Goal: Information Seeking & Learning: Learn about a topic

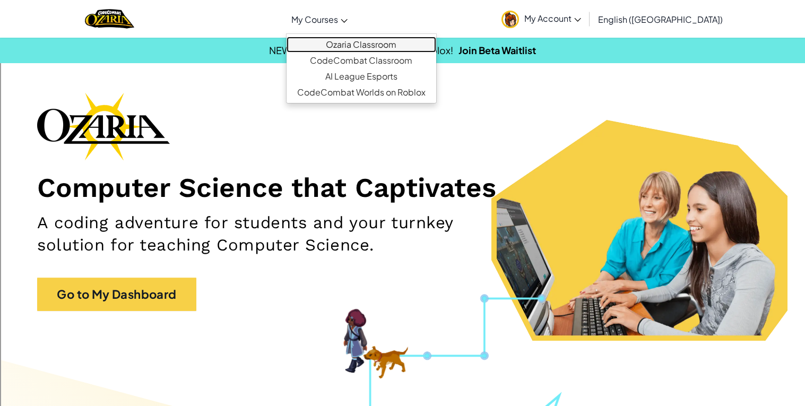
click at [367, 44] on link "Ozaria Classroom" at bounding box center [362, 45] width 150 height 16
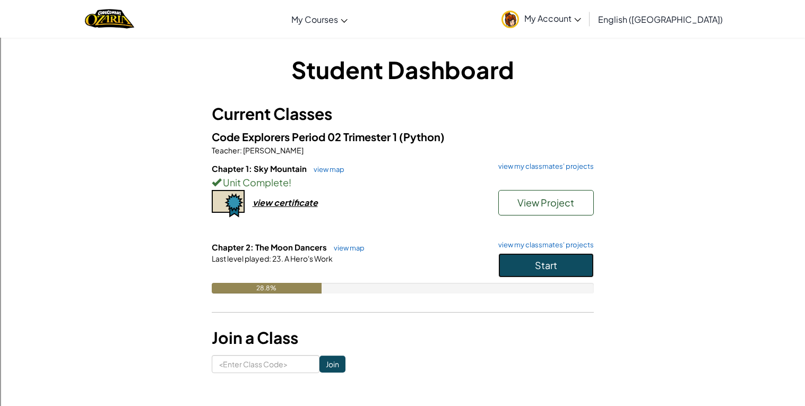
click at [542, 260] on span "Start" at bounding box center [546, 265] width 22 height 12
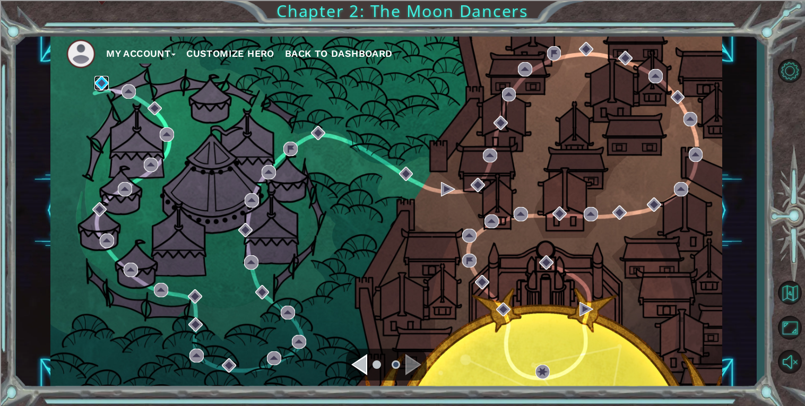
click at [102, 83] on img at bounding box center [101, 83] width 14 height 14
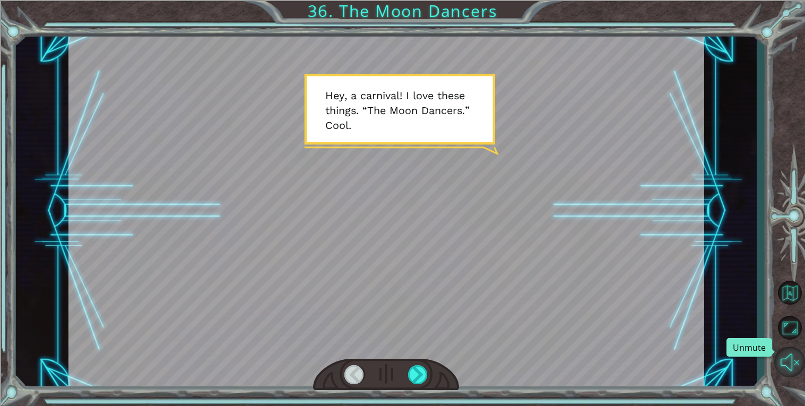
click at [789, 368] on button "Unmute" at bounding box center [789, 362] width 31 height 31
click at [423, 371] on div at bounding box center [418, 374] width 20 height 19
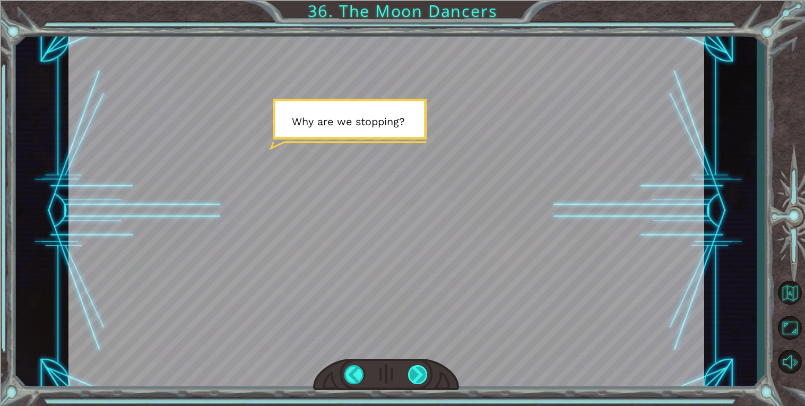
click at [423, 371] on div at bounding box center [418, 374] width 20 height 19
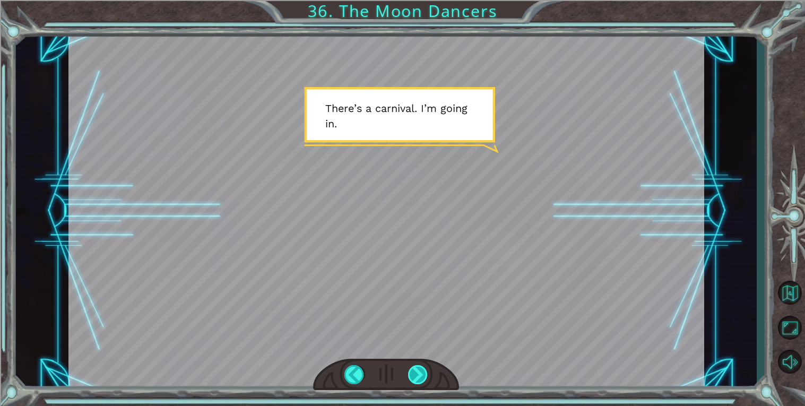
click at [423, 371] on div at bounding box center [418, 374] width 20 height 19
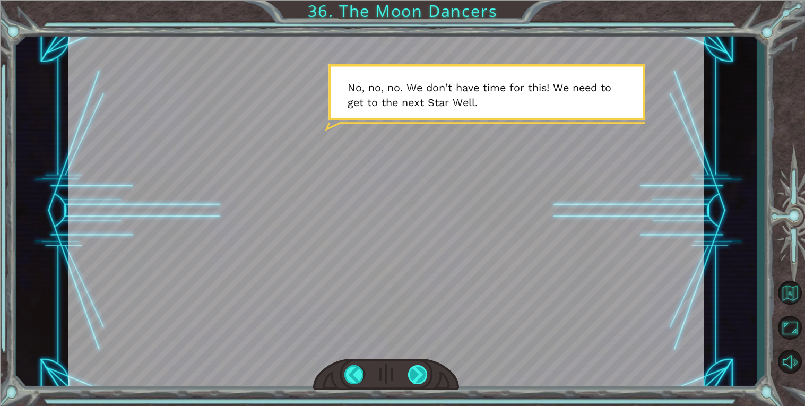
click at [423, 371] on div at bounding box center [418, 374] width 20 height 19
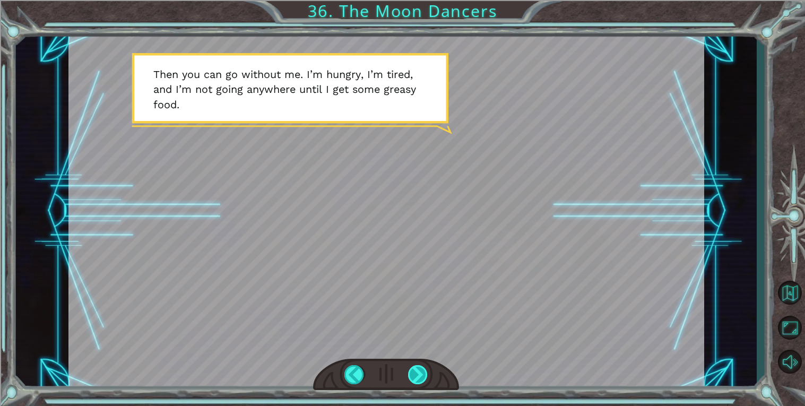
click at [423, 371] on div at bounding box center [418, 374] width 20 height 19
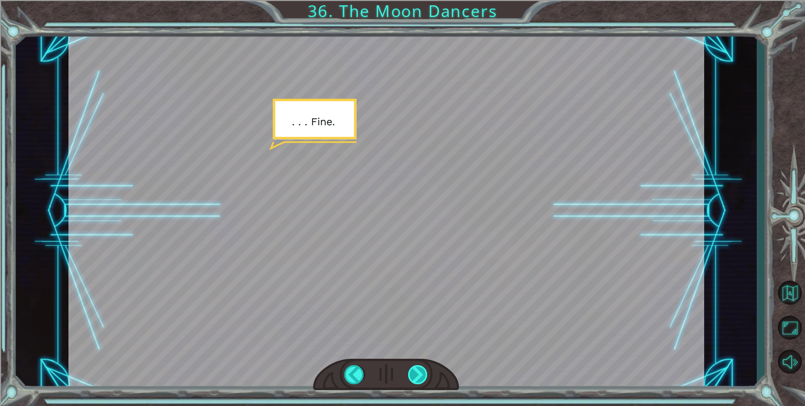
click at [423, 371] on div at bounding box center [418, 374] width 20 height 19
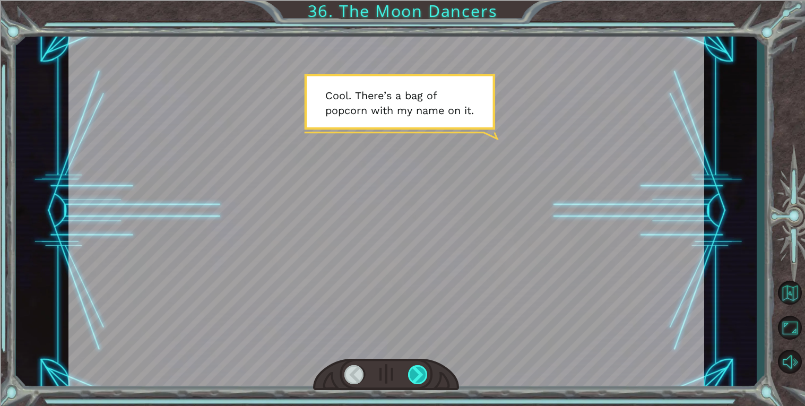
click at [423, 371] on div at bounding box center [418, 374] width 20 height 19
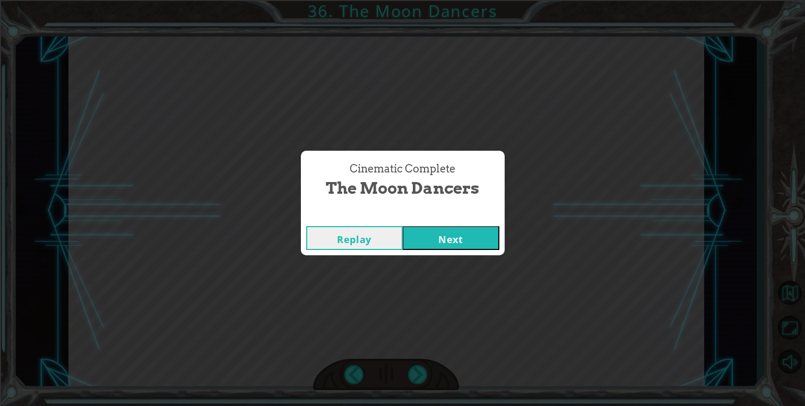
click at [431, 235] on button "Next" at bounding box center [451, 238] width 97 height 24
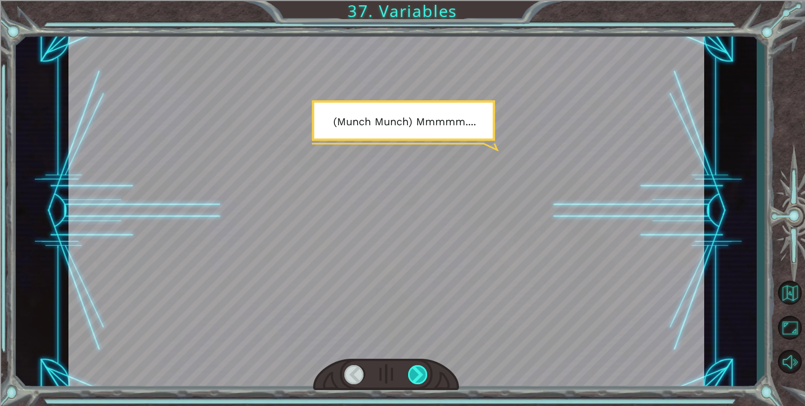
click at [420, 374] on div at bounding box center [418, 374] width 20 height 19
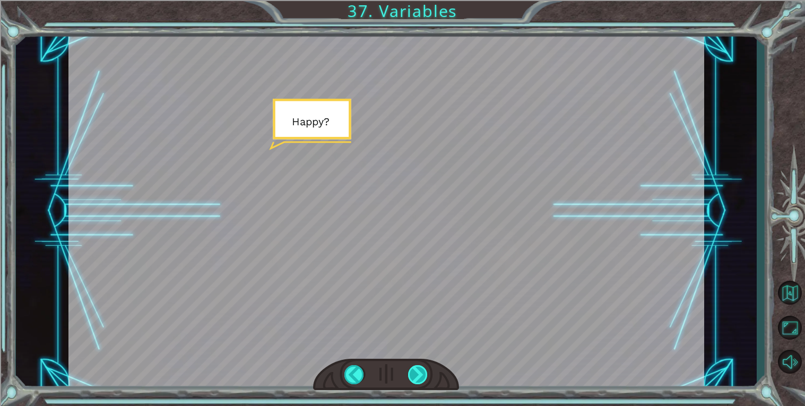
click at [420, 374] on div at bounding box center [418, 374] width 20 height 19
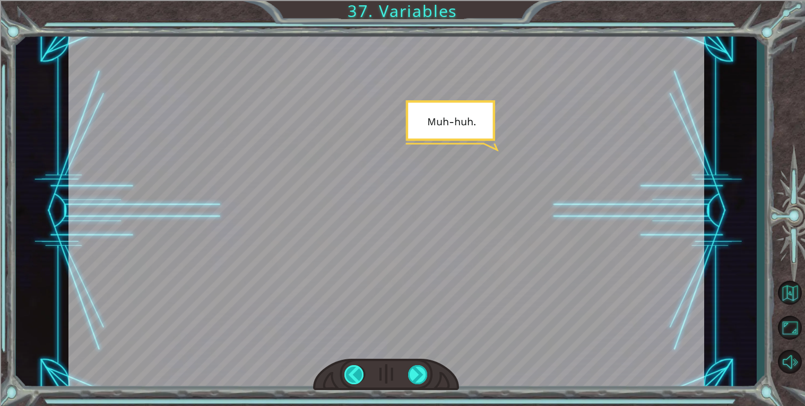
click at [358, 376] on div at bounding box center [354, 374] width 20 height 19
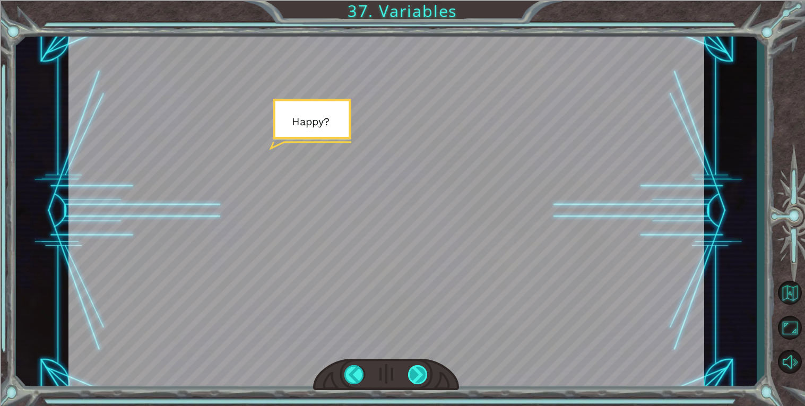
click at [420, 369] on div at bounding box center [418, 374] width 20 height 19
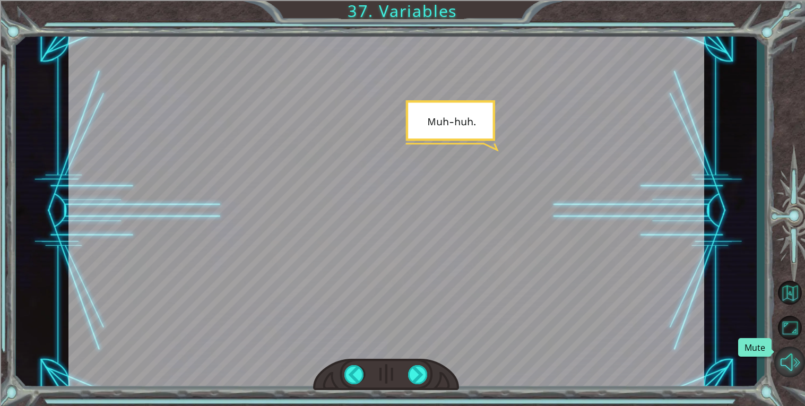
click at [785, 368] on button "Mute" at bounding box center [789, 362] width 31 height 31
click at [785, 368] on button "Unmute" at bounding box center [789, 362] width 31 height 31
click at [362, 385] on div at bounding box center [386, 375] width 146 height 32
click at [358, 377] on div at bounding box center [354, 374] width 20 height 19
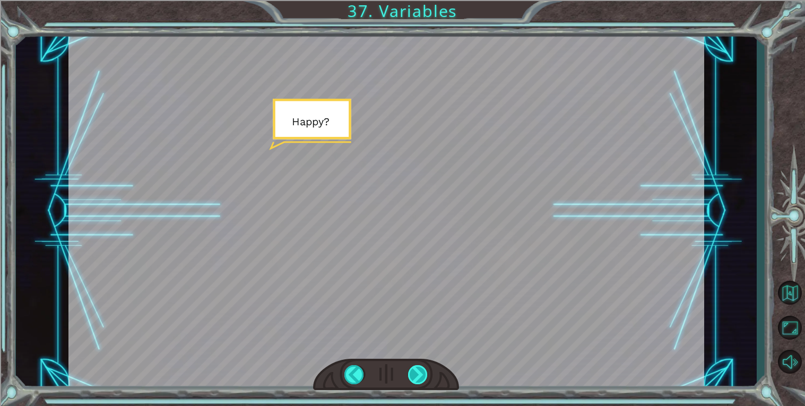
click at [418, 373] on div at bounding box center [418, 374] width 20 height 19
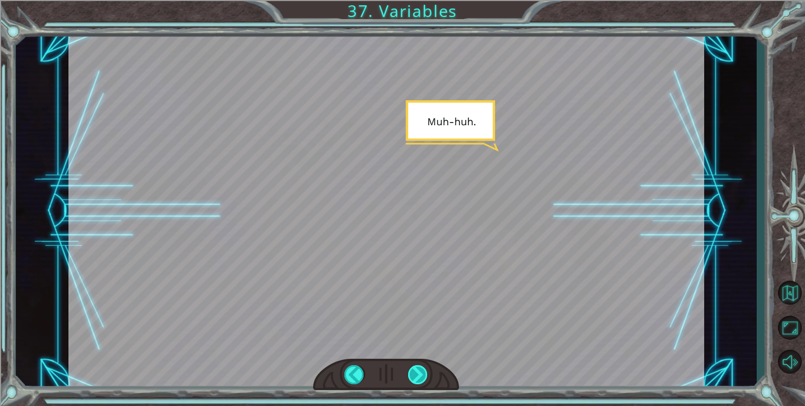
click at [418, 373] on div at bounding box center [418, 374] width 20 height 19
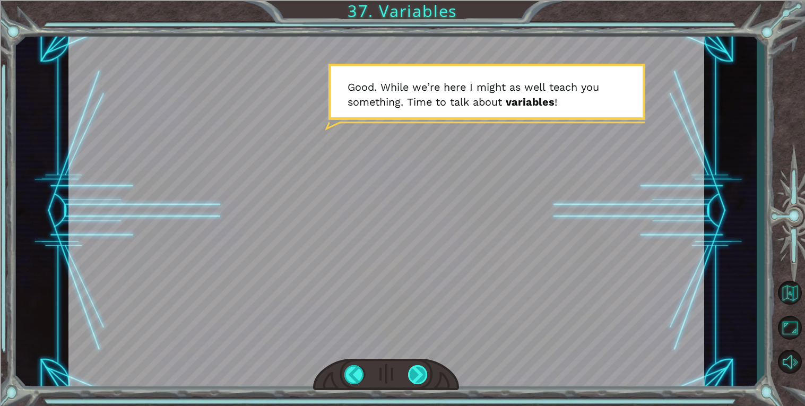
click at [418, 373] on div at bounding box center [418, 374] width 20 height 19
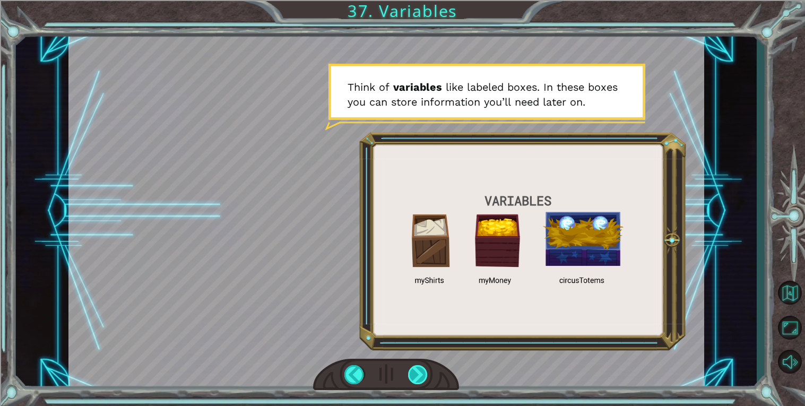
click at [418, 373] on div at bounding box center [418, 374] width 20 height 19
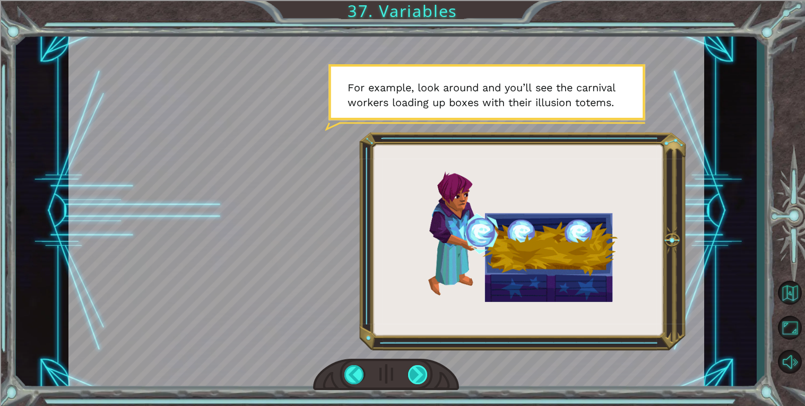
click at [418, 373] on div at bounding box center [418, 374] width 20 height 19
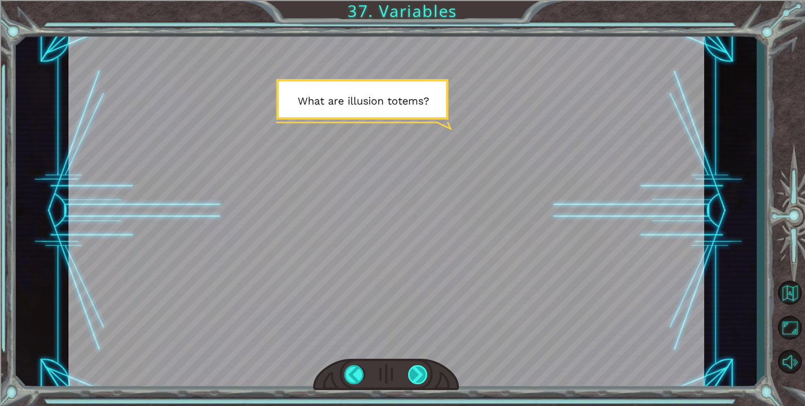
click at [418, 373] on div at bounding box center [418, 374] width 20 height 19
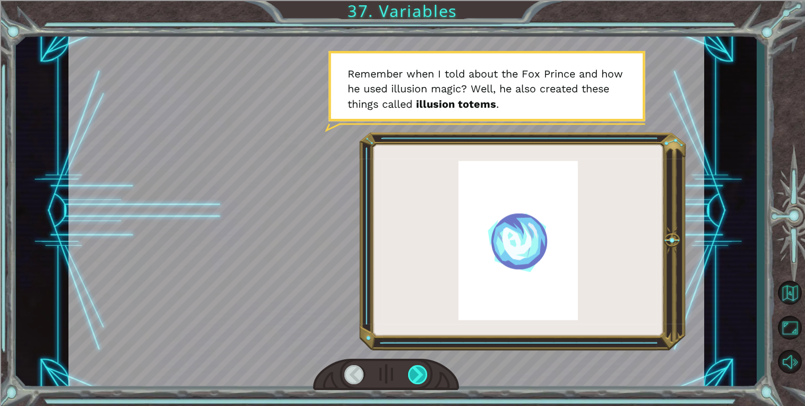
click at [418, 373] on div at bounding box center [418, 374] width 20 height 19
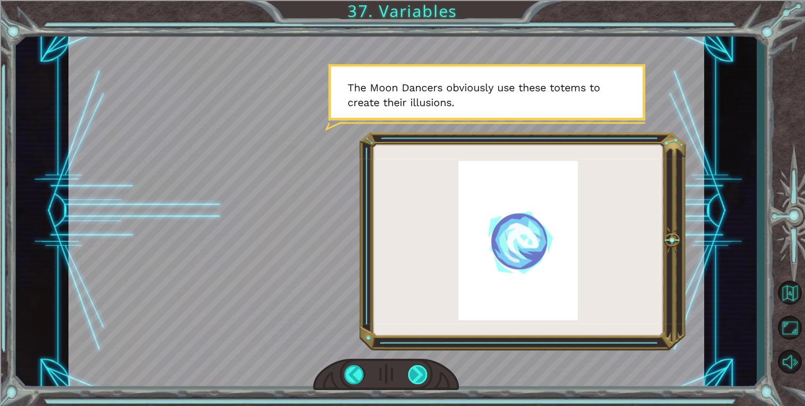
click at [418, 373] on div at bounding box center [418, 374] width 20 height 19
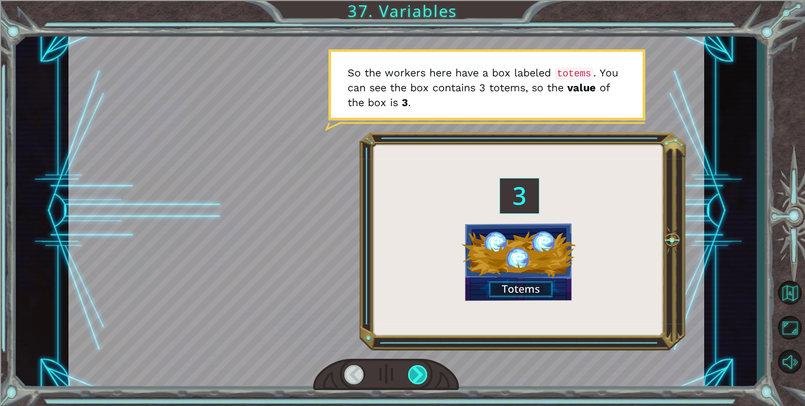
click at [417, 369] on div at bounding box center [418, 374] width 20 height 19
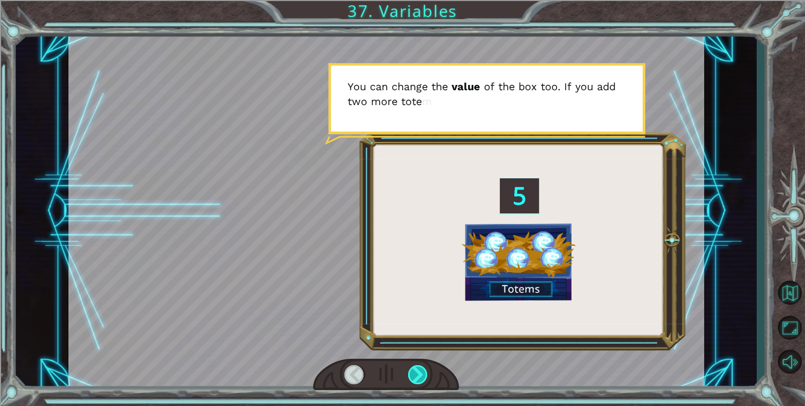
click at [417, 369] on div at bounding box center [418, 374] width 20 height 19
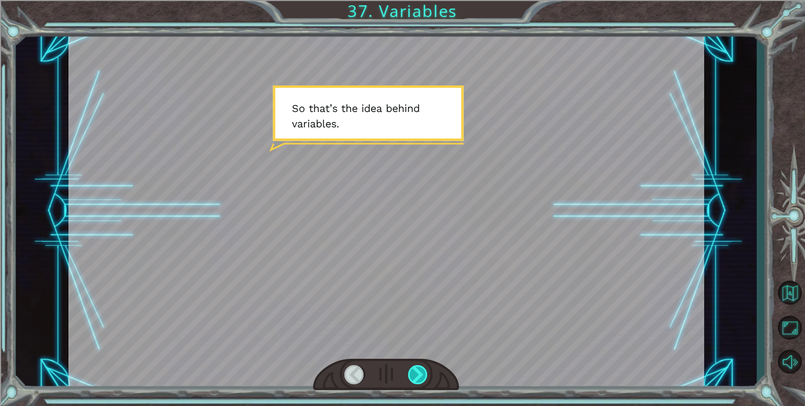
click at [417, 369] on div at bounding box center [418, 374] width 20 height 19
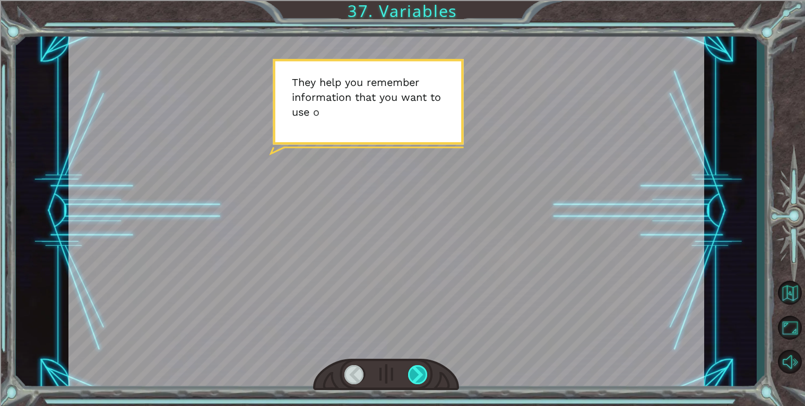
click at [417, 369] on div at bounding box center [418, 374] width 20 height 19
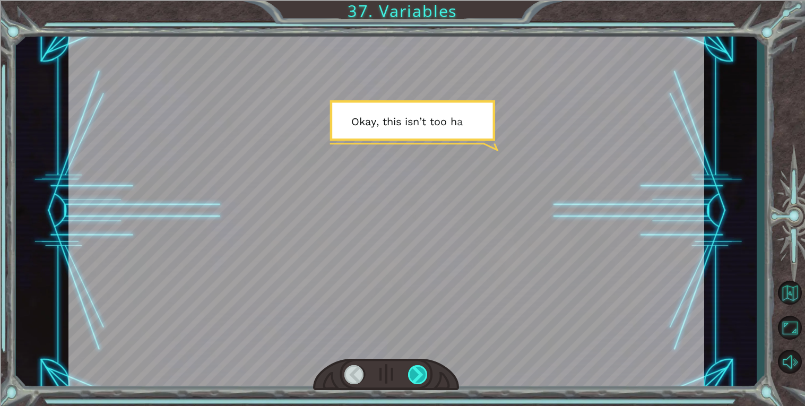
click at [417, 369] on div at bounding box center [418, 374] width 20 height 19
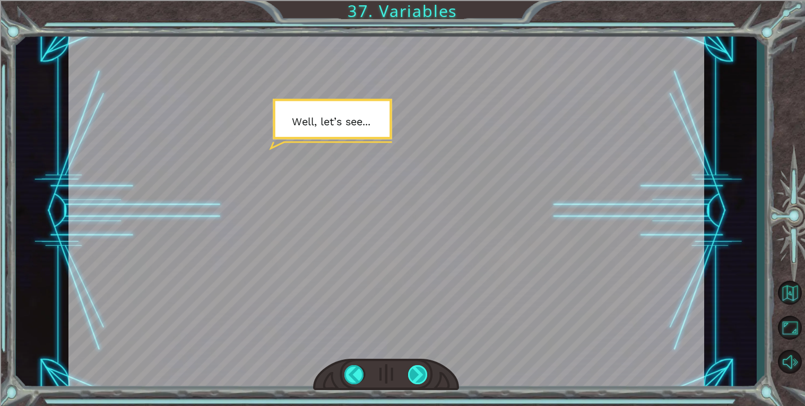
click at [417, 370] on div at bounding box center [418, 374] width 20 height 19
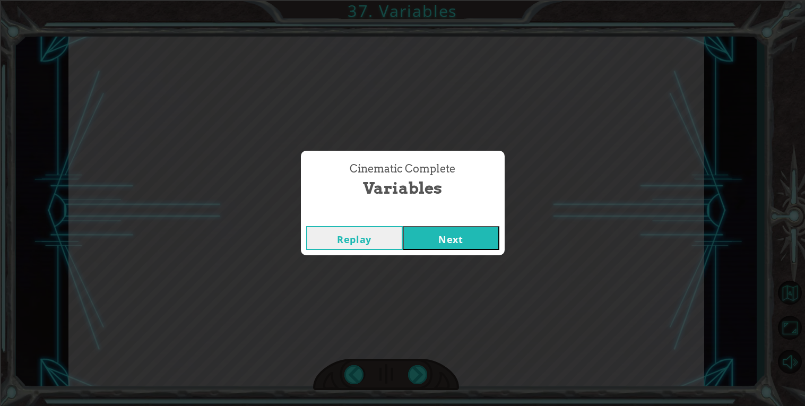
click at [446, 241] on button "Next" at bounding box center [451, 238] width 97 height 24
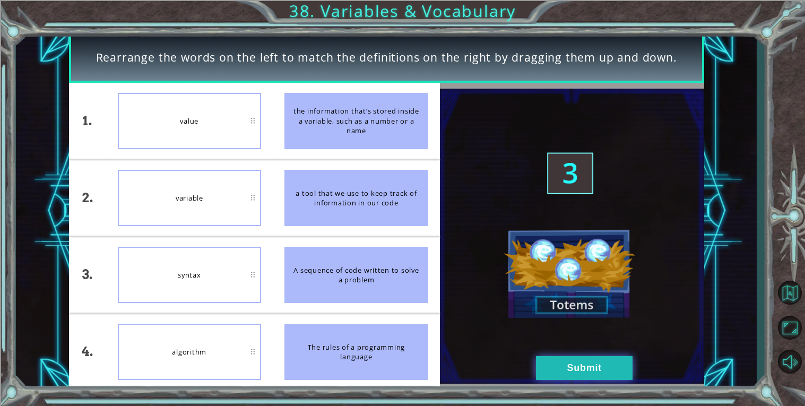
click at [594, 376] on button "Submit" at bounding box center [584, 368] width 97 height 24
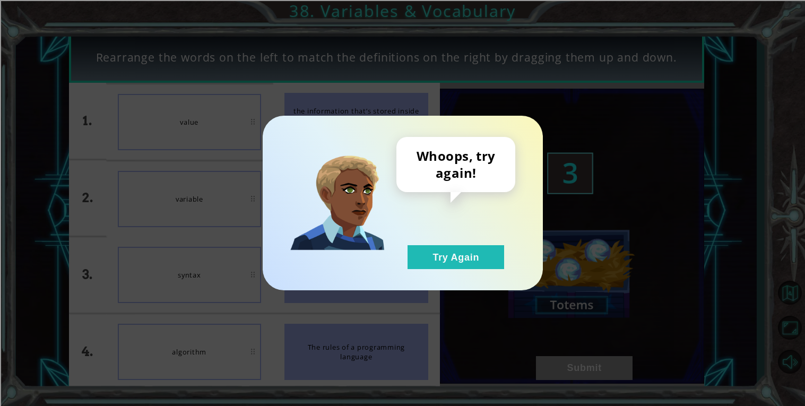
click at [426, 270] on div "Whoops, try again! Try Again" at bounding box center [403, 203] width 280 height 175
click at [430, 247] on button "Try Again" at bounding box center [456, 257] width 97 height 24
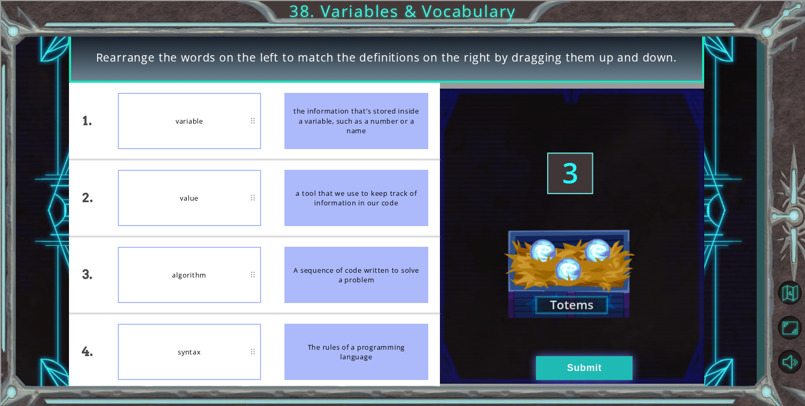
click at [596, 375] on button "Submit" at bounding box center [584, 368] width 97 height 24
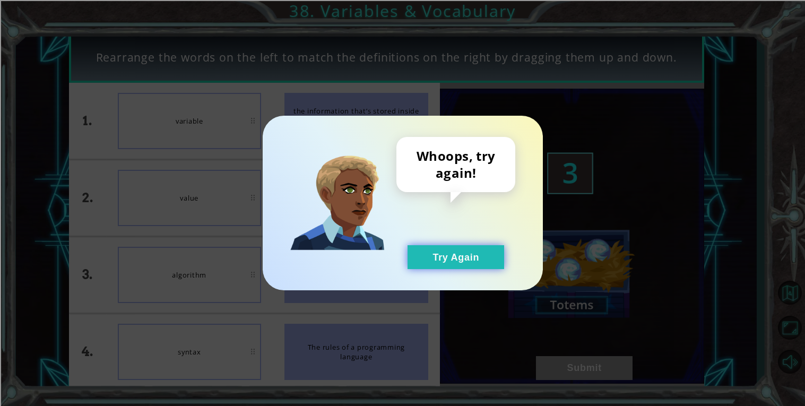
click at [492, 264] on button "Try Again" at bounding box center [456, 257] width 97 height 24
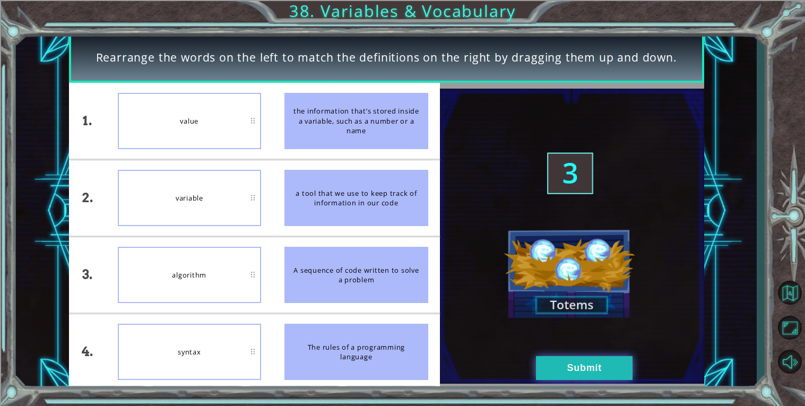
click at [582, 374] on button "Submit" at bounding box center [584, 368] width 97 height 24
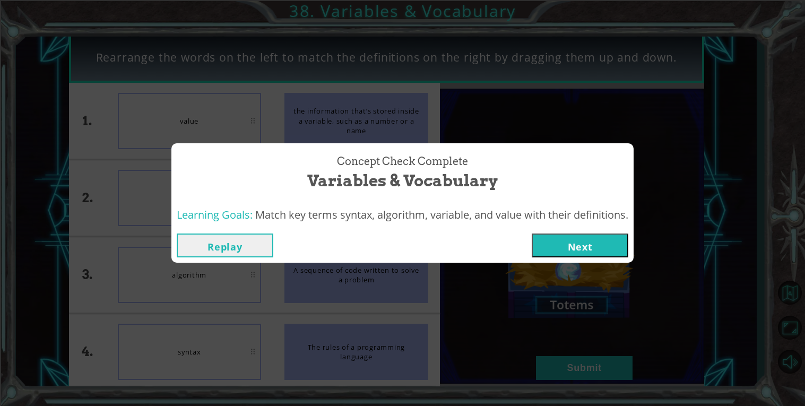
click at [598, 244] on button "Next" at bounding box center [580, 246] width 97 height 24
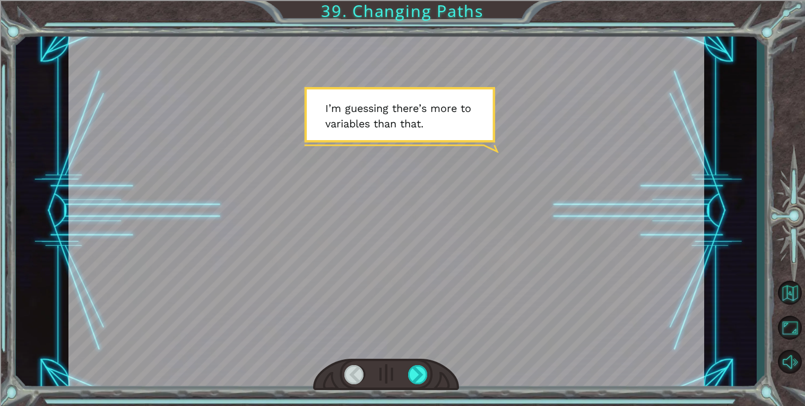
click at [435, 383] on div at bounding box center [386, 375] width 146 height 32
click at [438, 375] on div at bounding box center [386, 375] width 146 height 32
click at [420, 375] on div at bounding box center [418, 374] width 20 height 19
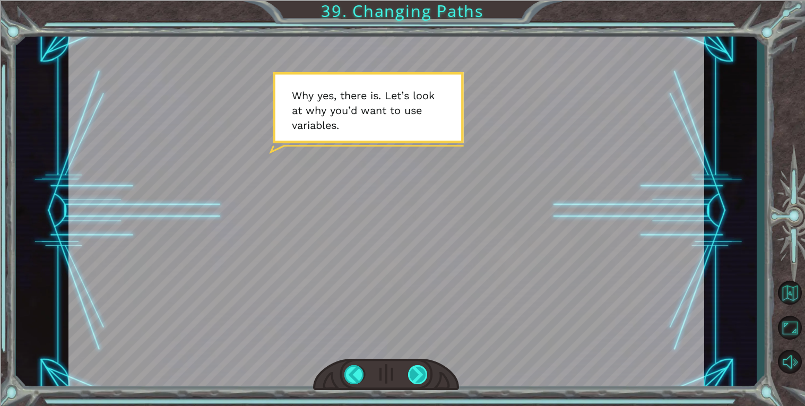
click at [426, 375] on div at bounding box center [418, 374] width 20 height 19
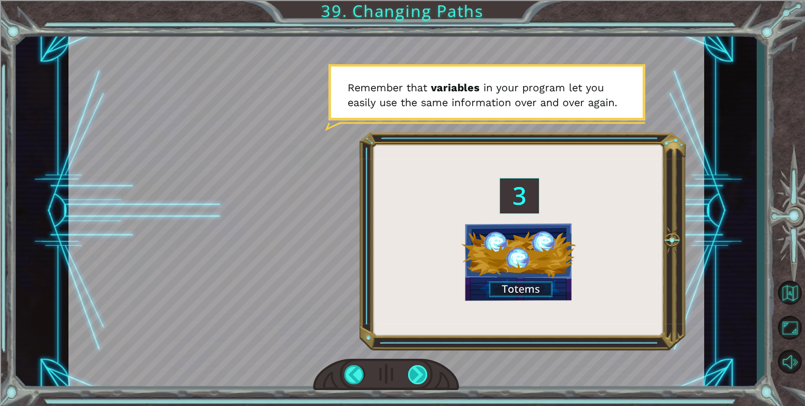
click at [428, 382] on div at bounding box center [418, 374] width 20 height 19
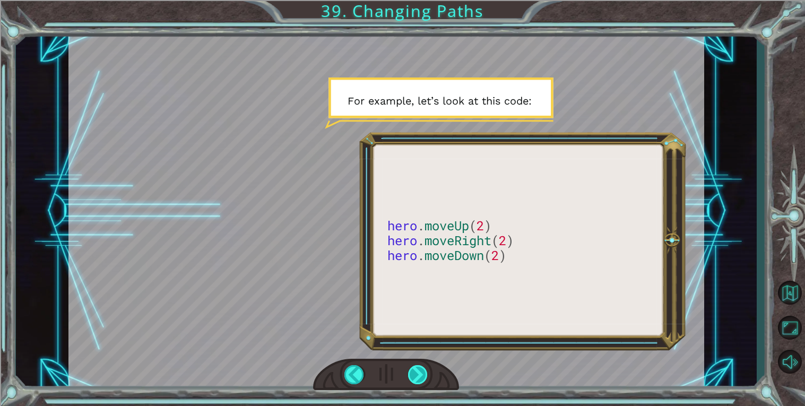
click at [421, 382] on div at bounding box center [418, 374] width 20 height 19
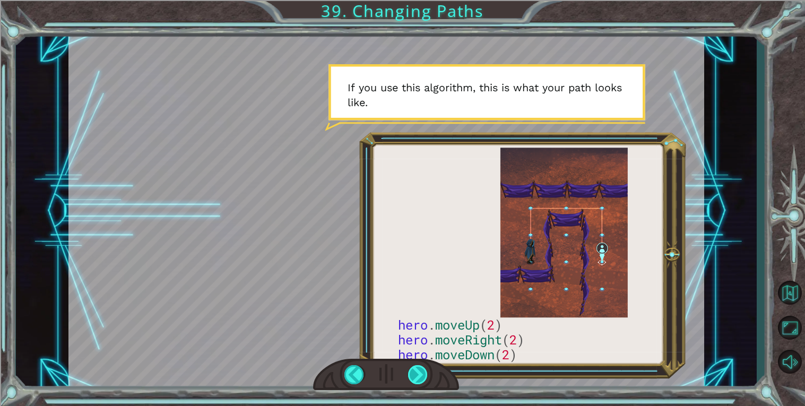
click at [422, 378] on div at bounding box center [418, 374] width 20 height 19
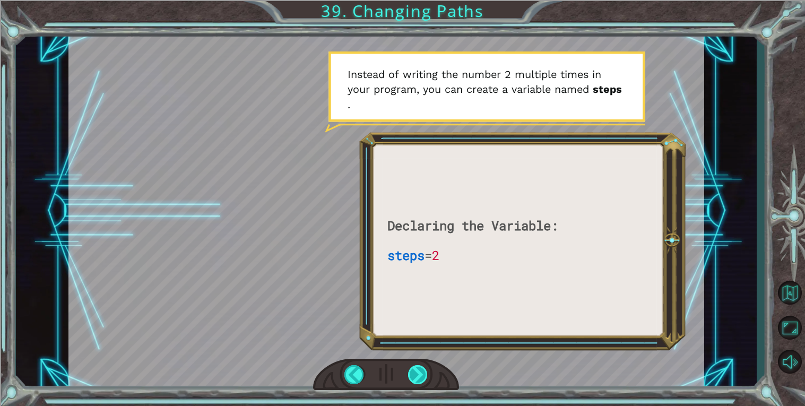
click at [412, 366] on div at bounding box center [418, 374] width 20 height 19
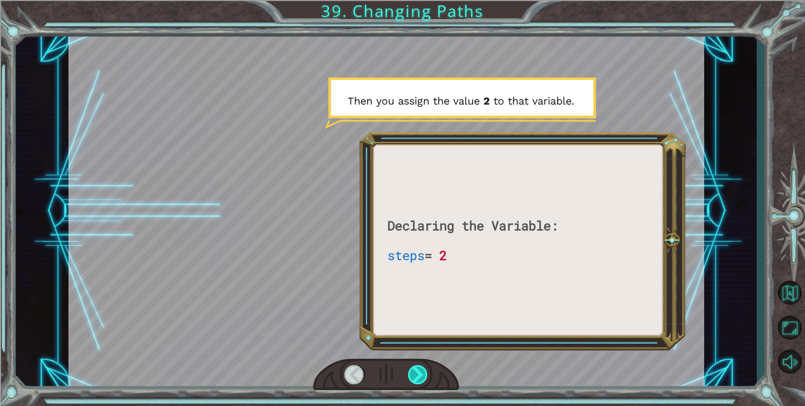
click at [423, 382] on div at bounding box center [418, 374] width 20 height 19
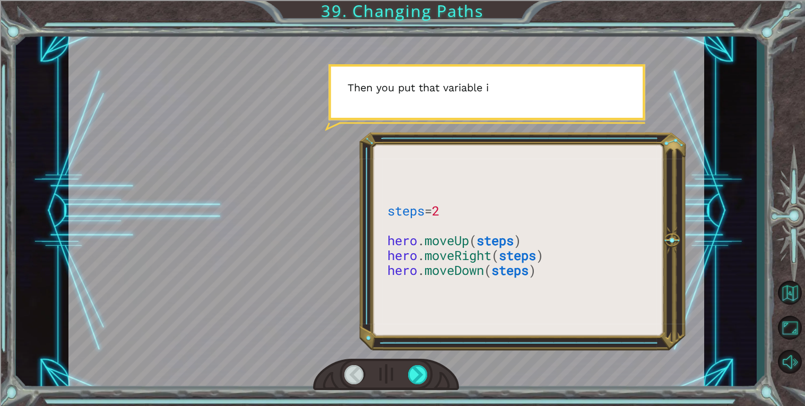
click at [433, 395] on div "steps = 2 hero . moveUp ( steps ) hero . moveRight ( steps ) hero . moveDown ( …" at bounding box center [402, 203] width 805 height 406
click at [440, 370] on div at bounding box center [386, 375] width 146 height 32
click at [423, 381] on div at bounding box center [418, 374] width 20 height 19
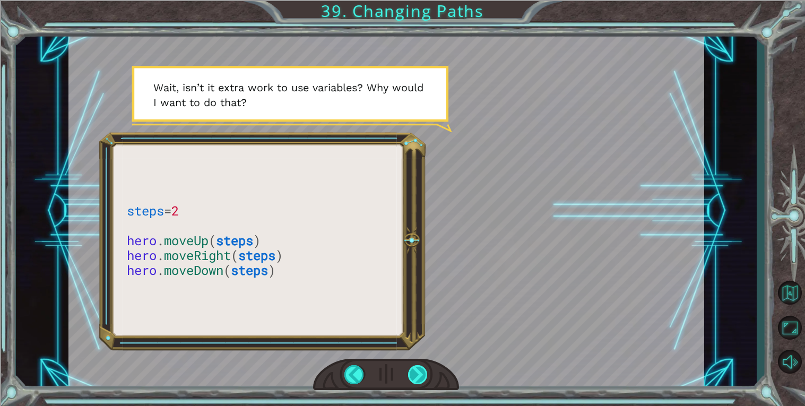
click at [423, 377] on div at bounding box center [418, 374] width 20 height 19
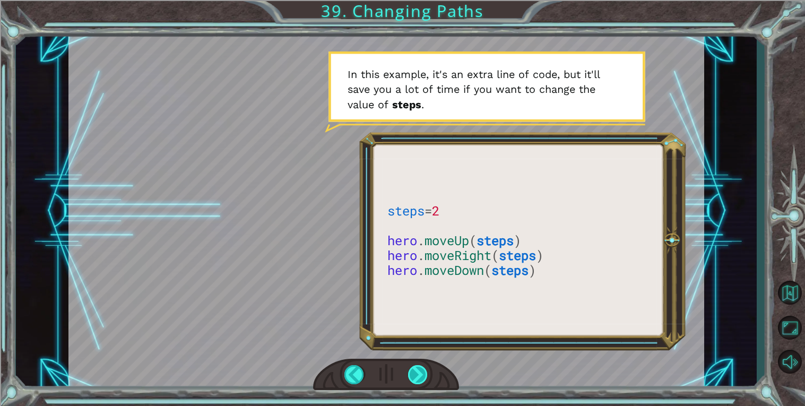
click at [422, 382] on div at bounding box center [418, 374] width 20 height 19
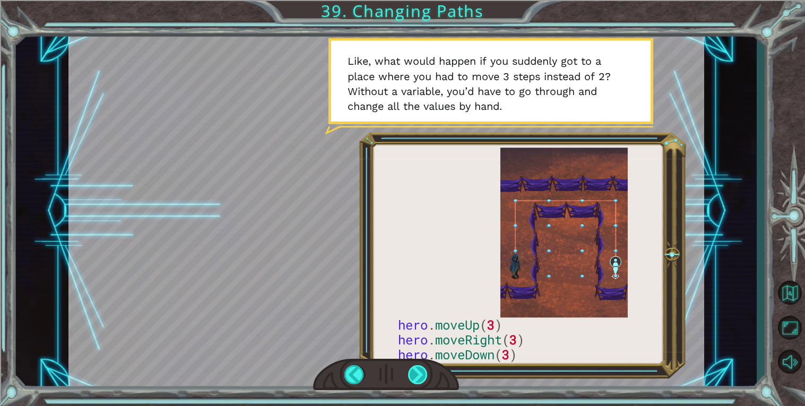
click at [420, 382] on div at bounding box center [418, 374] width 20 height 19
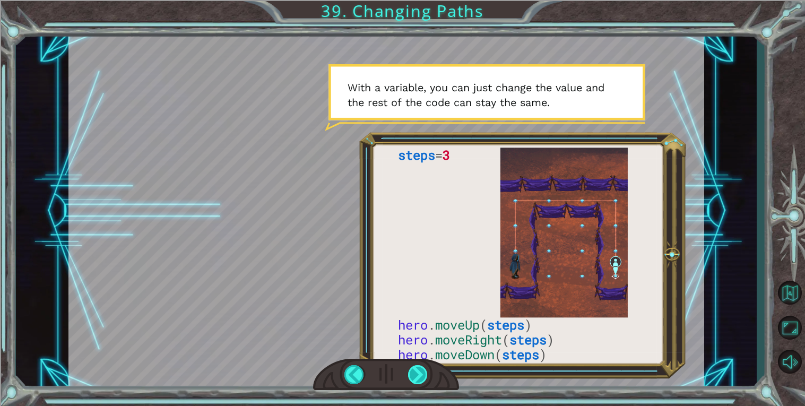
click at [422, 381] on div at bounding box center [418, 374] width 20 height 19
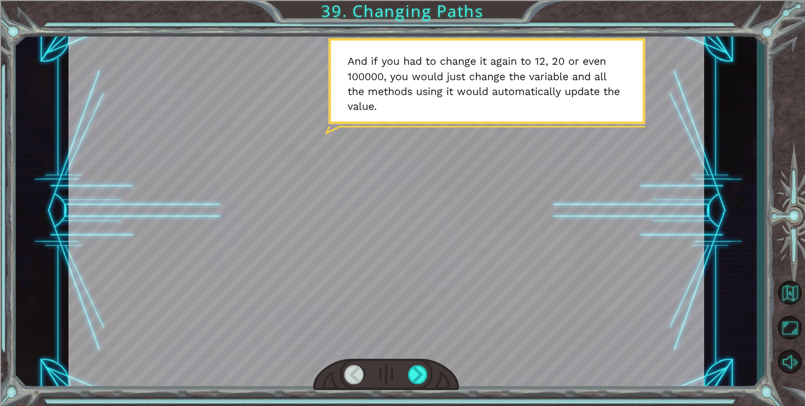
click at [355, 369] on div at bounding box center [354, 374] width 20 height 19
click at [345, 377] on div at bounding box center [354, 374] width 20 height 19
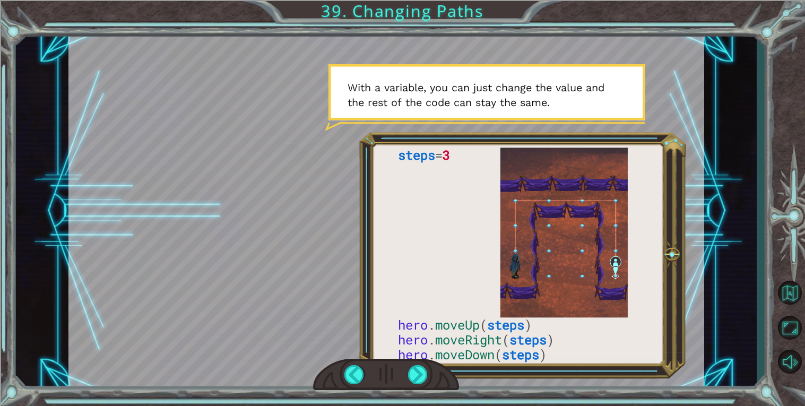
click at [344, 385] on div at bounding box center [386, 375] width 146 height 32
click at [345, 379] on div at bounding box center [354, 374] width 20 height 19
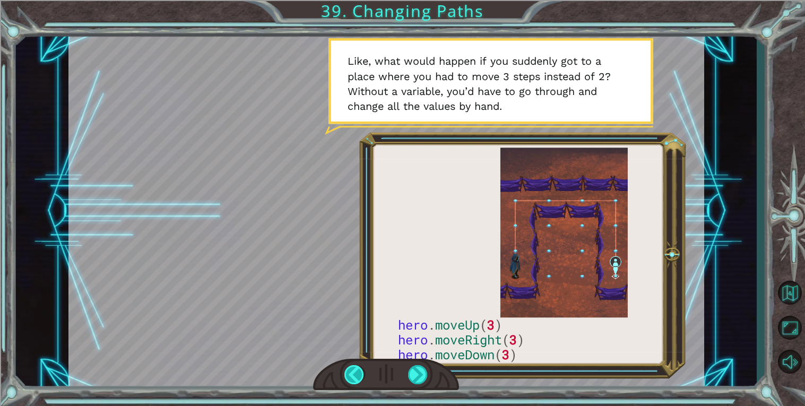
click at [345, 378] on div at bounding box center [354, 374] width 20 height 19
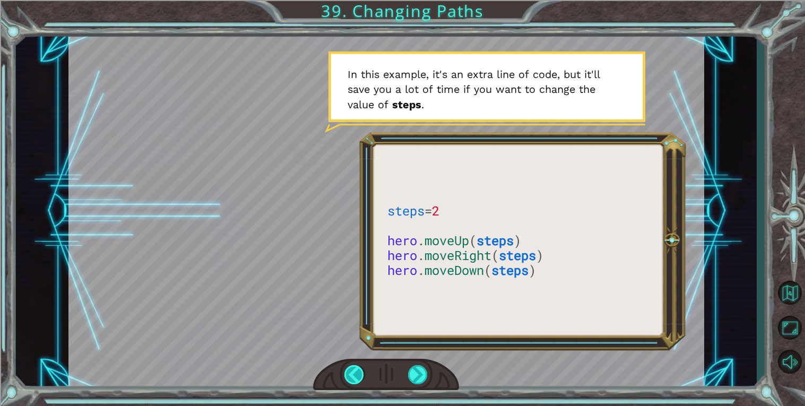
click at [344, 376] on div at bounding box center [354, 374] width 20 height 19
click at [344, 375] on div at bounding box center [354, 374] width 20 height 19
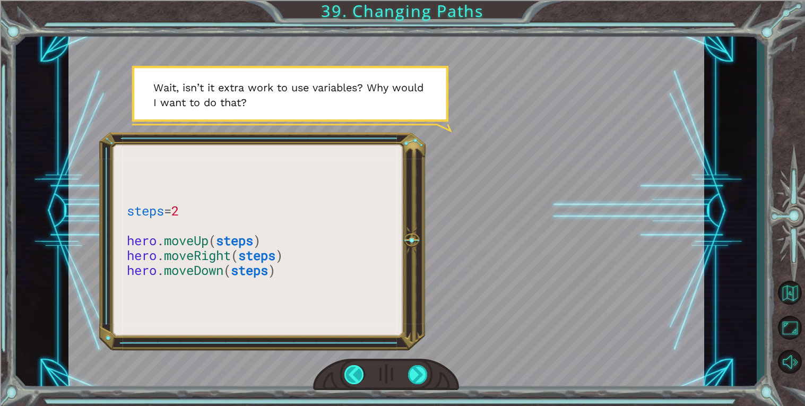
click at [345, 374] on div at bounding box center [354, 374] width 20 height 19
click at [345, 376] on div at bounding box center [354, 374] width 20 height 19
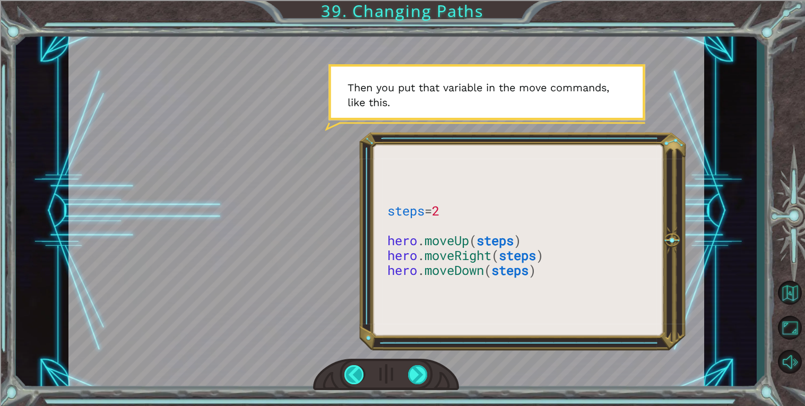
click at [346, 376] on div at bounding box center [354, 374] width 20 height 19
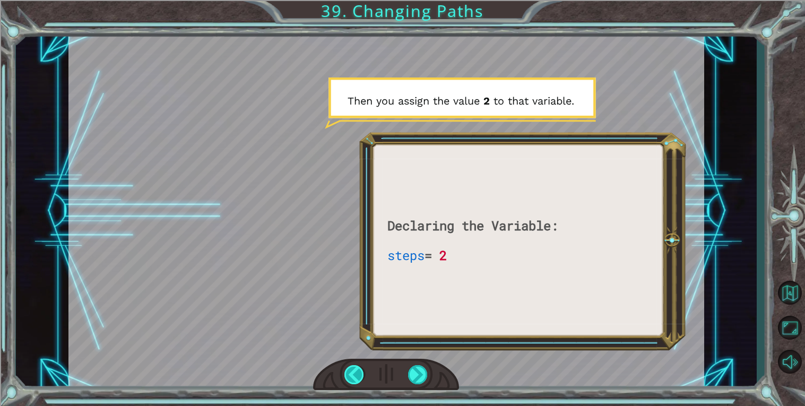
click at [344, 377] on div at bounding box center [354, 374] width 20 height 19
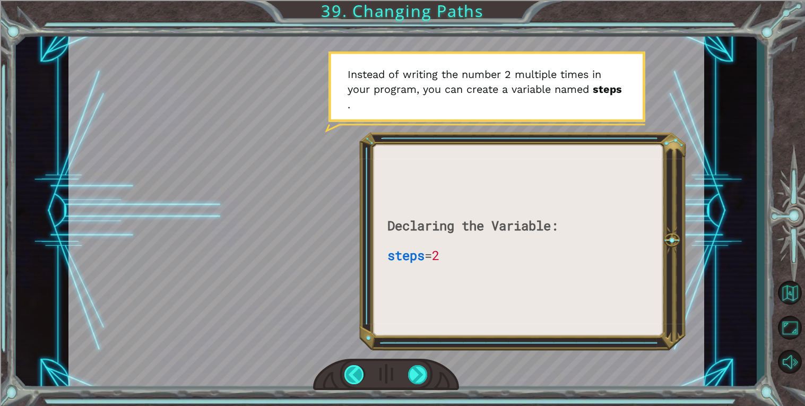
click at [344, 377] on div at bounding box center [354, 374] width 20 height 19
click at [346, 376] on div at bounding box center [354, 374] width 20 height 19
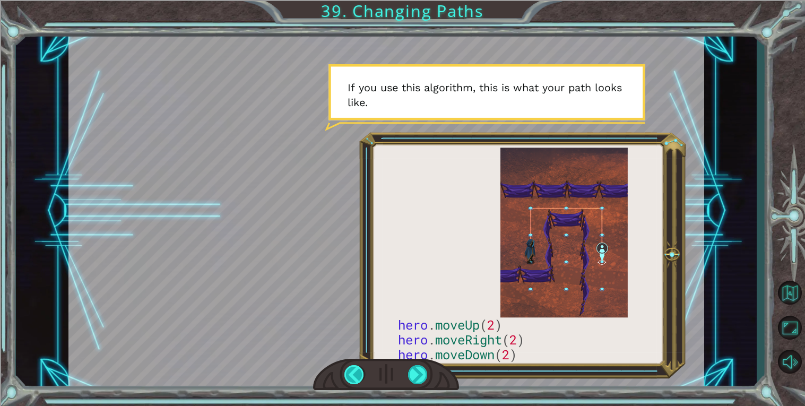
click at [345, 379] on div at bounding box center [354, 374] width 20 height 19
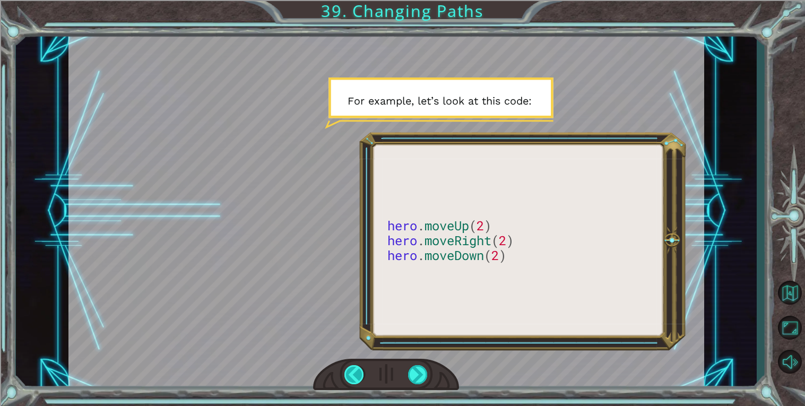
click at [345, 380] on div at bounding box center [354, 374] width 20 height 19
click at [350, 377] on div at bounding box center [354, 374] width 20 height 19
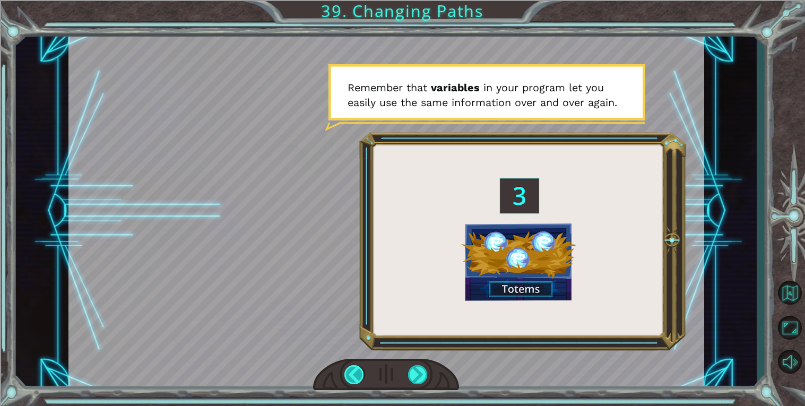
click at [352, 381] on div at bounding box center [354, 374] width 20 height 19
click at [356, 379] on div at bounding box center [354, 374] width 20 height 19
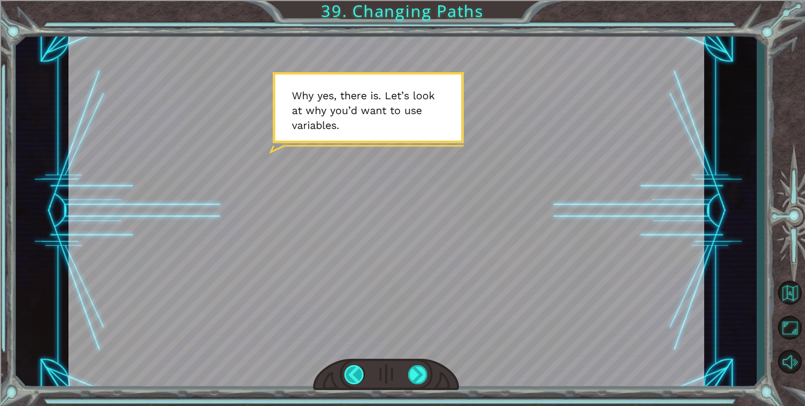
click at [357, 379] on div at bounding box center [354, 374] width 20 height 19
click at [356, 376] on div at bounding box center [354, 374] width 20 height 19
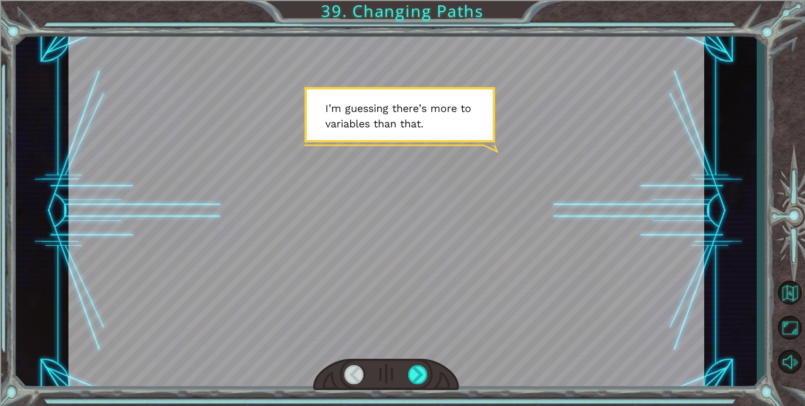
click at [355, 375] on div at bounding box center [354, 374] width 20 height 19
click at [353, 379] on div at bounding box center [354, 374] width 20 height 19
click at [353, 375] on div at bounding box center [354, 374] width 20 height 19
click at [350, 376] on div at bounding box center [354, 374] width 20 height 19
click at [425, 372] on div at bounding box center [418, 374] width 20 height 19
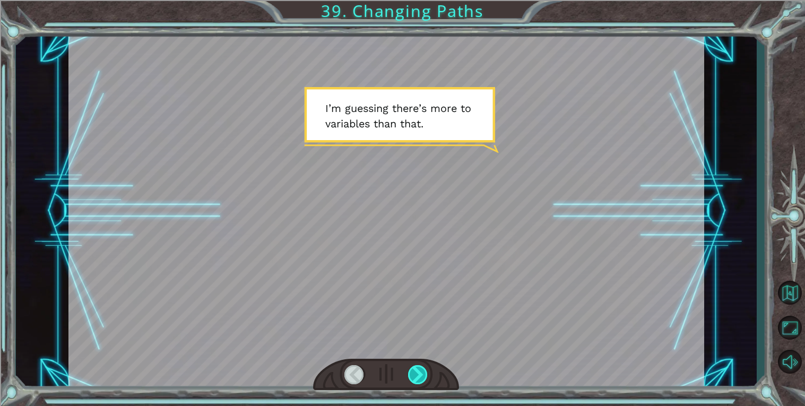
click at [423, 374] on div at bounding box center [418, 374] width 20 height 19
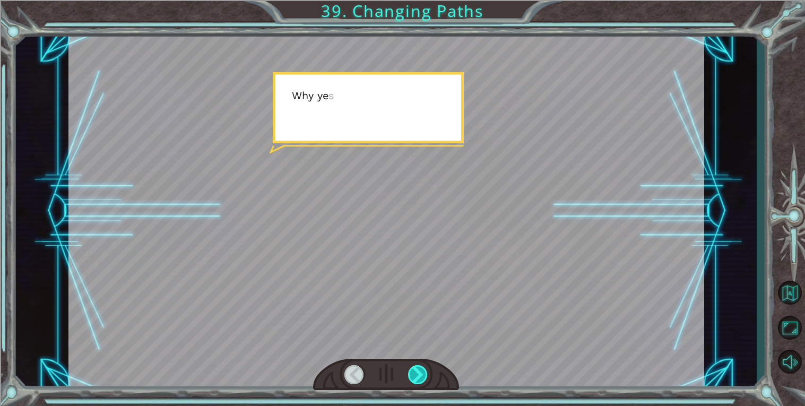
click at [423, 367] on div at bounding box center [418, 374] width 20 height 19
click at [419, 367] on div at bounding box center [418, 374] width 20 height 19
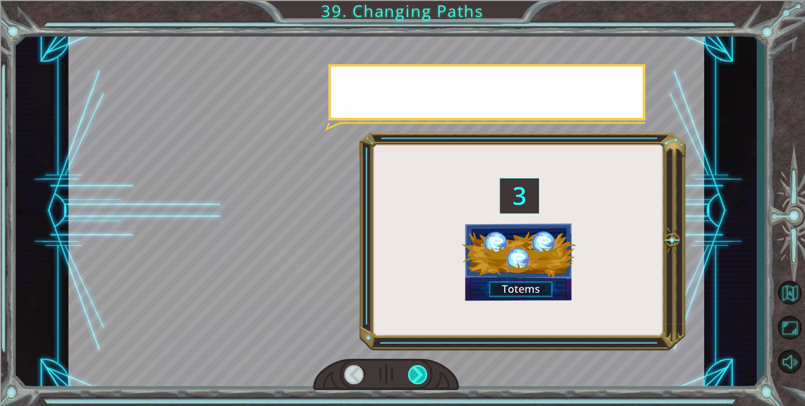
click at [417, 365] on div at bounding box center [418, 374] width 20 height 19
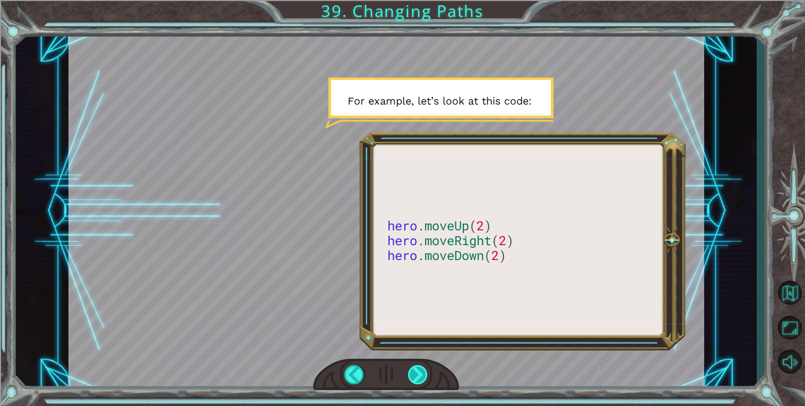
click at [425, 368] on div at bounding box center [418, 374] width 20 height 19
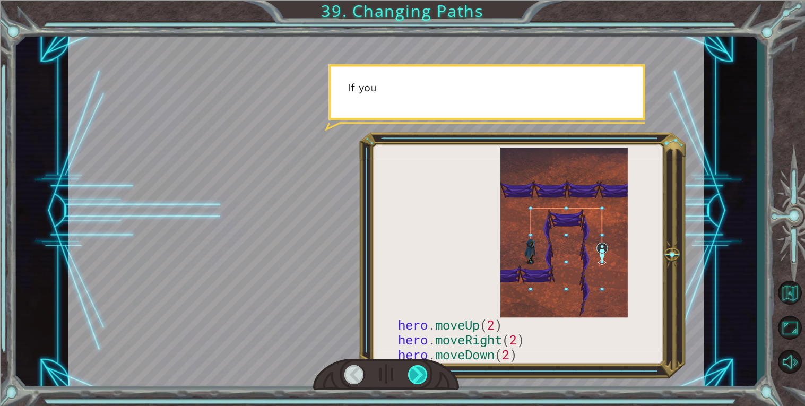
click at [422, 375] on div at bounding box center [418, 374] width 20 height 19
click at [417, 375] on div at bounding box center [418, 374] width 20 height 19
click at [417, 382] on div at bounding box center [418, 374] width 20 height 19
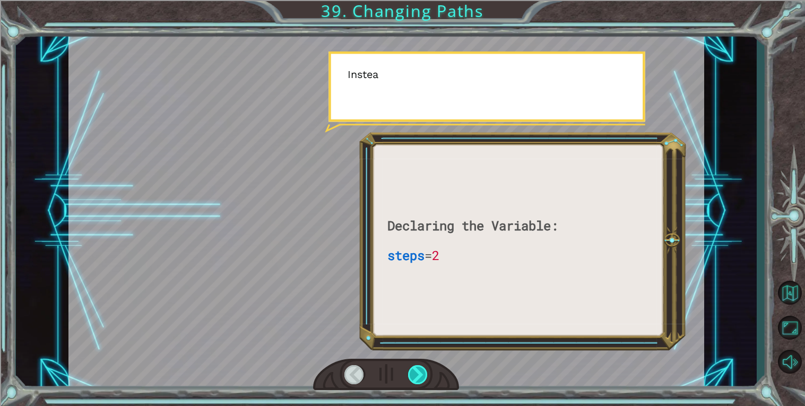
click at [417, 384] on div at bounding box center [418, 374] width 20 height 19
click at [422, 378] on div at bounding box center [418, 374] width 20 height 19
click at [419, 379] on div at bounding box center [418, 374] width 20 height 19
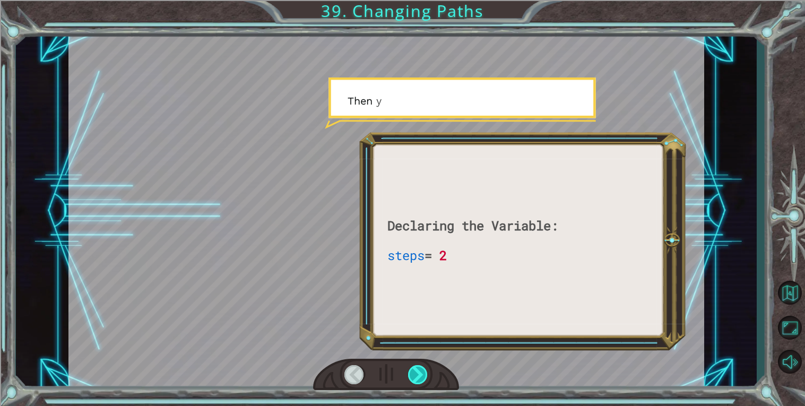
click at [421, 374] on div at bounding box center [418, 374] width 20 height 19
click at [425, 377] on div at bounding box center [418, 374] width 20 height 19
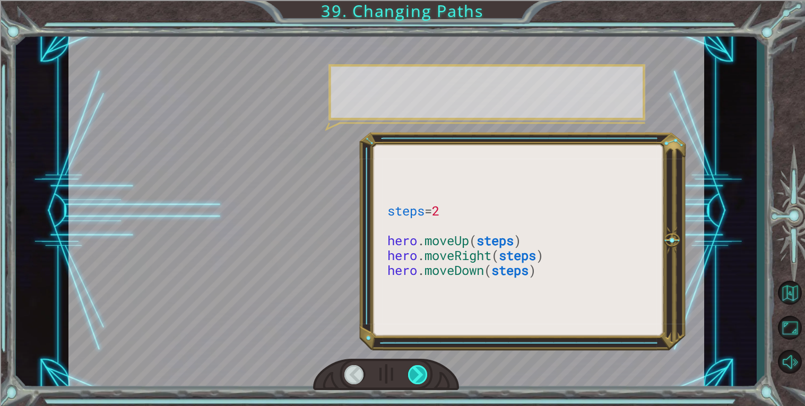
click at [425, 374] on div at bounding box center [418, 374] width 20 height 19
click at [424, 367] on div at bounding box center [418, 374] width 20 height 19
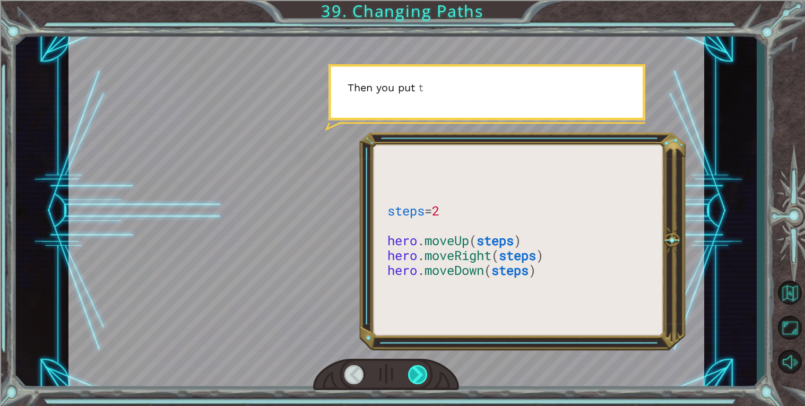
click at [419, 377] on div at bounding box center [418, 374] width 20 height 19
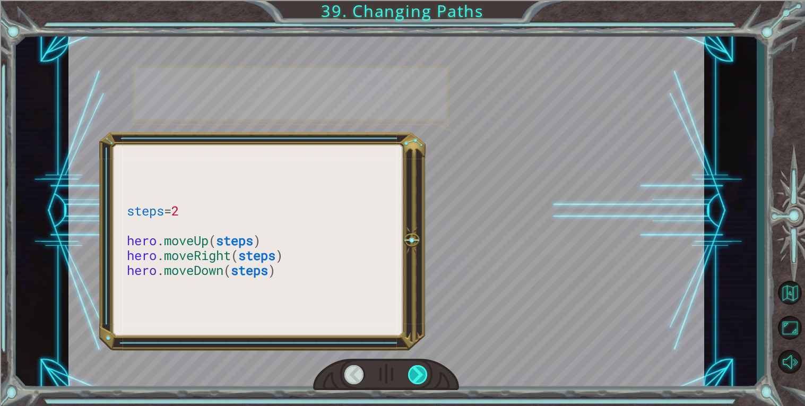
click at [414, 375] on div at bounding box center [418, 374] width 20 height 19
click at [425, 378] on div at bounding box center [418, 374] width 20 height 19
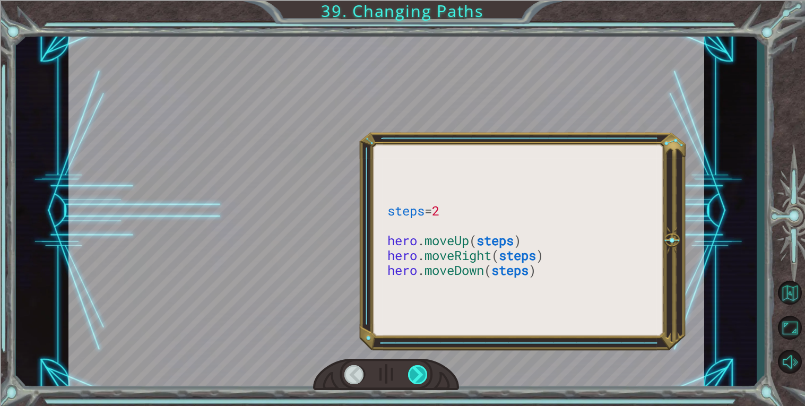
click at [421, 377] on div at bounding box center [418, 374] width 20 height 19
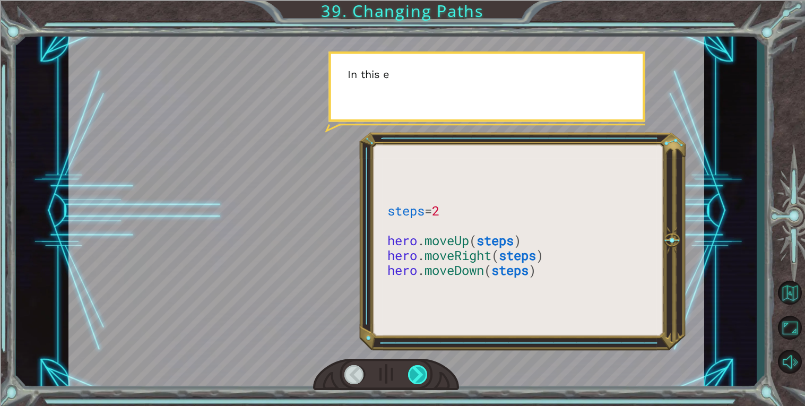
click at [425, 376] on div at bounding box center [418, 374] width 20 height 19
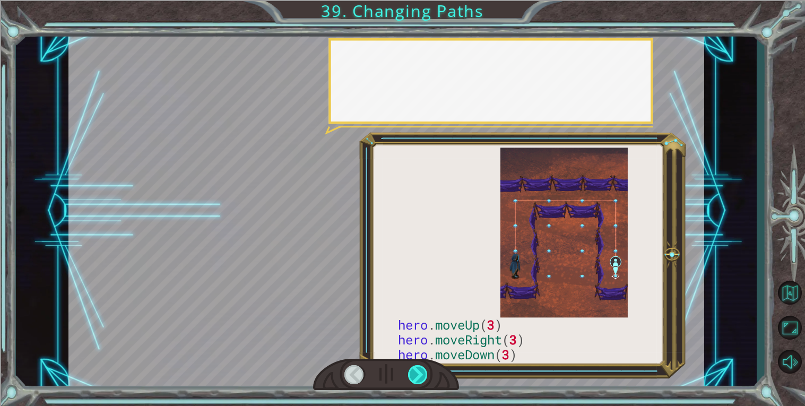
click at [426, 374] on div at bounding box center [418, 374] width 20 height 19
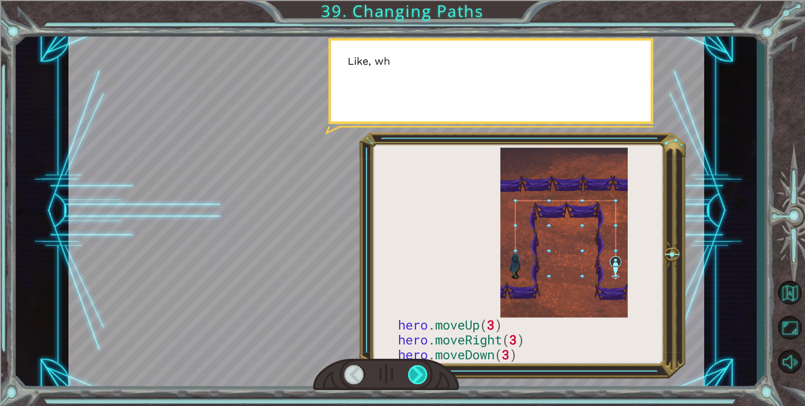
click at [427, 374] on div at bounding box center [418, 374] width 20 height 19
click at [428, 374] on div at bounding box center [418, 374] width 20 height 19
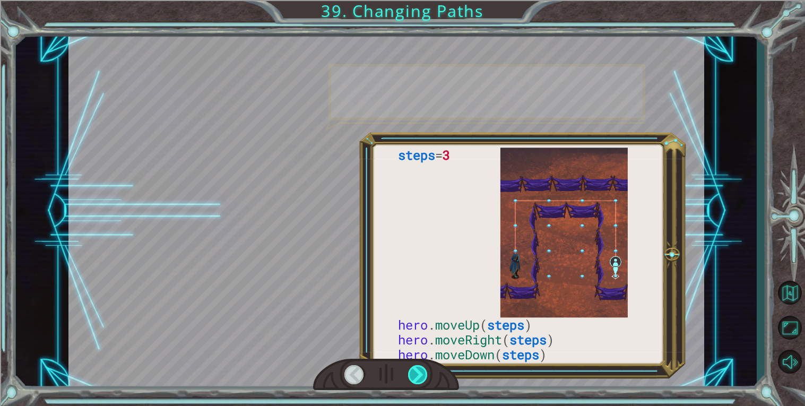
click at [425, 376] on div at bounding box center [418, 374] width 20 height 19
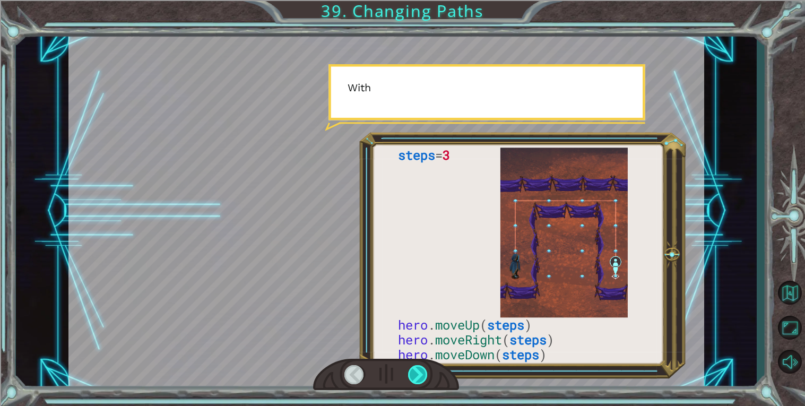
click at [425, 374] on div at bounding box center [418, 374] width 20 height 19
click at [427, 382] on div at bounding box center [418, 374] width 20 height 19
click at [425, 382] on div at bounding box center [418, 374] width 20 height 19
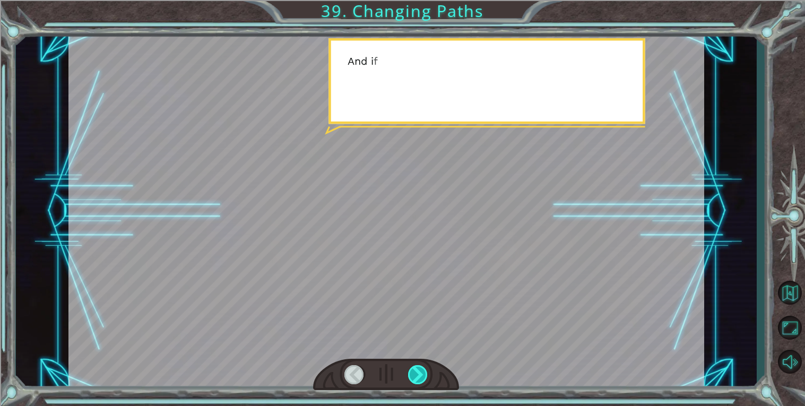
click at [420, 377] on div at bounding box center [418, 374] width 20 height 19
click at [420, 374] on div at bounding box center [418, 374] width 20 height 19
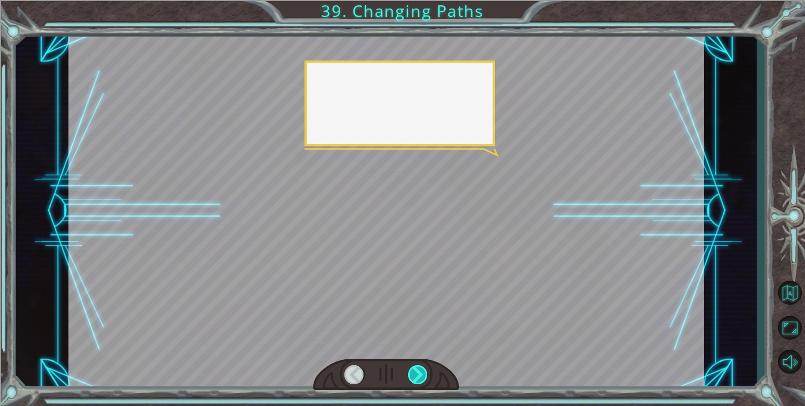
click at [422, 371] on div at bounding box center [418, 374] width 20 height 19
click at [424, 369] on div at bounding box center [418, 374] width 20 height 19
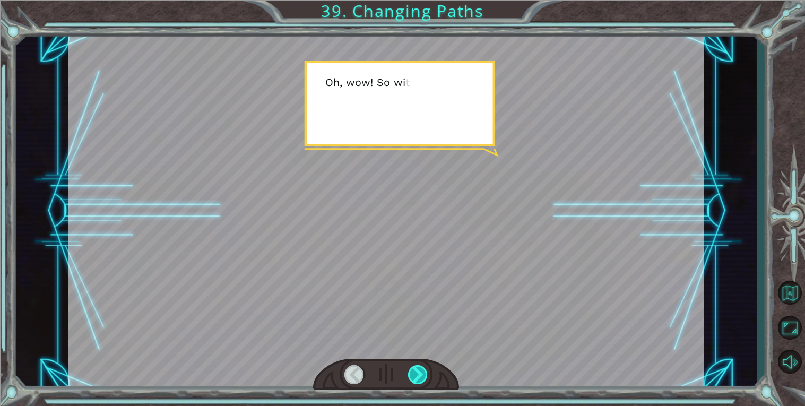
click at [422, 372] on div at bounding box center [418, 374] width 20 height 19
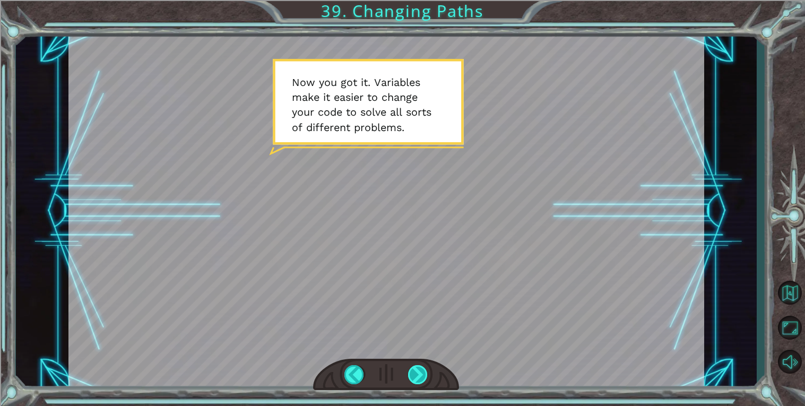
click at [420, 365] on div at bounding box center [418, 374] width 20 height 19
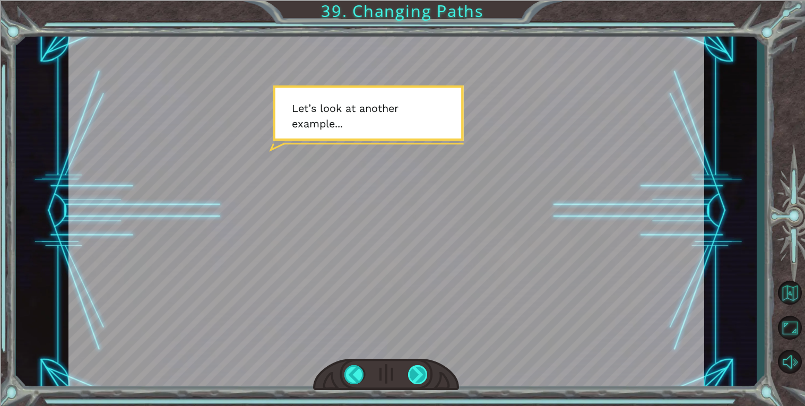
click at [428, 382] on div at bounding box center [418, 374] width 20 height 19
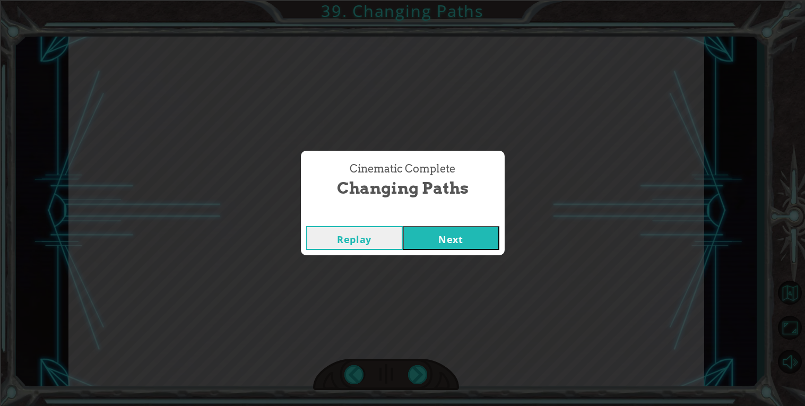
click at [489, 244] on button "Next" at bounding box center [451, 238] width 97 height 24
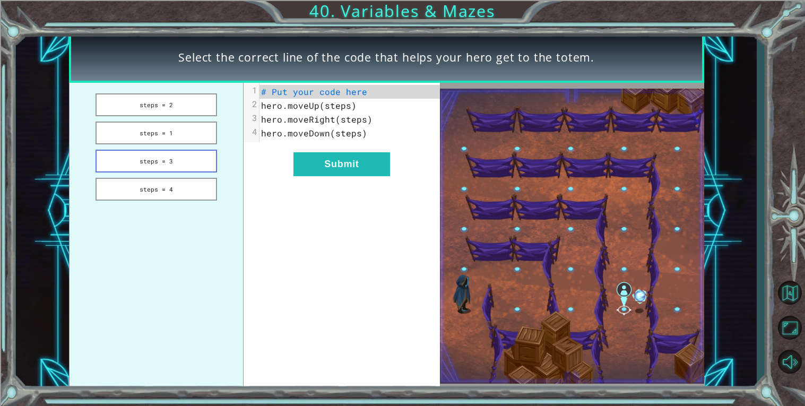
click at [126, 168] on button "steps = 3" at bounding box center [157, 161] width 122 height 23
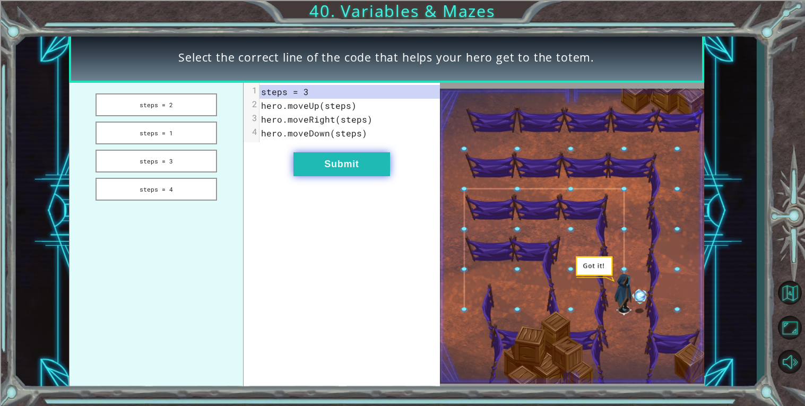
click at [327, 175] on button "Submit" at bounding box center [341, 164] width 97 height 24
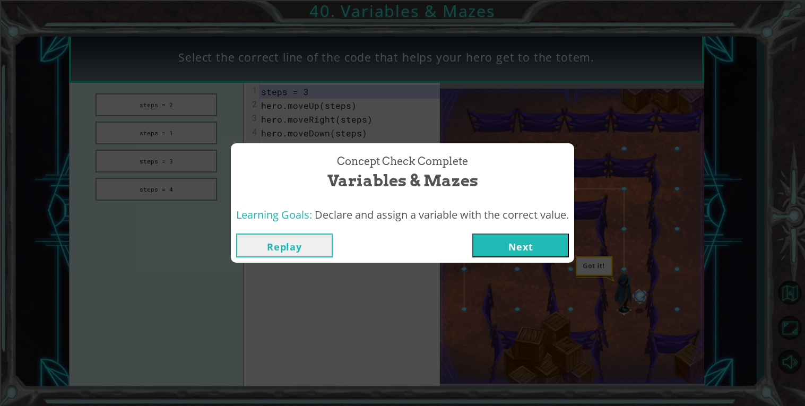
click at [531, 245] on button "Next" at bounding box center [520, 246] width 97 height 24
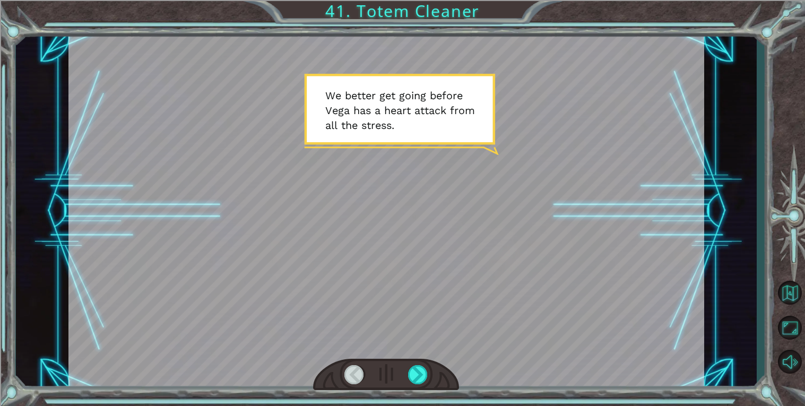
click at [407, 375] on div at bounding box center [386, 375] width 146 height 32
click at [414, 377] on div at bounding box center [418, 374] width 20 height 19
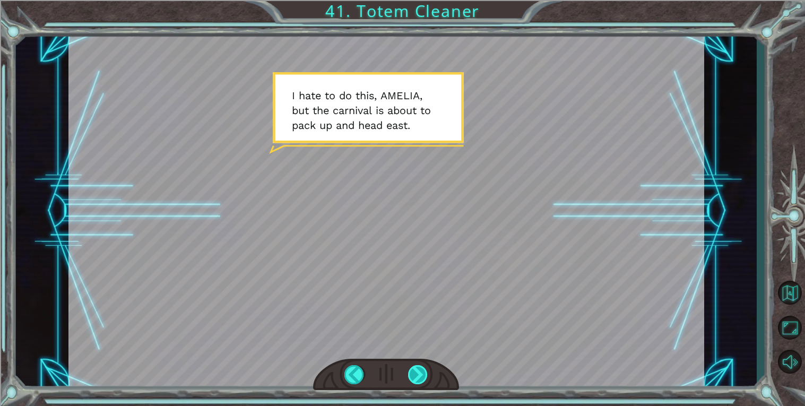
click at [414, 377] on div at bounding box center [418, 374] width 20 height 19
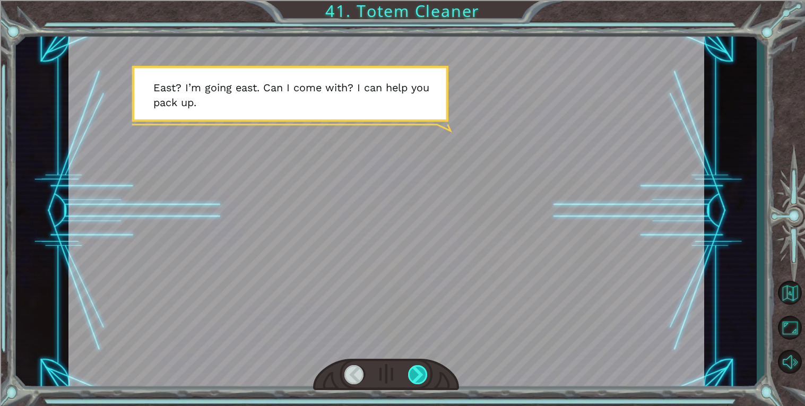
click at [414, 377] on div at bounding box center [418, 374] width 20 height 19
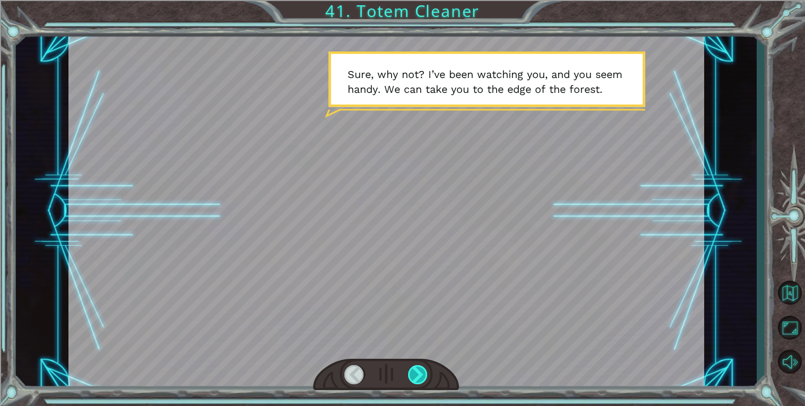
click at [414, 377] on div at bounding box center [418, 374] width 20 height 19
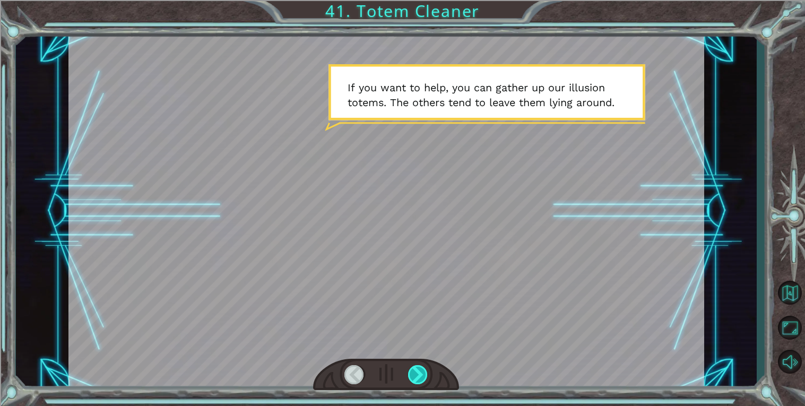
click at [414, 377] on div at bounding box center [418, 374] width 20 height 19
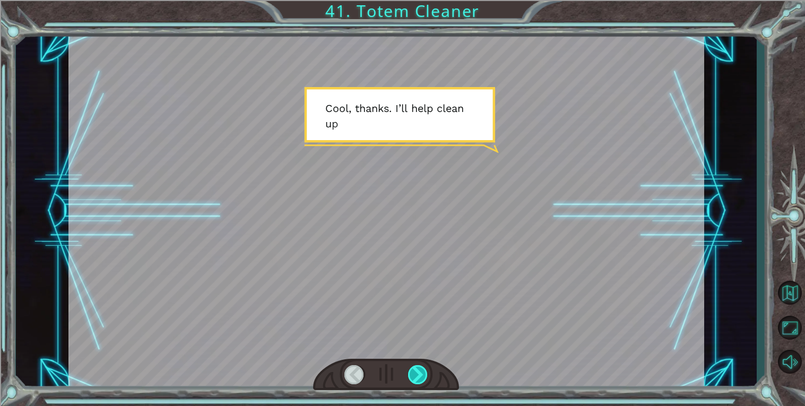
click at [414, 377] on div at bounding box center [418, 374] width 20 height 19
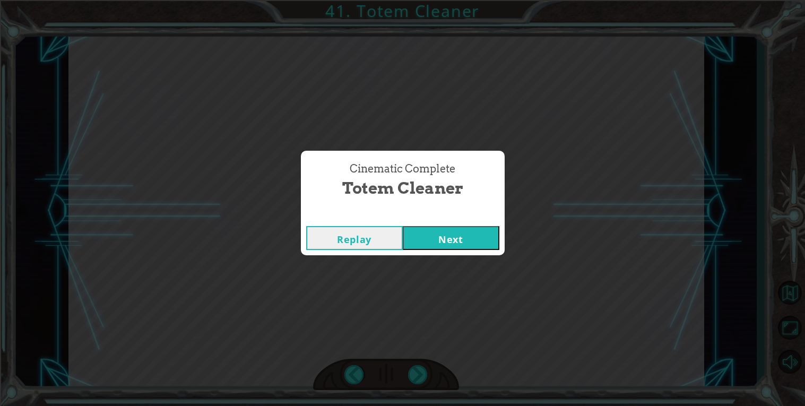
click at [455, 231] on button "Next" at bounding box center [451, 238] width 97 height 24
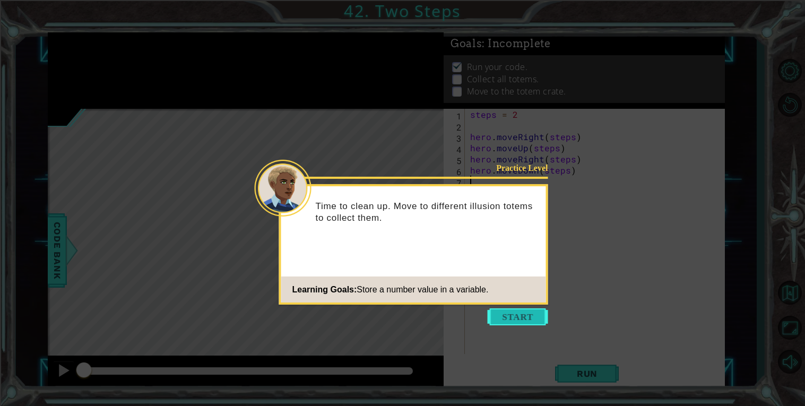
click at [535, 321] on button "Start" at bounding box center [518, 316] width 60 height 17
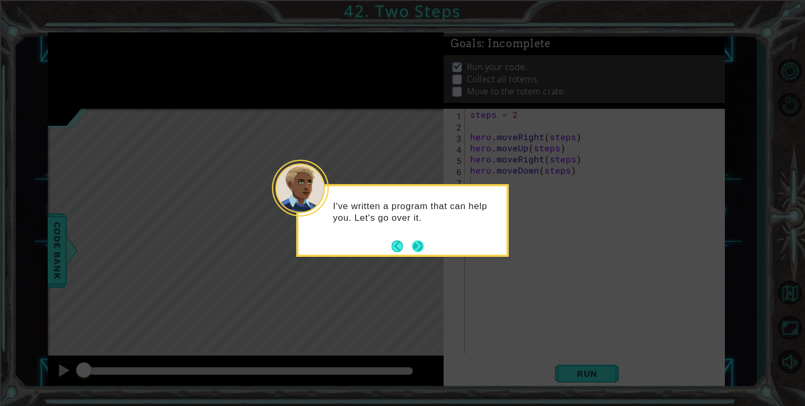
click at [416, 244] on button "Next" at bounding box center [418, 246] width 12 height 12
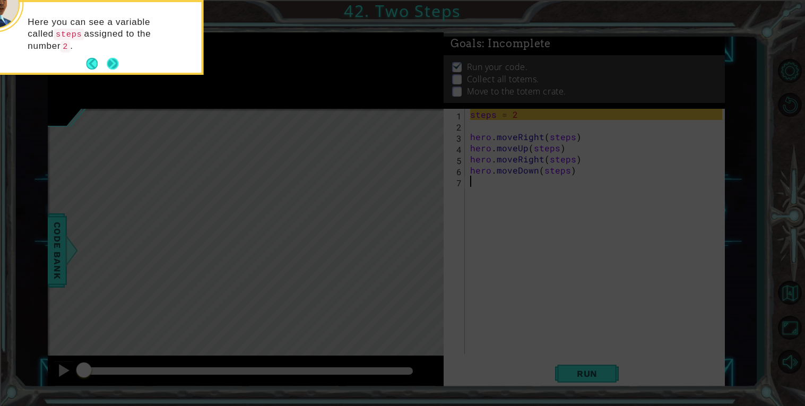
click at [110, 64] on button "Next" at bounding box center [112, 63] width 13 height 13
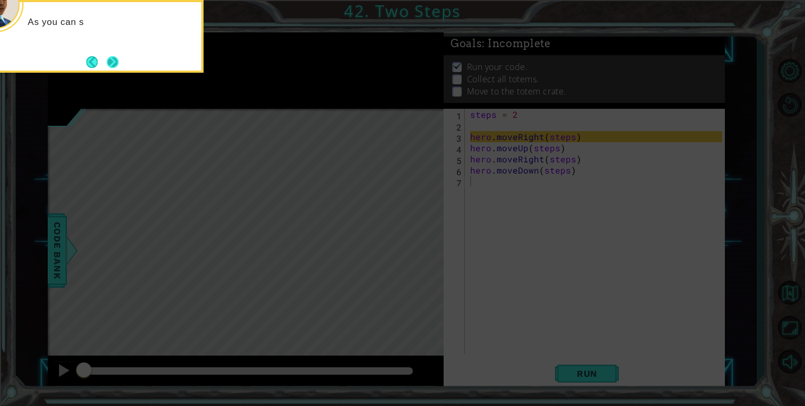
click at [110, 65] on button "Next" at bounding box center [112, 62] width 13 height 13
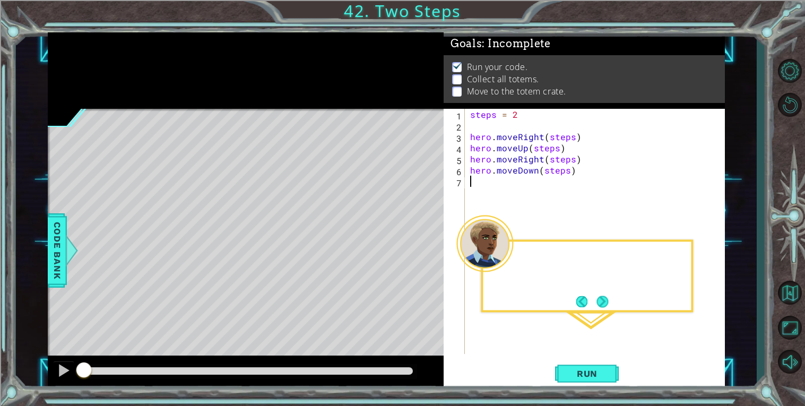
click at [110, 65] on div at bounding box center [246, 70] width 396 height 76
click at [589, 385] on button "Run" at bounding box center [587, 373] width 64 height 28
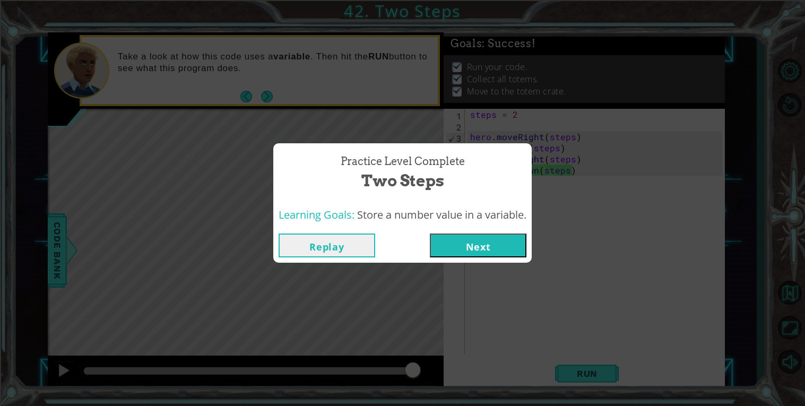
click at [467, 254] on button "Next" at bounding box center [478, 246] width 97 height 24
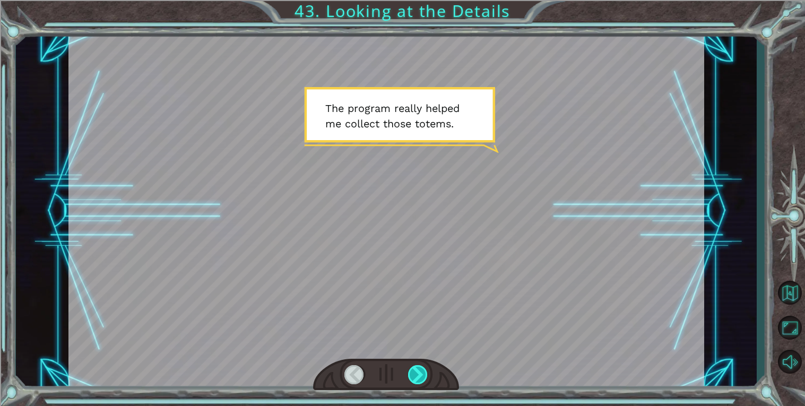
click at [413, 378] on div at bounding box center [418, 374] width 20 height 19
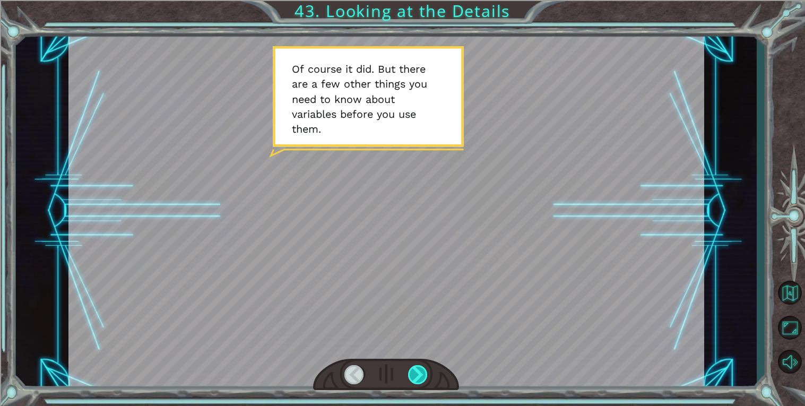
click at [413, 378] on div at bounding box center [418, 374] width 20 height 19
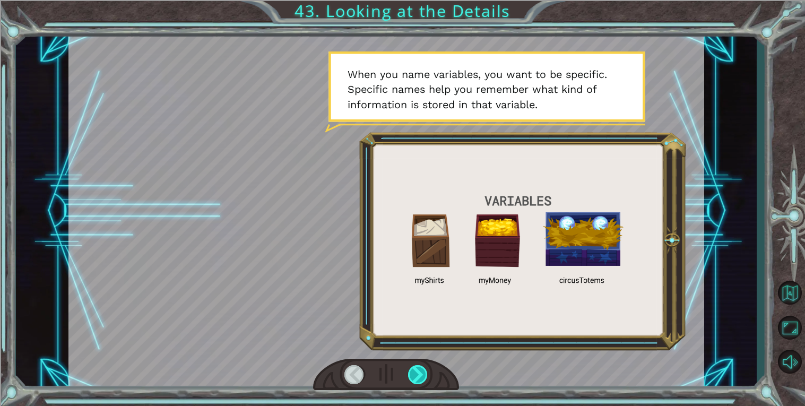
click at [413, 378] on div at bounding box center [418, 374] width 20 height 19
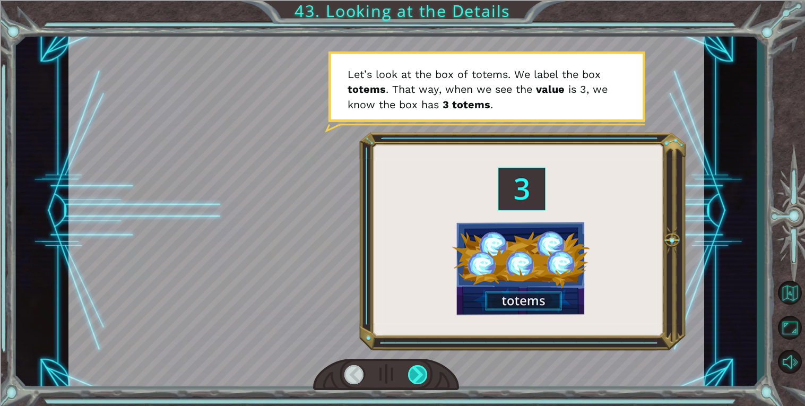
click at [413, 378] on div at bounding box center [418, 374] width 20 height 19
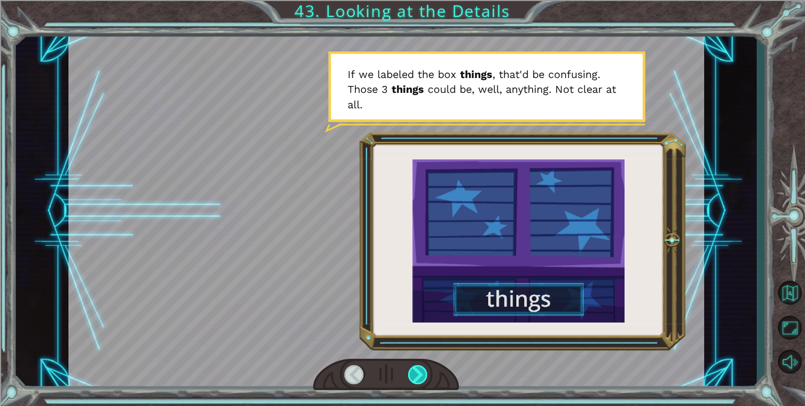
click at [414, 378] on div at bounding box center [418, 374] width 20 height 19
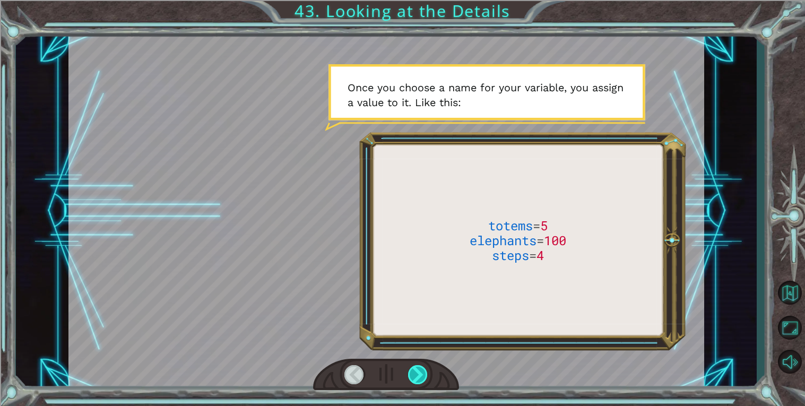
click at [414, 378] on div at bounding box center [418, 374] width 20 height 19
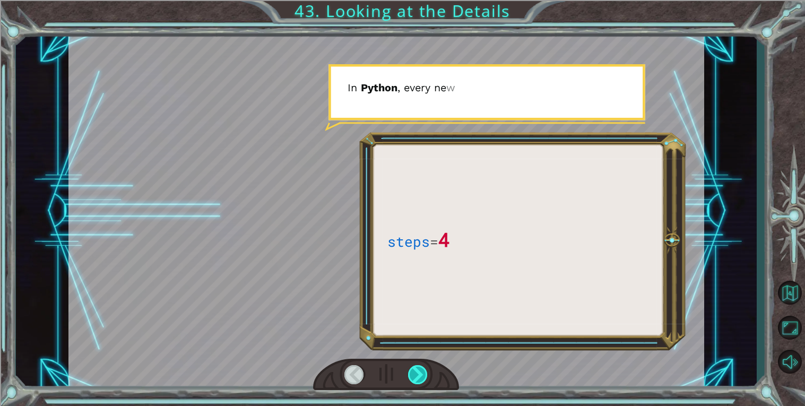
click at [414, 378] on div at bounding box center [418, 374] width 20 height 19
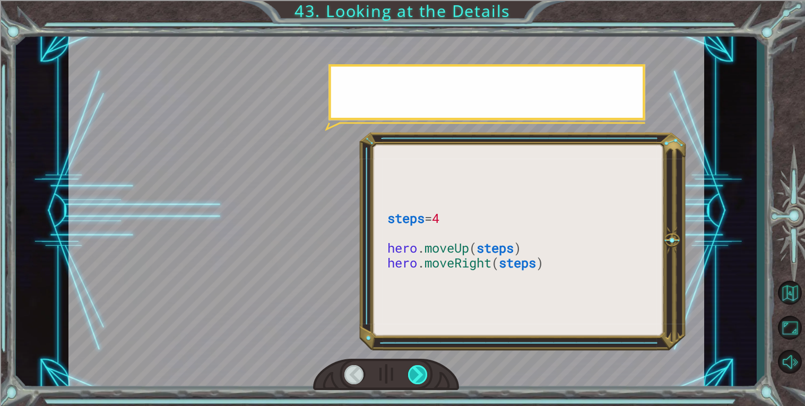
click at [414, 378] on div at bounding box center [418, 374] width 20 height 19
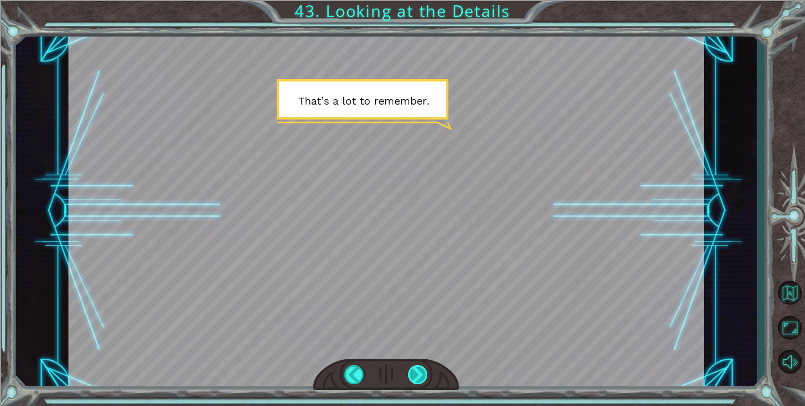
click at [414, 378] on div at bounding box center [418, 374] width 20 height 19
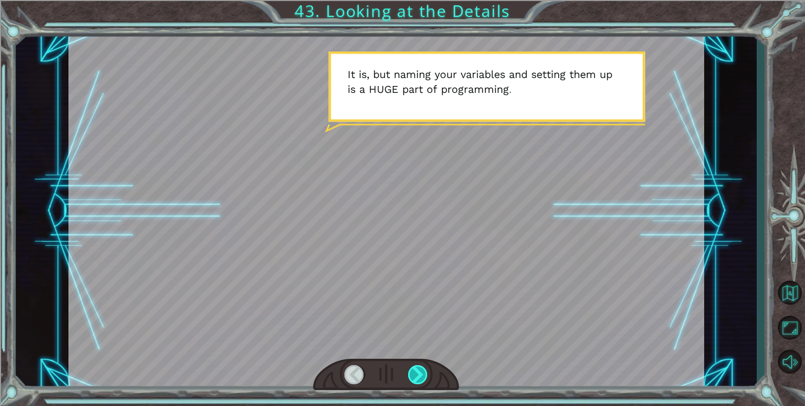
click at [414, 378] on div at bounding box center [418, 374] width 20 height 19
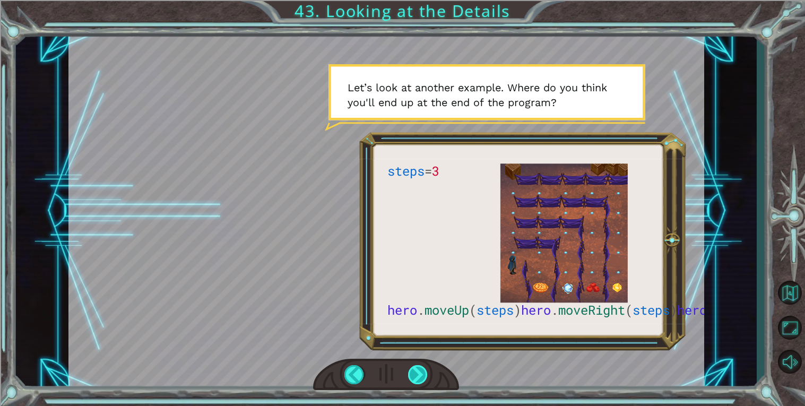
click at [408, 375] on div at bounding box center [418, 374] width 20 height 19
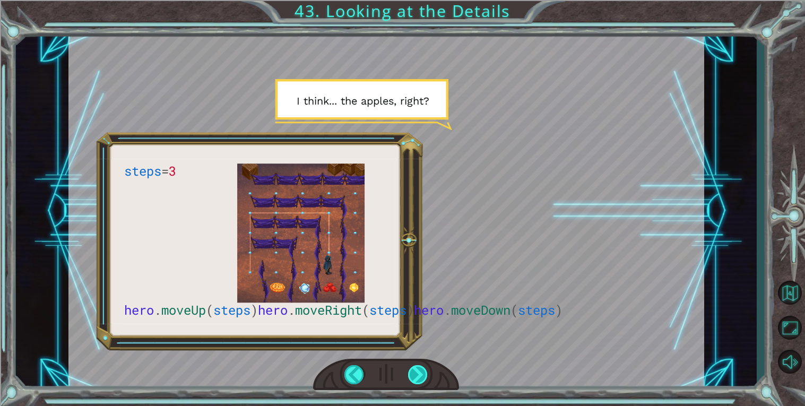
click at [419, 374] on div at bounding box center [418, 374] width 20 height 19
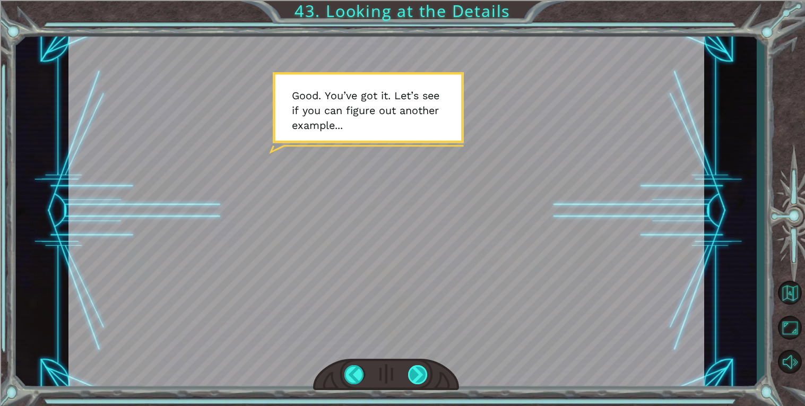
click at [419, 374] on div at bounding box center [418, 374] width 20 height 19
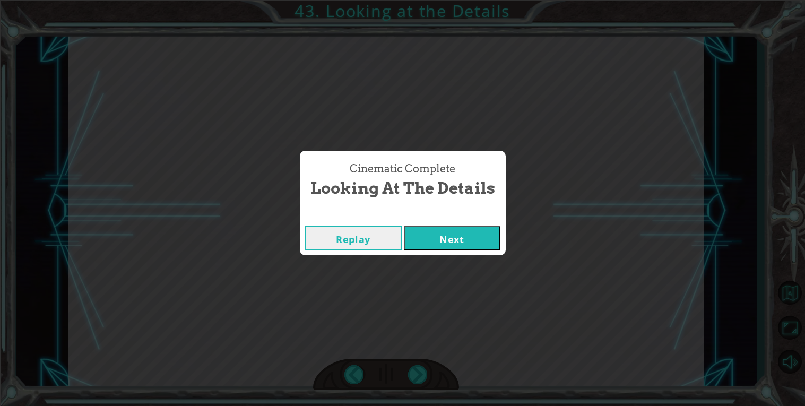
click at [410, 245] on button "Next" at bounding box center [452, 238] width 97 height 24
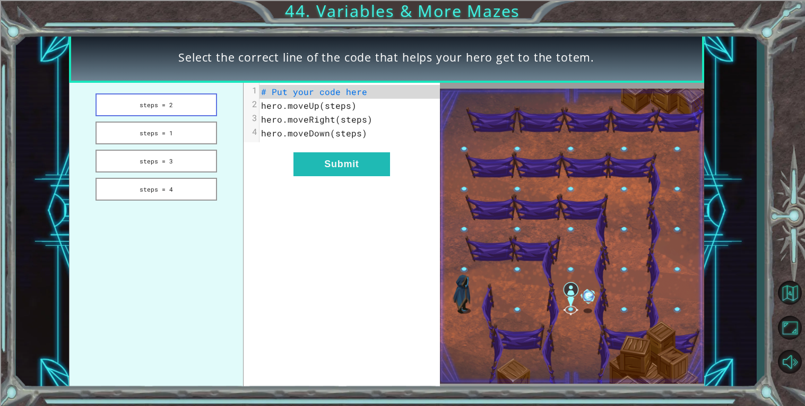
click at [183, 105] on button "steps = 2" at bounding box center [157, 104] width 122 height 23
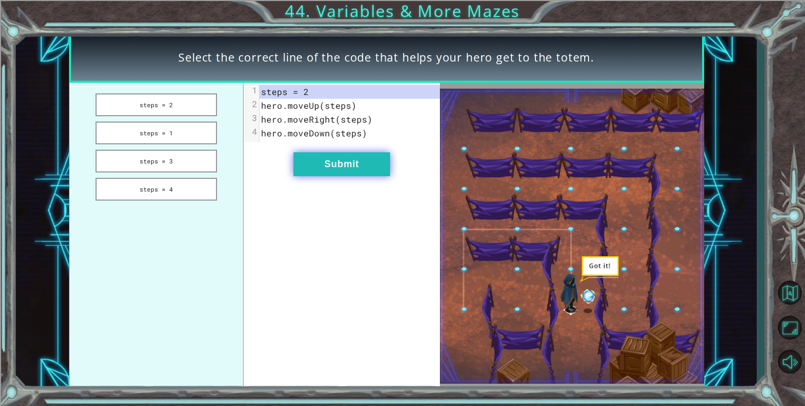
click at [342, 152] on button "Submit" at bounding box center [341, 164] width 97 height 24
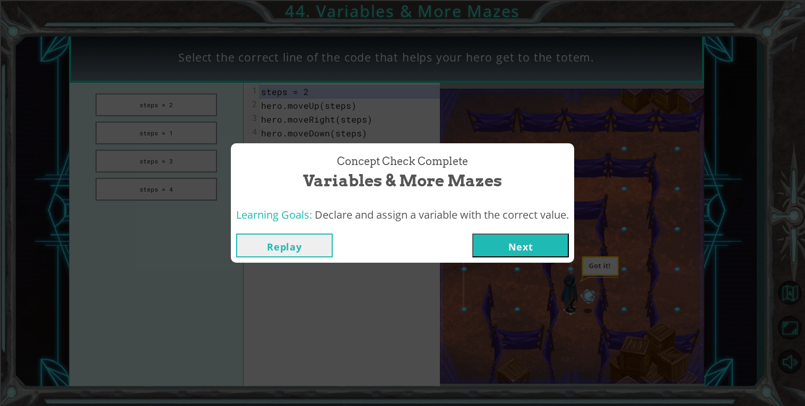
click at [499, 242] on button "Next" at bounding box center [520, 246] width 97 height 24
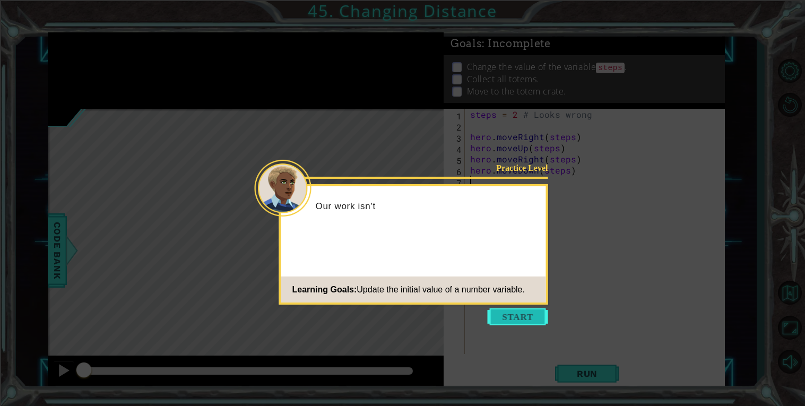
click at [518, 312] on button "Start" at bounding box center [518, 316] width 60 height 17
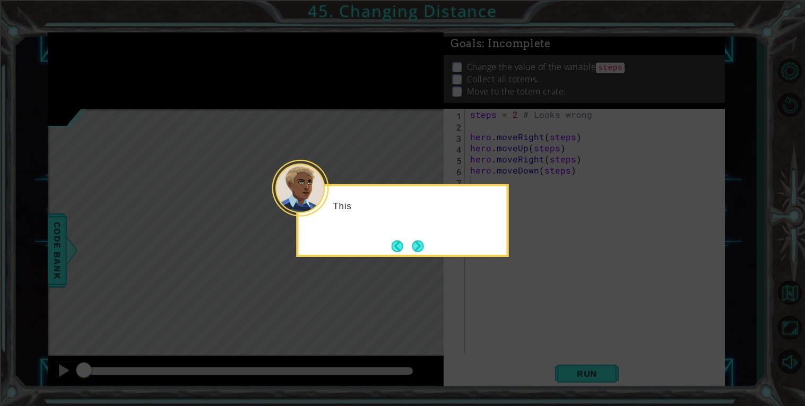
click at [518, 312] on icon at bounding box center [402, 203] width 805 height 406
click at [420, 248] on button "Next" at bounding box center [418, 246] width 12 height 12
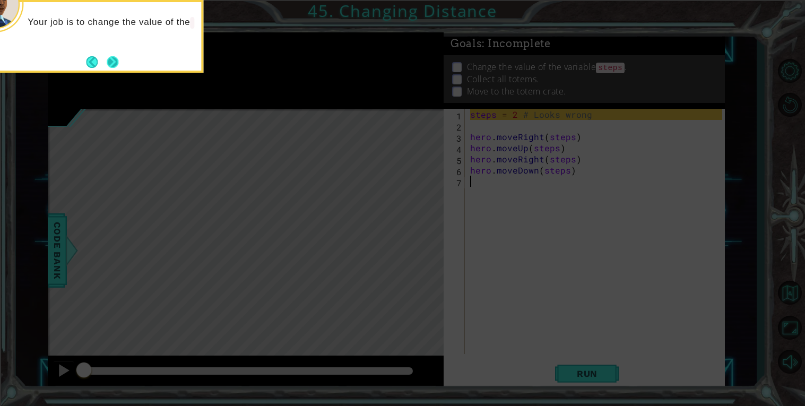
click at [117, 61] on button "Next" at bounding box center [112, 62] width 19 height 19
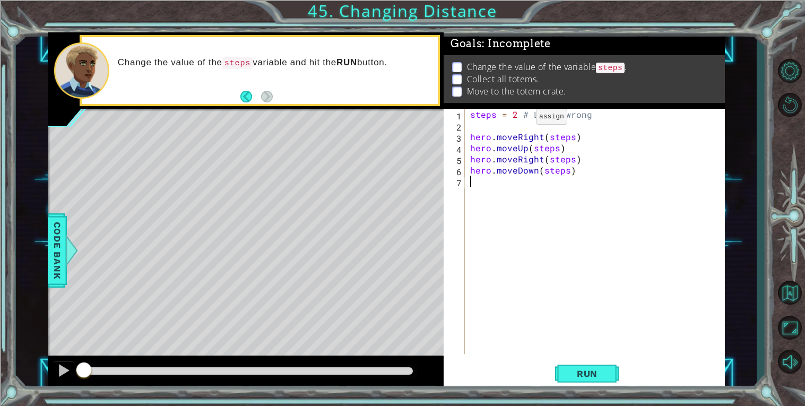
click at [518, 117] on div "steps = 2 # Looks wrong hero . moveRight ( steps ) hero . moveUp ( steps ) hero…" at bounding box center [598, 242] width 260 height 267
type textarea "steps = 3 # Looks wrong"
click at [598, 375] on span "Run" at bounding box center [587, 373] width 42 height 11
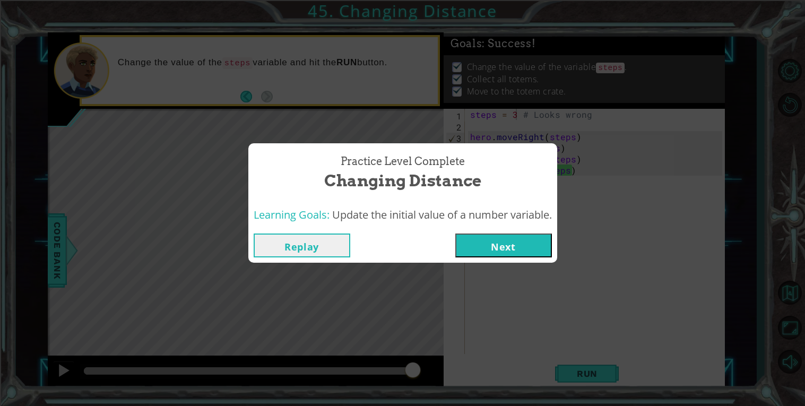
click at [480, 241] on button "Next" at bounding box center [503, 246] width 97 height 24
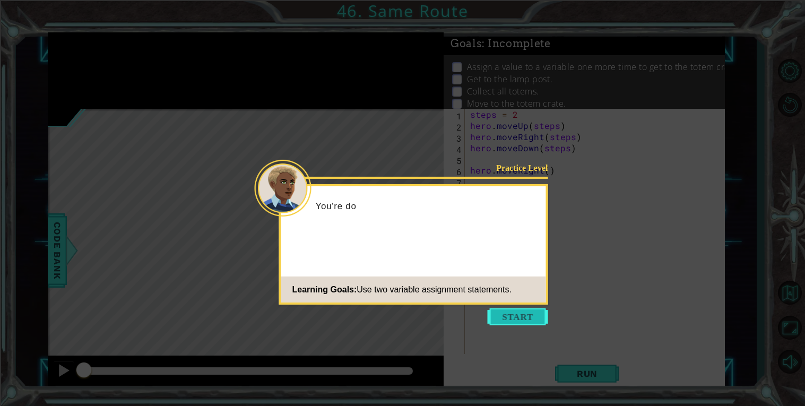
click at [495, 315] on button "Start" at bounding box center [518, 316] width 60 height 17
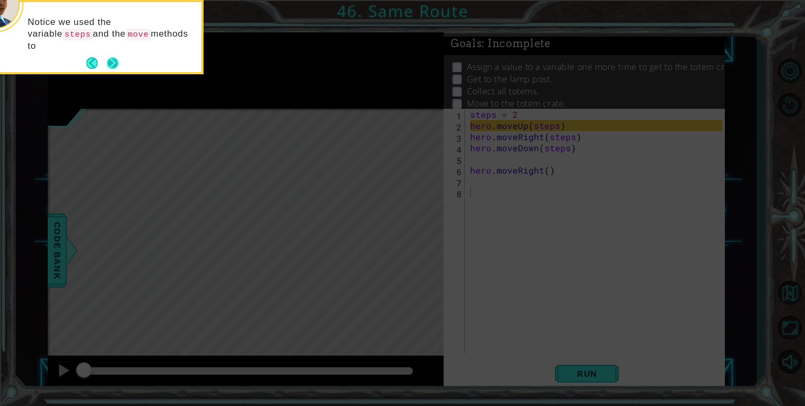
click at [115, 57] on button "Next" at bounding box center [113, 63] width 12 height 12
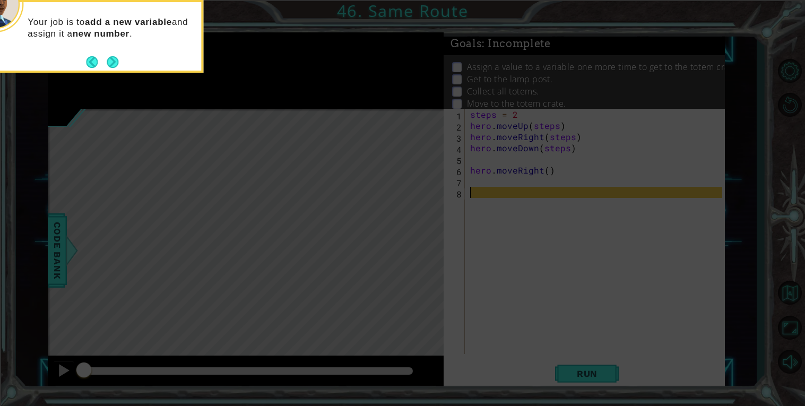
click at [110, 70] on footer at bounding box center [102, 62] width 32 height 16
click at [112, 64] on button "Next" at bounding box center [113, 62] width 12 height 12
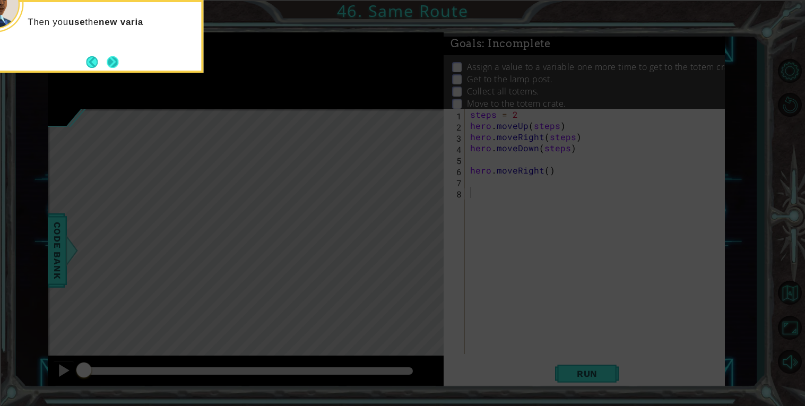
click at [113, 59] on button "Next" at bounding box center [112, 62] width 13 height 13
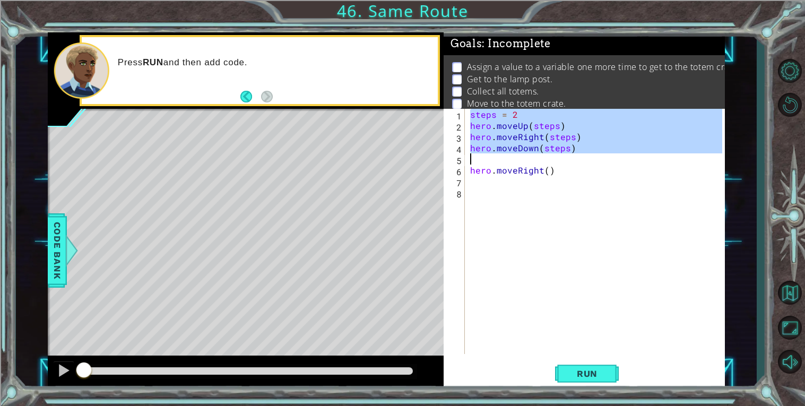
drag, startPoint x: 470, startPoint y: 115, endPoint x: 575, endPoint y: 153, distance: 111.6
click at [575, 153] on div "steps = 2 hero . moveUp ( steps ) hero . moveRight ( steps ) hero . moveDown ( …" at bounding box center [598, 242] width 260 height 267
type textarea "hero.moveRight(steps) hero.moveDown(steps)"
click at [570, 186] on div "steps = 2 hero . moveUp ( steps ) hero . moveRight ( steps ) hero . moveDown ( …" at bounding box center [598, 242] width 260 height 267
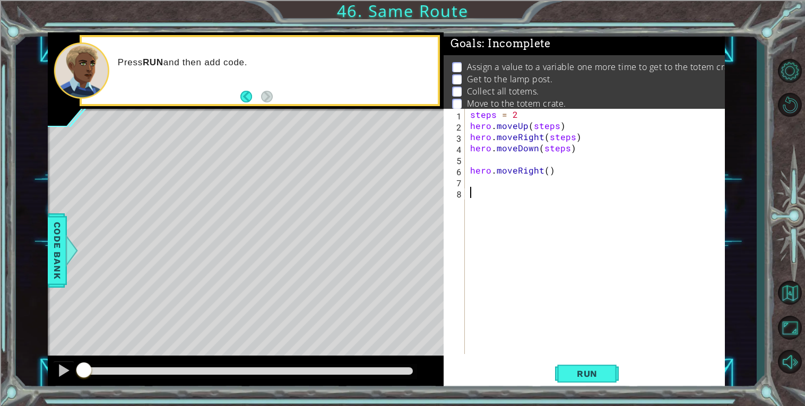
paste textarea "hero.moveDown(steps)"
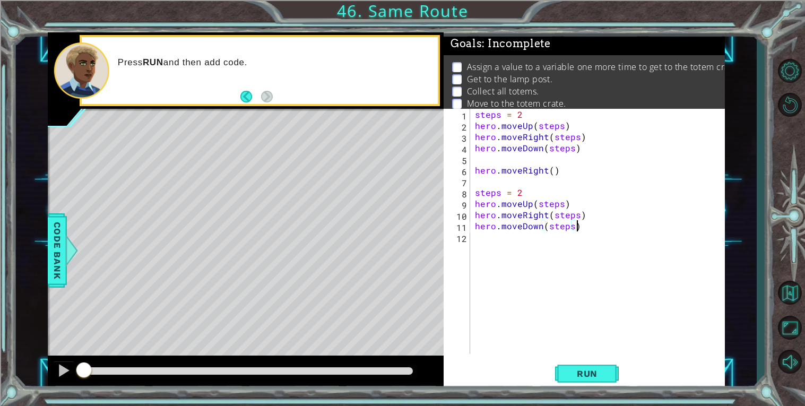
click at [529, 189] on div "steps = 2 hero . moveUp ( steps ) hero . moveRight ( steps ) hero . moveDown ( …" at bounding box center [600, 242] width 255 height 267
type textarea "steps = 3"
click at [587, 378] on span "Run" at bounding box center [587, 373] width 42 height 11
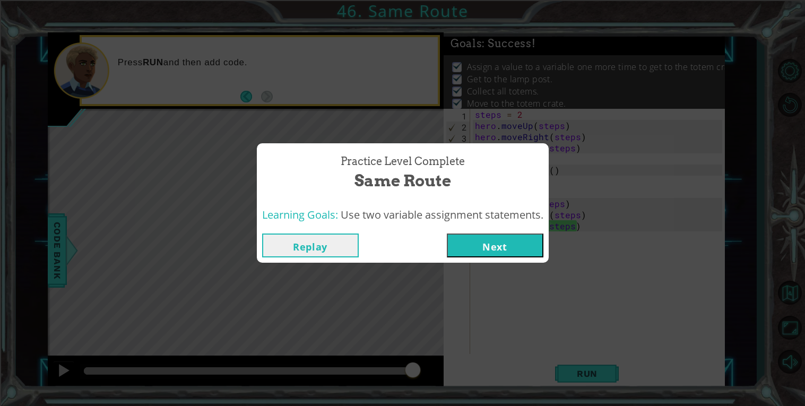
click at [492, 253] on button "Next" at bounding box center [495, 246] width 97 height 24
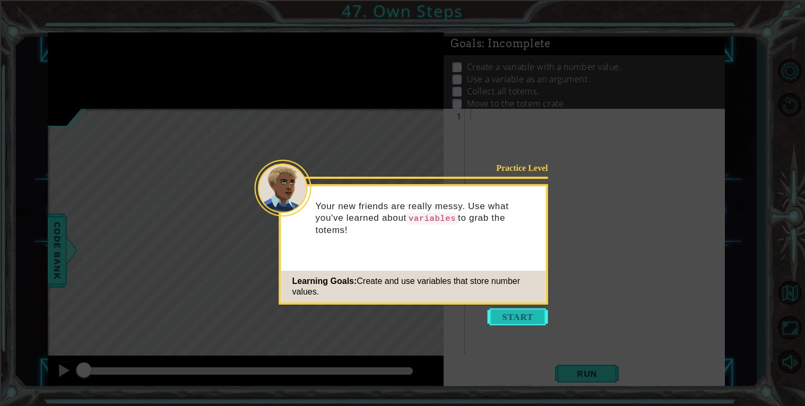
click at [508, 322] on button "Start" at bounding box center [518, 316] width 60 height 17
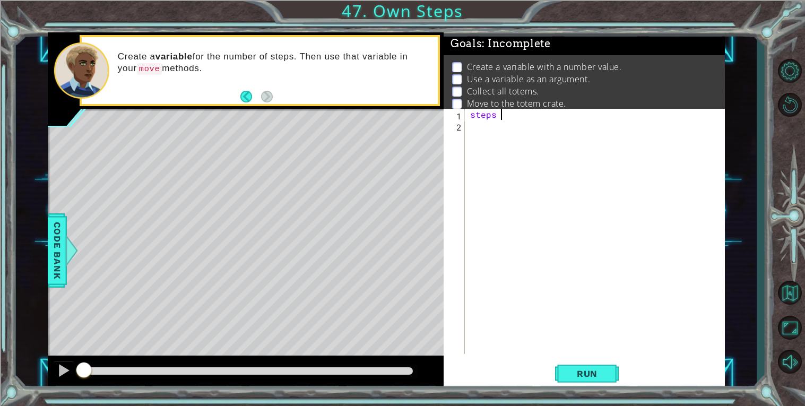
scroll to position [0, 1]
type textarea "steps=3"
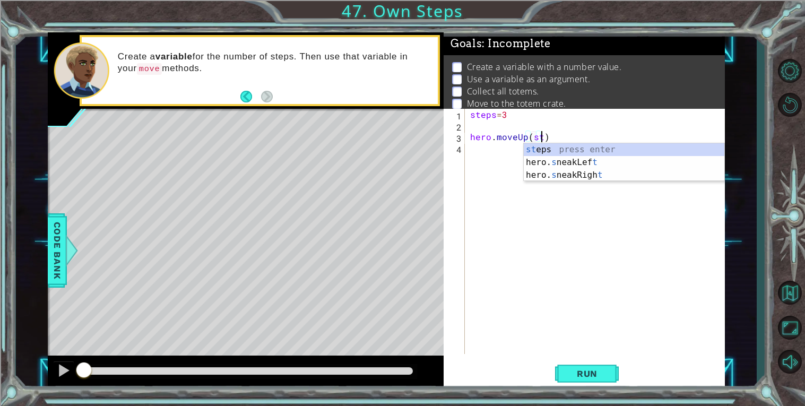
scroll to position [0, 4]
type textarea "hero.moveUp(steps)"
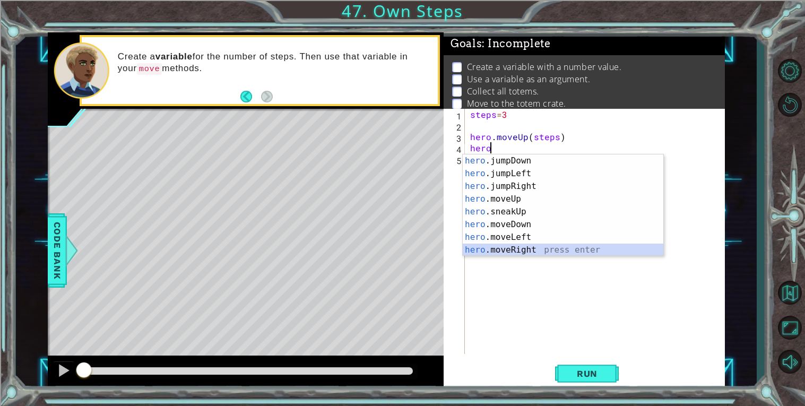
scroll to position [13, 0]
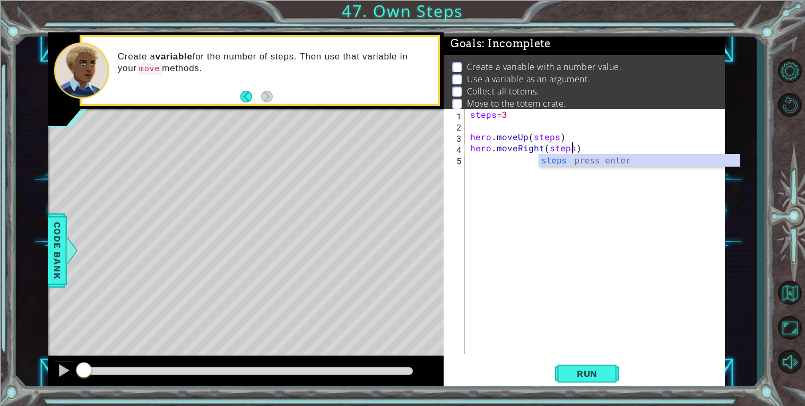
type textarea "hero.moveRight(steps)"
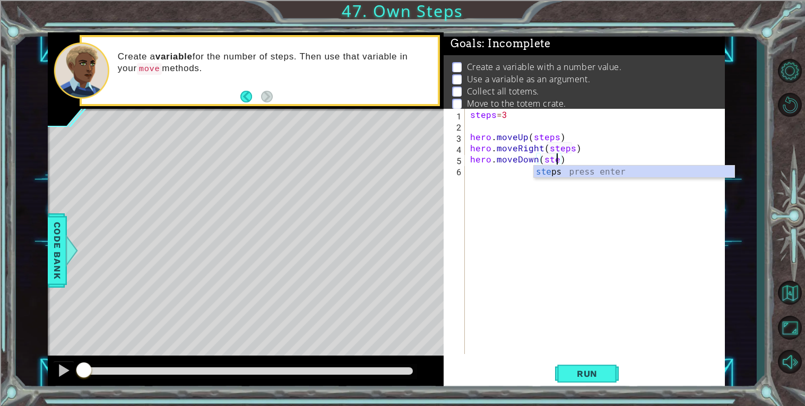
scroll to position [0, 5]
type textarea "hero.moveDown(steps)"
click at [487, 173] on div "steps = 3 hero . moveUp ( steps ) hero . moveRight ( steps ) hero . moveDown ( …" at bounding box center [598, 242] width 260 height 267
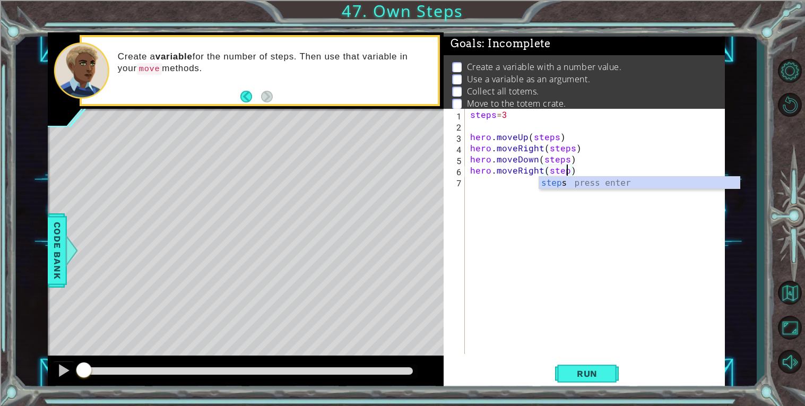
scroll to position [0, 6]
type textarea "hero.moveRight(steps)"
click at [588, 368] on span "Run" at bounding box center [587, 373] width 42 height 11
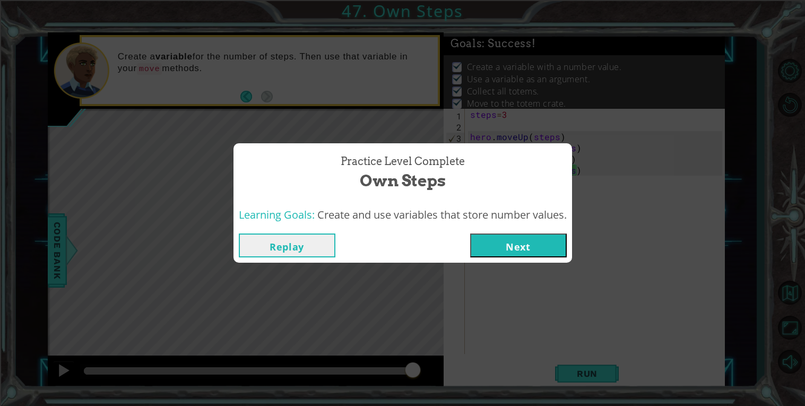
click at [500, 244] on button "Next" at bounding box center [518, 246] width 97 height 24
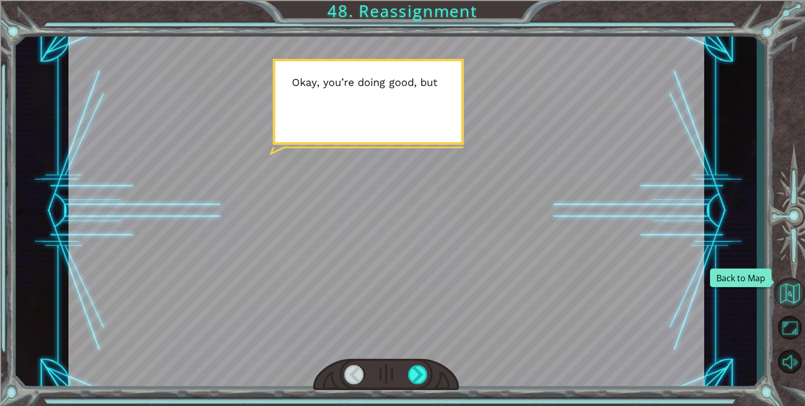
click at [782, 293] on button "Back to Map" at bounding box center [789, 293] width 31 height 31
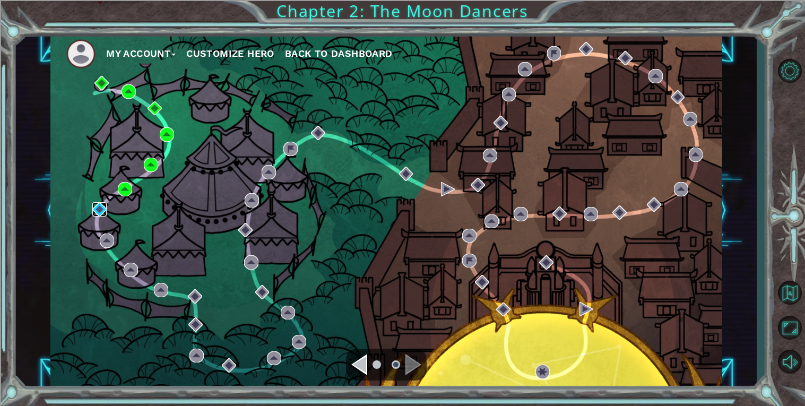
click at [98, 212] on img at bounding box center [99, 209] width 14 height 14
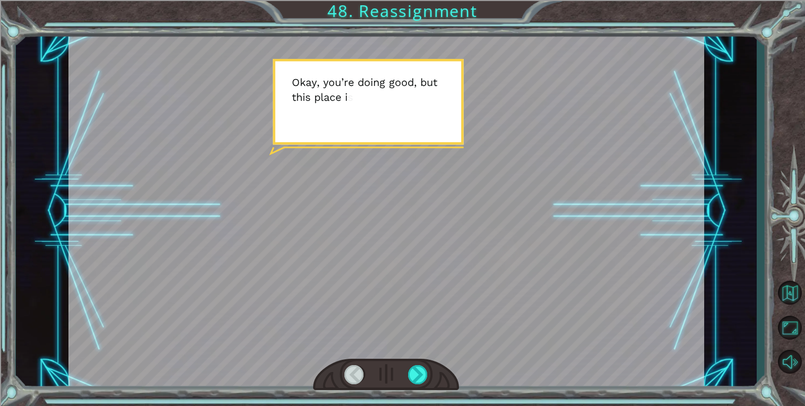
click at [98, 212] on div at bounding box center [386, 210] width 636 height 357
click at [416, 375] on div at bounding box center [418, 374] width 20 height 19
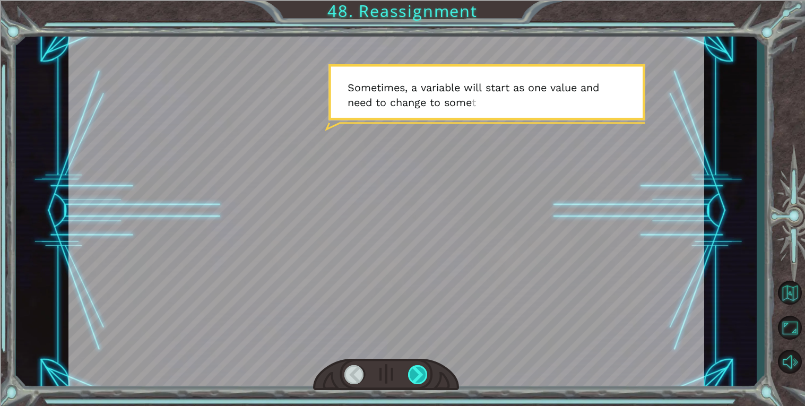
click at [416, 375] on div at bounding box center [418, 374] width 20 height 19
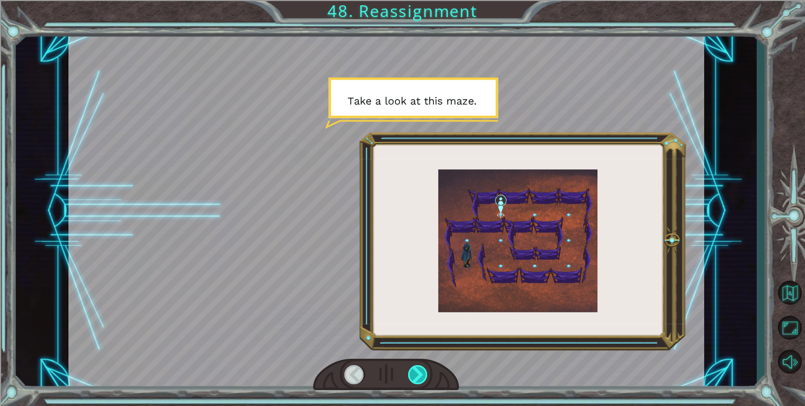
click at [416, 375] on div at bounding box center [418, 374] width 20 height 19
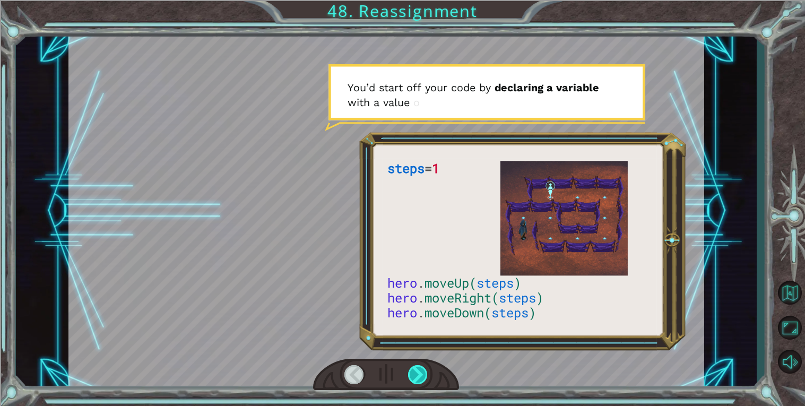
click at [416, 375] on div at bounding box center [418, 374] width 20 height 19
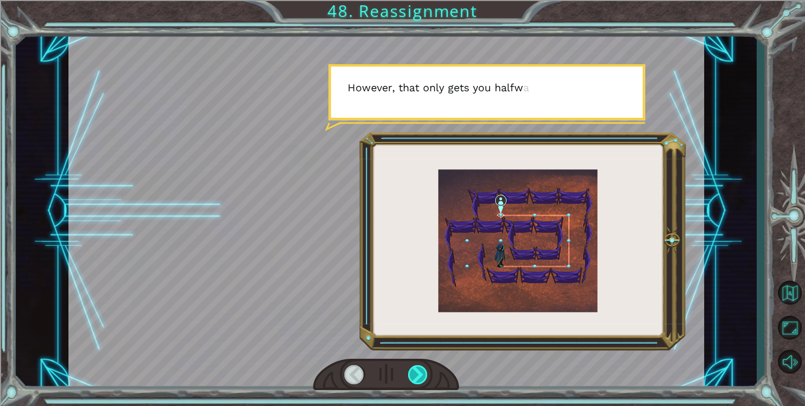
click at [416, 375] on div at bounding box center [418, 374] width 20 height 19
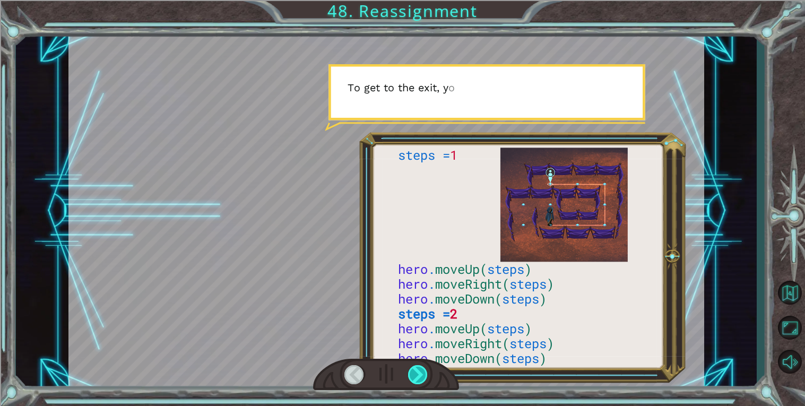
click at [416, 375] on div at bounding box center [418, 374] width 20 height 19
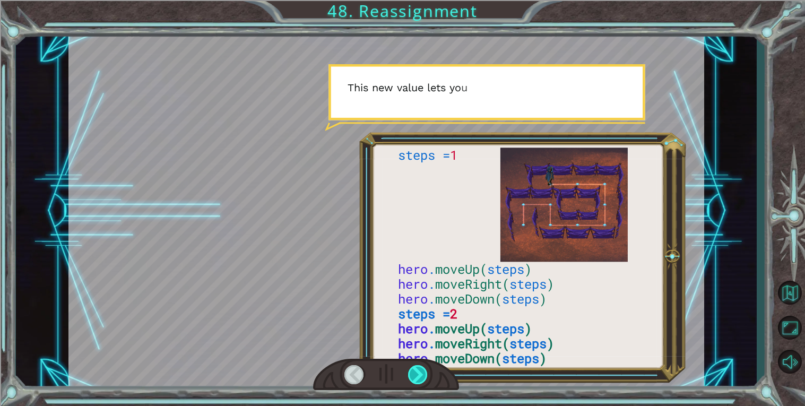
click at [416, 375] on div at bounding box center [418, 374] width 20 height 19
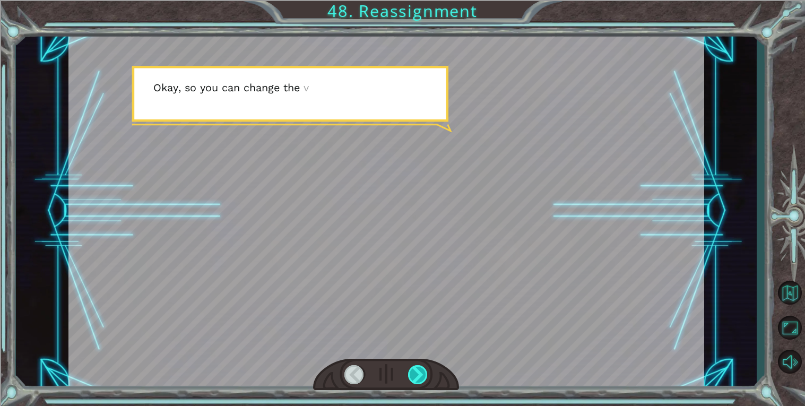
click at [416, 375] on div at bounding box center [418, 374] width 20 height 19
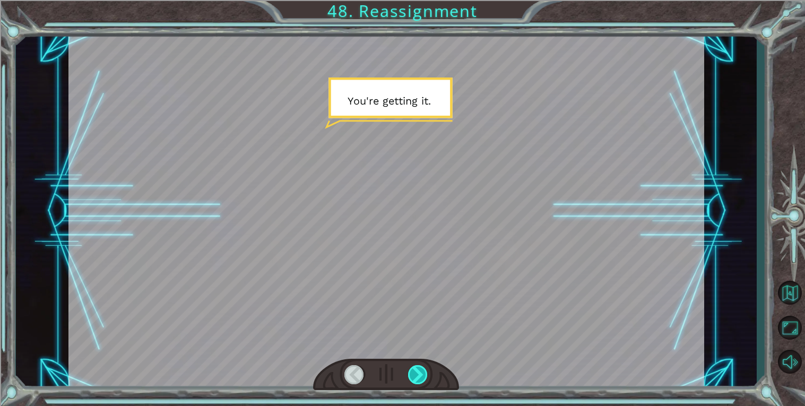
click at [416, 375] on div at bounding box center [418, 374] width 20 height 19
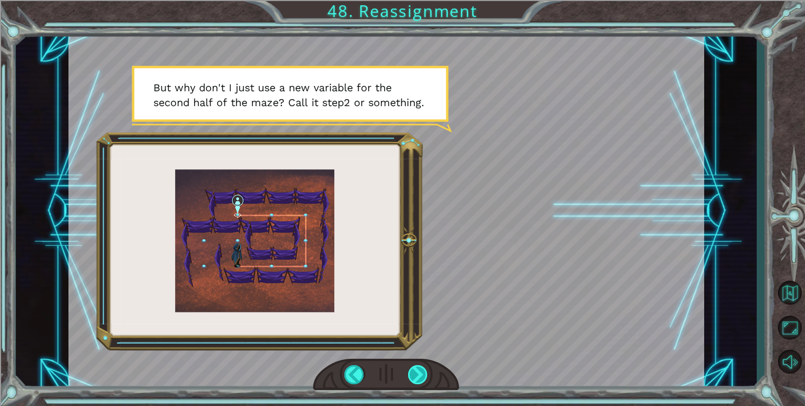
click at [416, 375] on div at bounding box center [418, 374] width 20 height 19
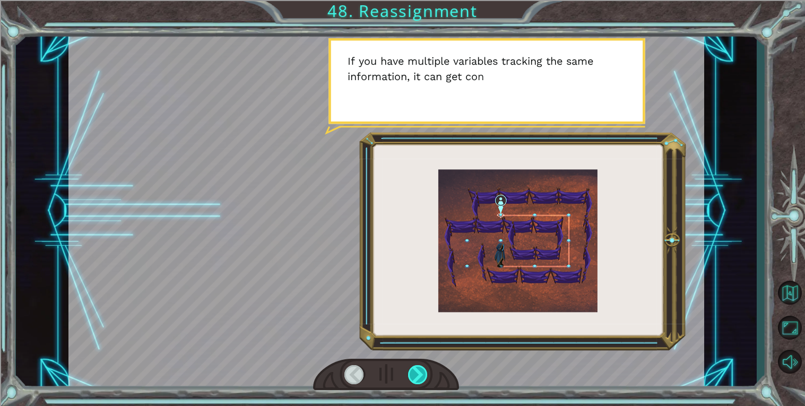
click at [416, 375] on div at bounding box center [418, 374] width 20 height 19
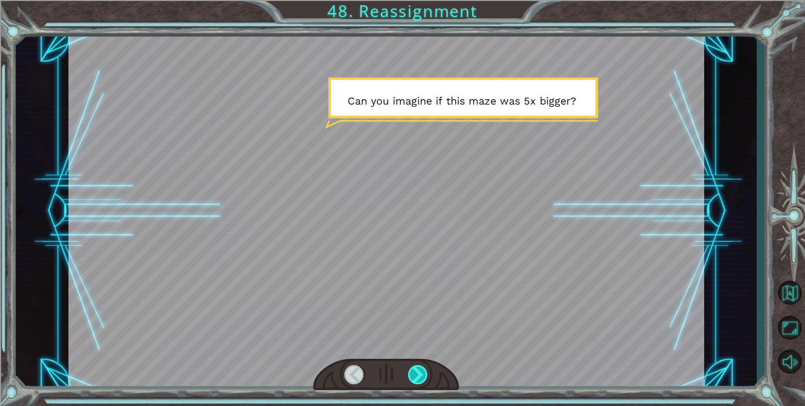
click at [416, 375] on div at bounding box center [418, 374] width 20 height 19
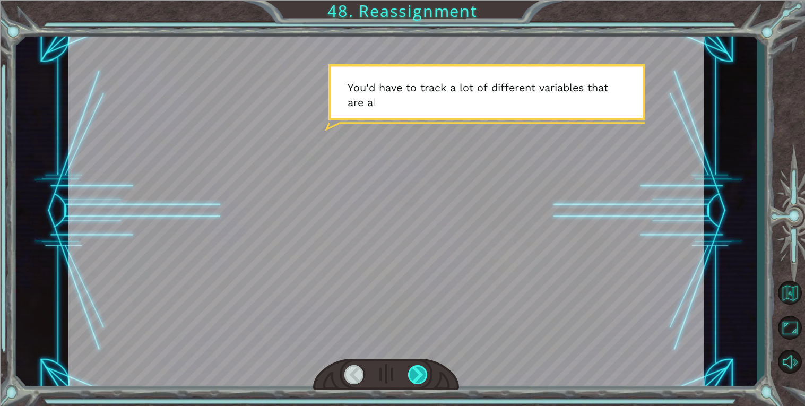
click at [416, 375] on div at bounding box center [418, 374] width 20 height 19
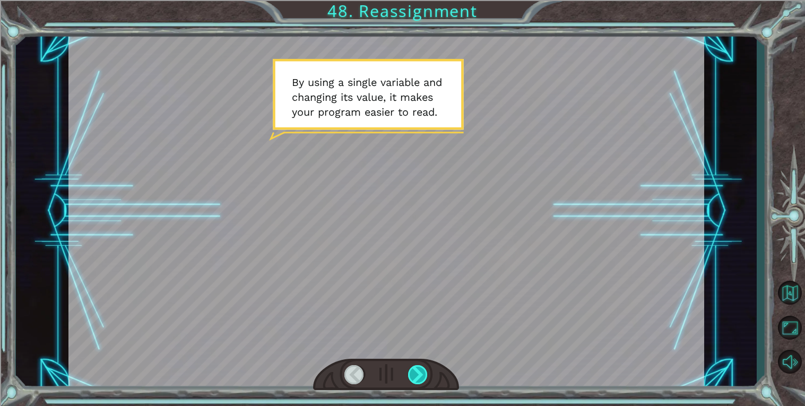
click at [416, 375] on div at bounding box center [418, 374] width 20 height 19
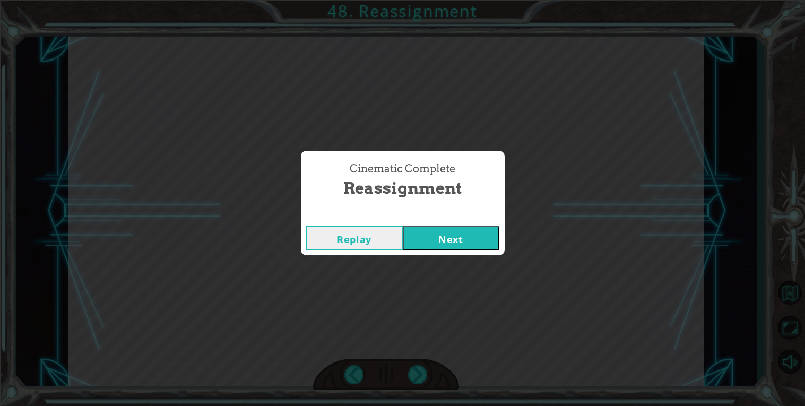
click at [419, 224] on div "Replay Next" at bounding box center [403, 238] width 204 height 34
click at [423, 231] on button "Next" at bounding box center [451, 238] width 97 height 24
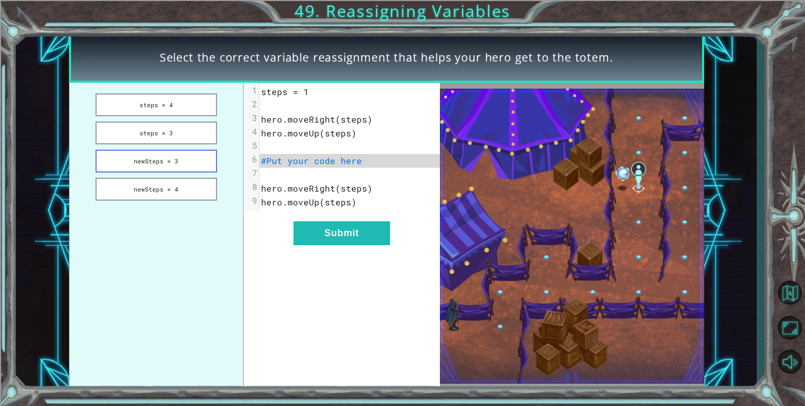
click at [170, 155] on button "newSteps = 3" at bounding box center [157, 161] width 122 height 23
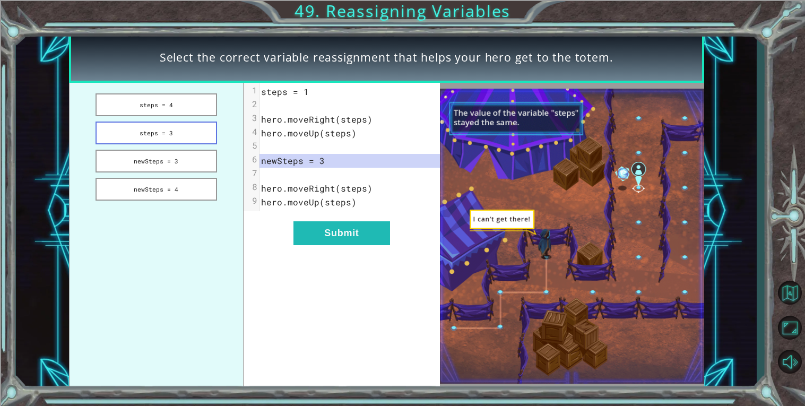
click at [164, 130] on button "steps = 3" at bounding box center [157, 133] width 122 height 23
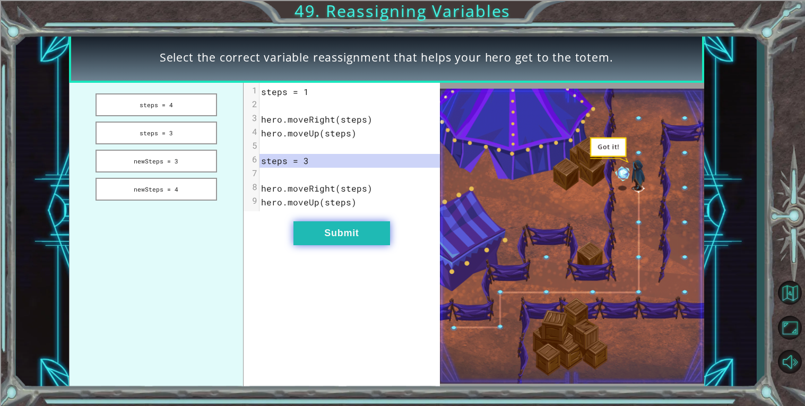
click at [321, 227] on button "Submit" at bounding box center [341, 233] width 97 height 24
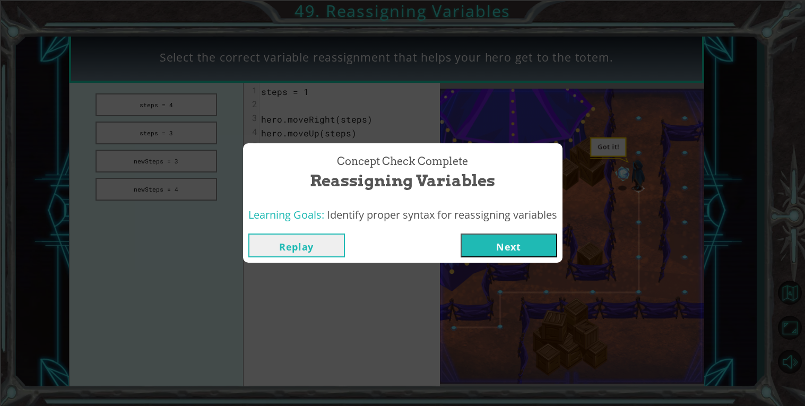
click at [494, 239] on button "Next" at bounding box center [509, 246] width 97 height 24
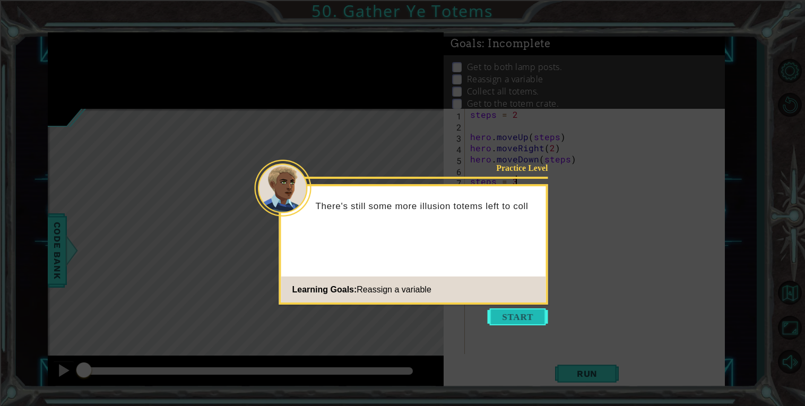
click at [537, 319] on button "Start" at bounding box center [518, 316] width 60 height 17
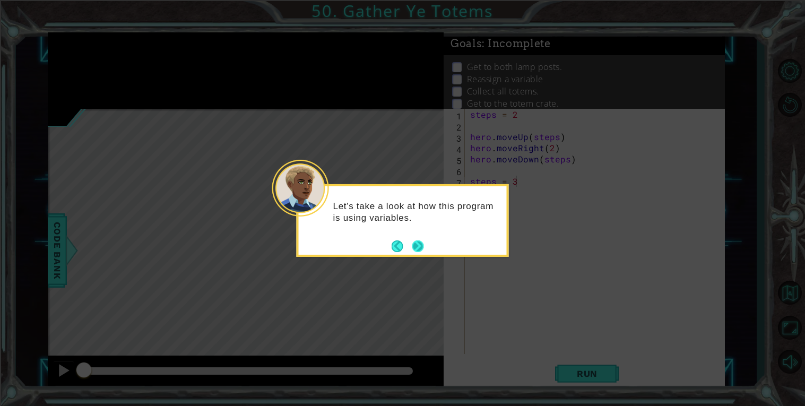
click at [423, 249] on button "Next" at bounding box center [418, 246] width 12 height 12
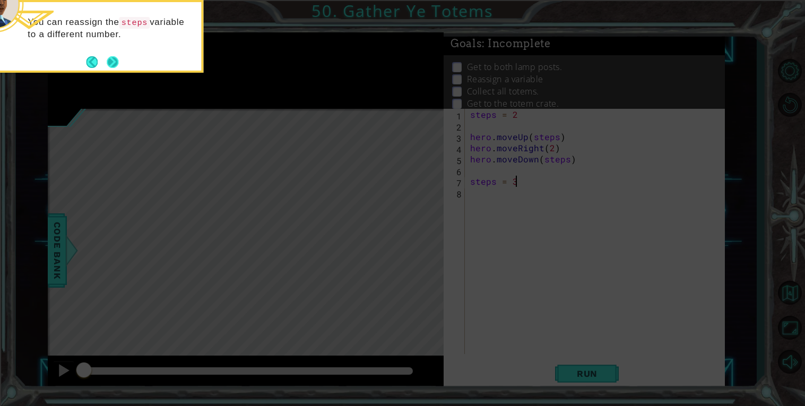
click at [110, 68] on button "Next" at bounding box center [113, 62] width 12 height 12
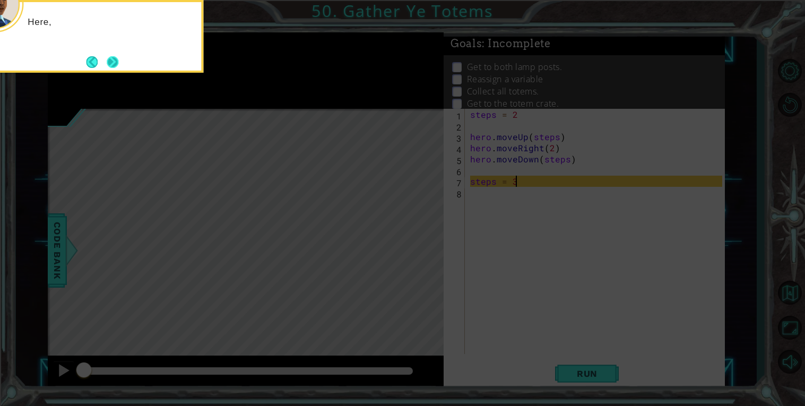
click at [110, 68] on button "Next" at bounding box center [113, 62] width 12 height 12
click at [110, 69] on button "Next" at bounding box center [113, 62] width 20 height 20
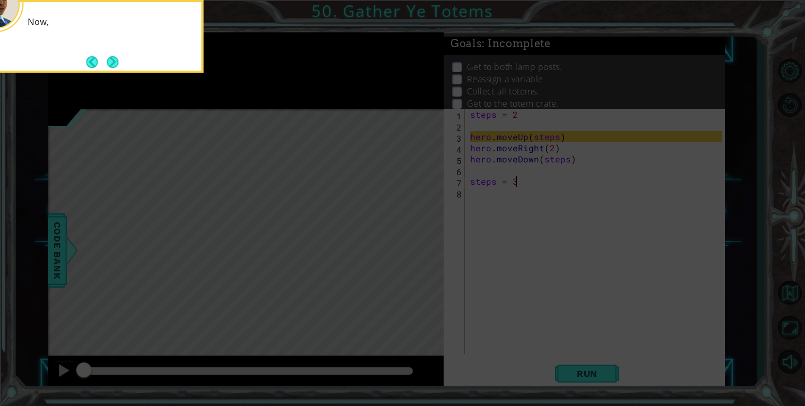
click at [110, 68] on button "Next" at bounding box center [113, 62] width 12 height 12
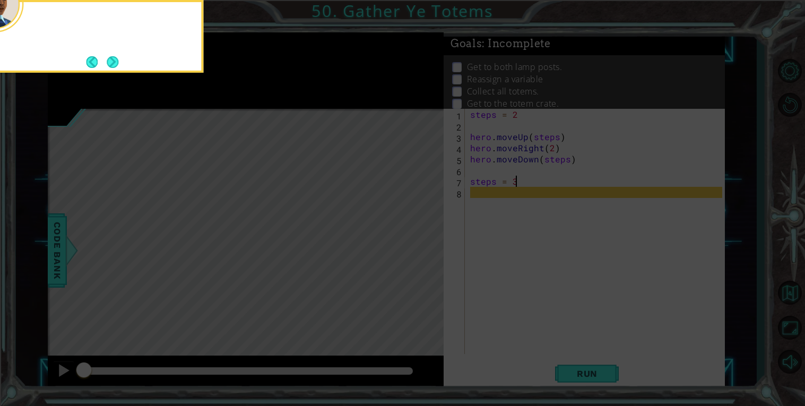
click at [110, 69] on button "Next" at bounding box center [113, 62] width 20 height 20
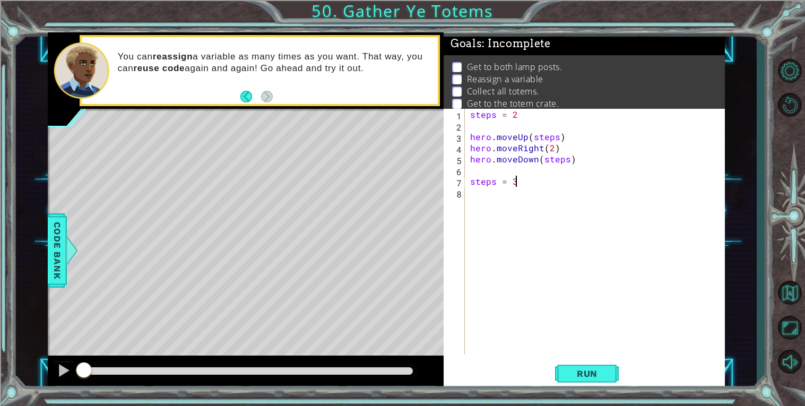
click at [486, 198] on div "steps = 2 hero . moveUp ( steps ) hero . moveRight ( 2 ) hero . moveDown ( step…" at bounding box center [598, 242] width 260 height 267
type textarea "hero.moveUp(steps)"
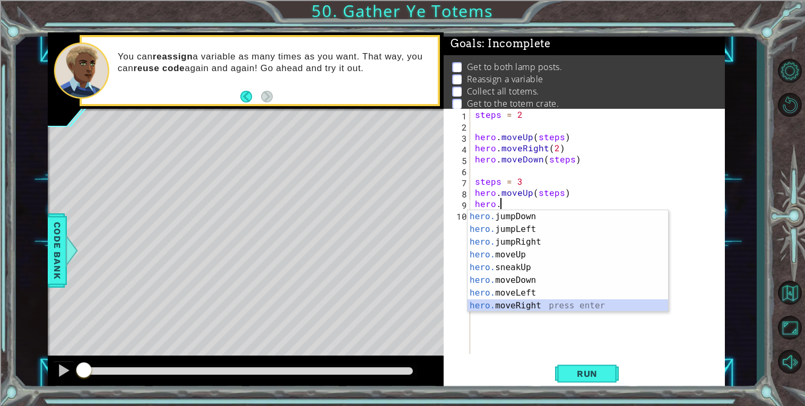
scroll to position [13, 0]
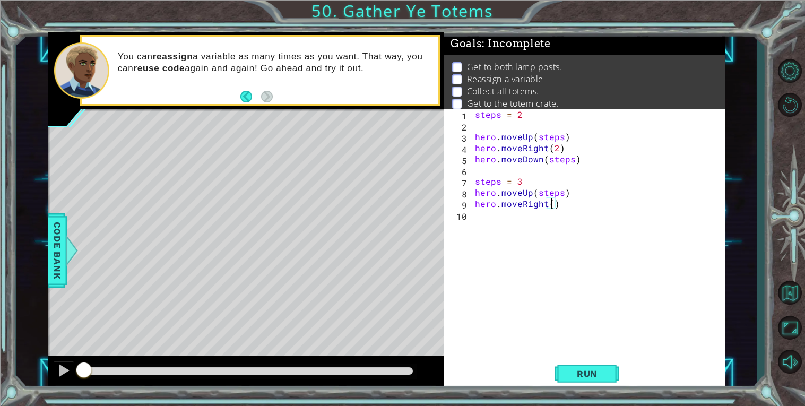
type textarea "hero.moveRight(2)"
click at [597, 222] on div "steps = 2 hero . moveUp ( steps ) hero . moveRight ( 2 ) hero . moveDown ( step…" at bounding box center [600, 242] width 255 height 267
type textarea "hero.moveDown(steps)"
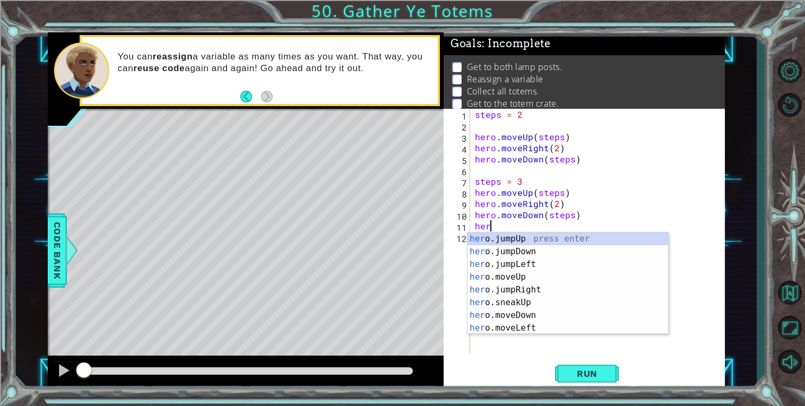
scroll to position [0, 1]
click at [535, 278] on div "her o.jumpUp press enter her o.jumpDown press enter her o.jumpLeft press enter …" at bounding box center [568, 295] width 201 height 127
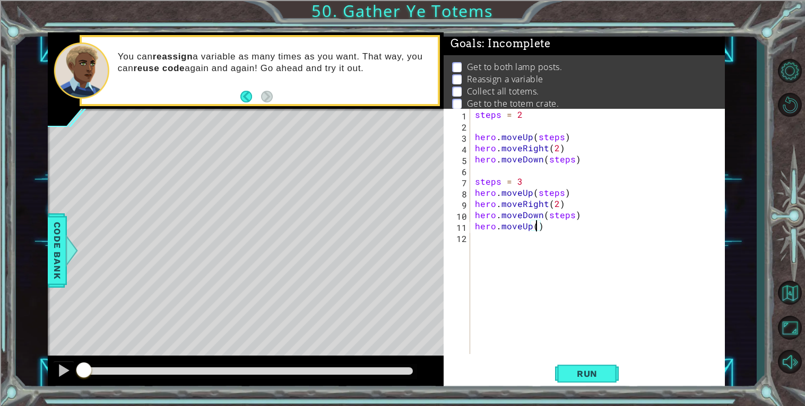
type textarea "hero.moveUp(4)"
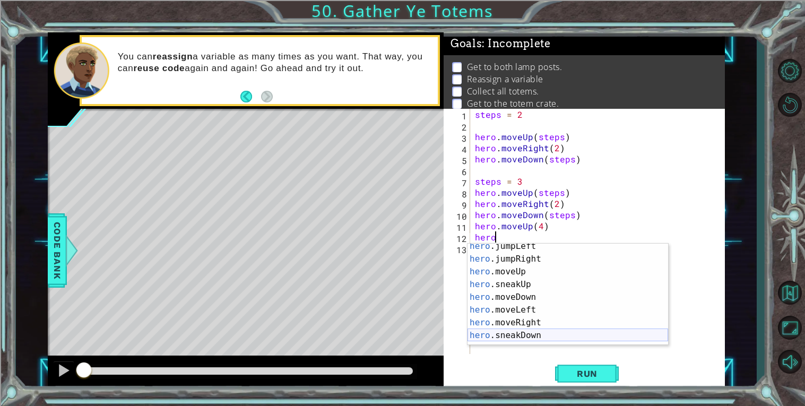
scroll to position [29, 0]
click at [554, 323] on div "hero .jumpLeft press enter hero .jumpRight press enter hero .moveUp press enter…" at bounding box center [568, 303] width 201 height 127
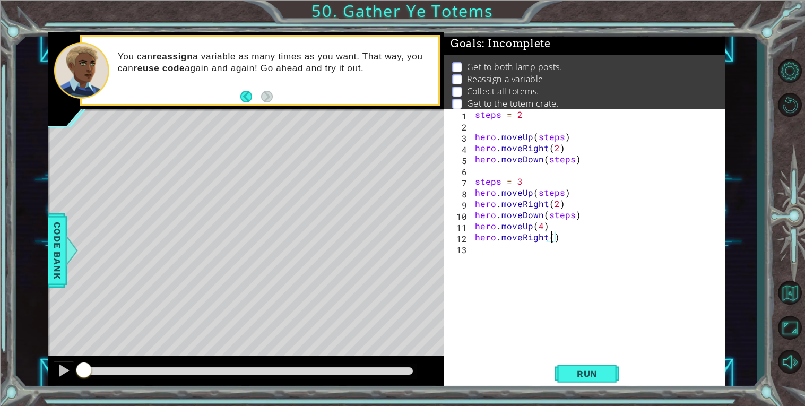
type textarea "hero.moveRight(2)"
click at [556, 254] on div "steps = 2 hero . moveUp ( steps ) hero . moveRight ( 2 ) hero . moveDown ( step…" at bounding box center [600, 242] width 255 height 267
click at [589, 371] on span "Run" at bounding box center [587, 373] width 42 height 11
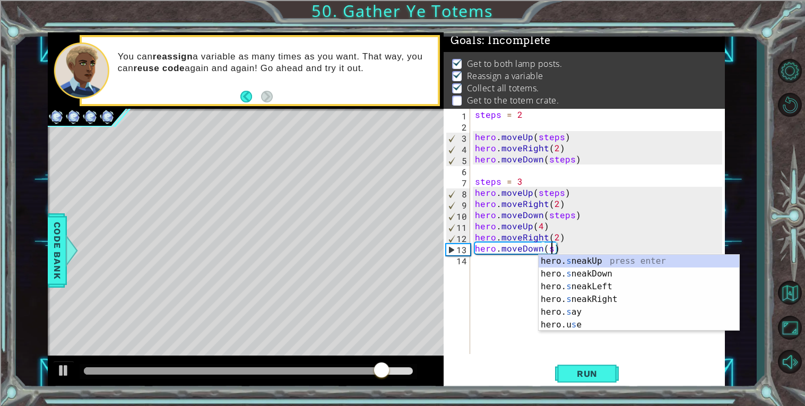
scroll to position [0, 4]
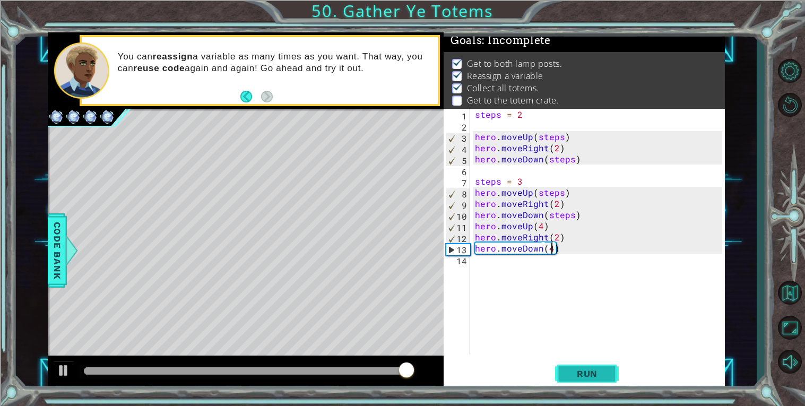
type textarea "hero.moveDown(4)"
click at [600, 374] on span "Run" at bounding box center [587, 373] width 42 height 11
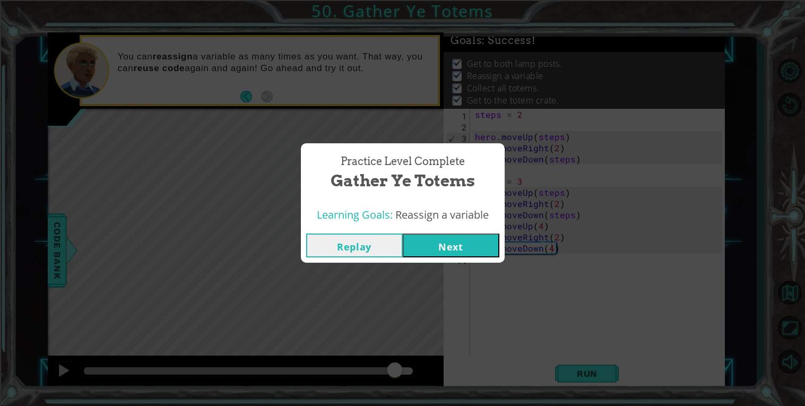
drag, startPoint x: 126, startPoint y: 374, endPoint x: 395, endPoint y: 400, distance: 269.7
click at [395, 400] on body "1 ההההההההההההההההההההההההההההההההההההההההההההההההההההההההההההההההההההההההההההה…" at bounding box center [402, 203] width 805 height 406
click at [454, 245] on button "Next" at bounding box center [451, 246] width 97 height 24
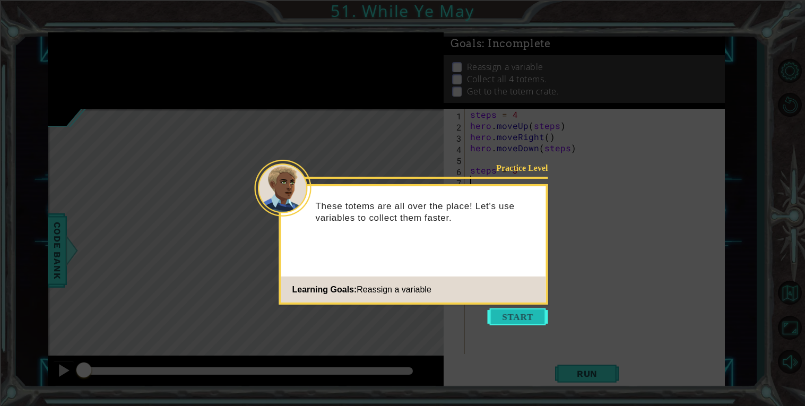
click at [522, 317] on button "Start" at bounding box center [518, 316] width 60 height 17
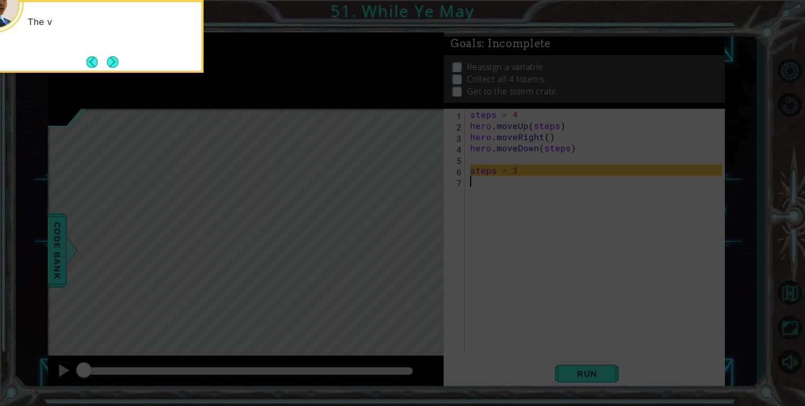
click at [522, 317] on icon at bounding box center [402, 203] width 805 height 406
click at [115, 63] on button "Next" at bounding box center [113, 62] width 14 height 14
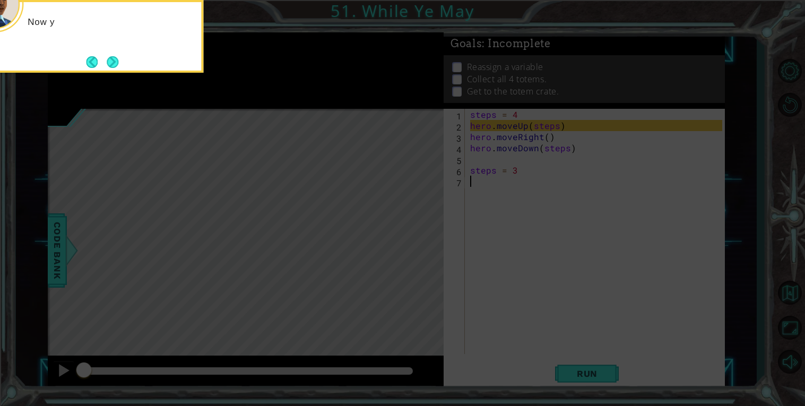
click at [115, 63] on button "Next" at bounding box center [113, 62] width 20 height 20
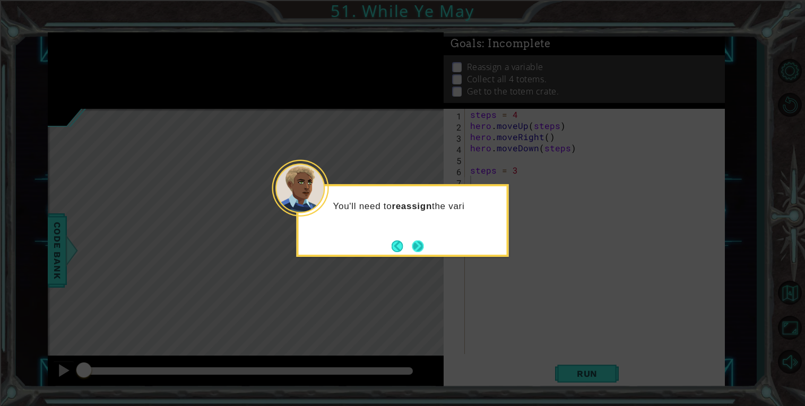
click at [417, 253] on button "Next" at bounding box center [417, 245] width 13 height 13
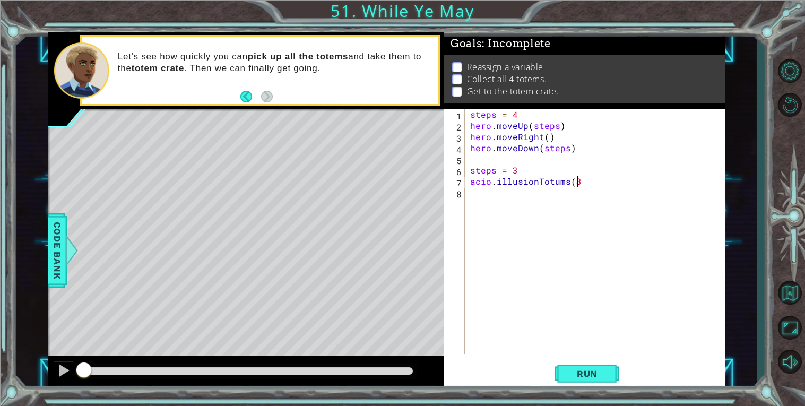
scroll to position [0, 6]
click at [611, 379] on button "Run" at bounding box center [587, 373] width 64 height 28
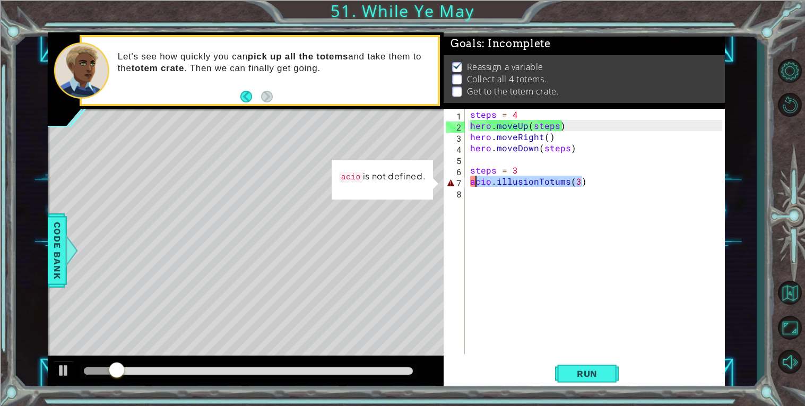
drag, startPoint x: 590, startPoint y: 184, endPoint x: 474, endPoint y: 183, distance: 116.2
click at [474, 183] on div "steps = 4 hero . moveUp ( steps ) hero . moveRight ( ) hero . moveDown ( steps …" at bounding box center [598, 242] width 260 height 267
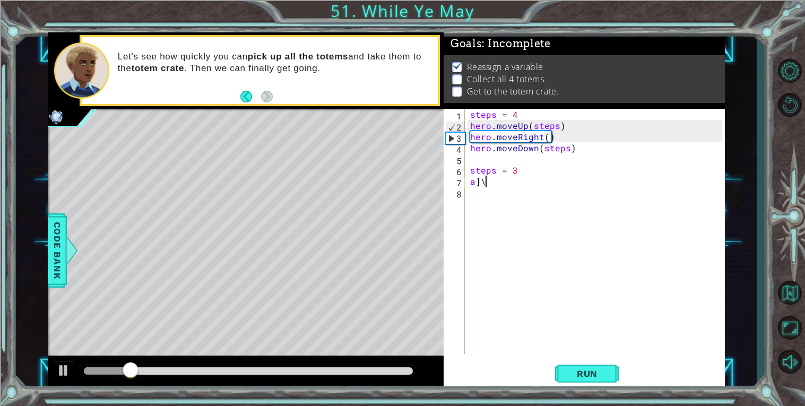
scroll to position [0, 0]
type textarea "a"
click at [53, 357] on div at bounding box center [246, 373] width 396 height 34
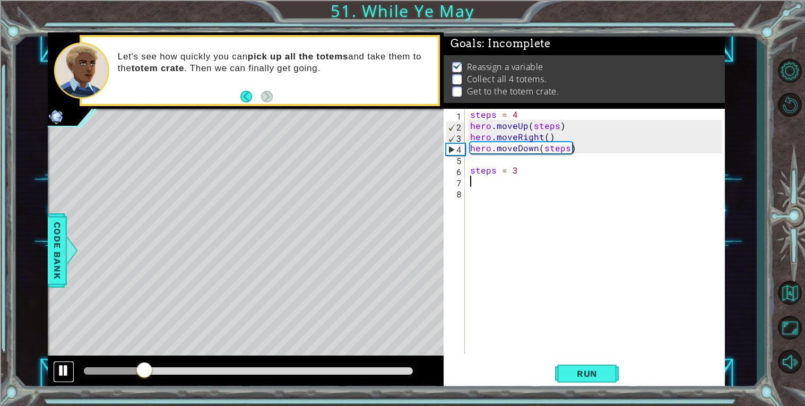
click at [59, 374] on div at bounding box center [64, 371] width 14 height 14
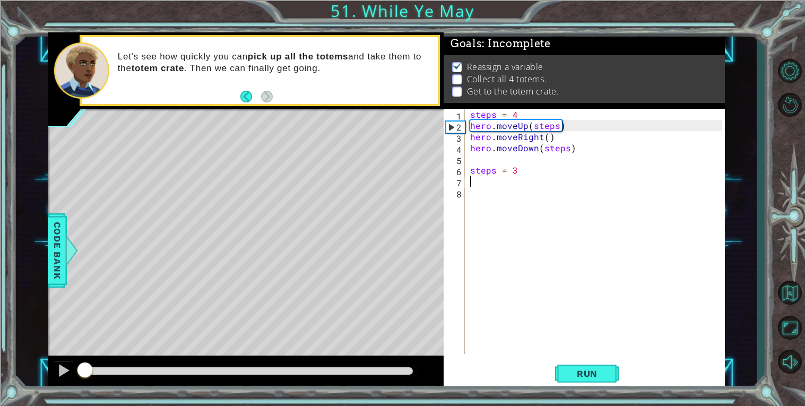
drag, startPoint x: 145, startPoint y: 374, endPoint x: 1, endPoint y: 370, distance: 144.4
click at [1, 370] on div "1 ההההההההההההההההההההההההההההההההההההההההההההההההההההההההההההההההההההההההההההה…" at bounding box center [402, 203] width 805 height 406
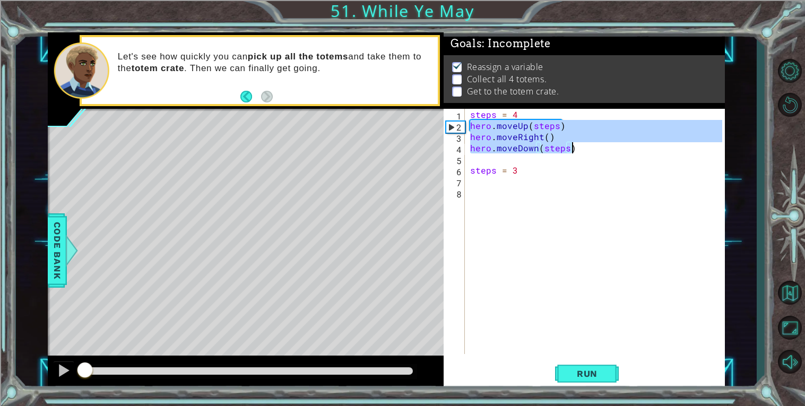
drag, startPoint x: 469, startPoint y: 121, endPoint x: 590, endPoint y: 150, distance: 124.0
click at [590, 150] on div "steps = 4 hero . moveUp ( steps ) hero . moveRight ( ) hero . moveDown ( steps …" at bounding box center [598, 242] width 260 height 267
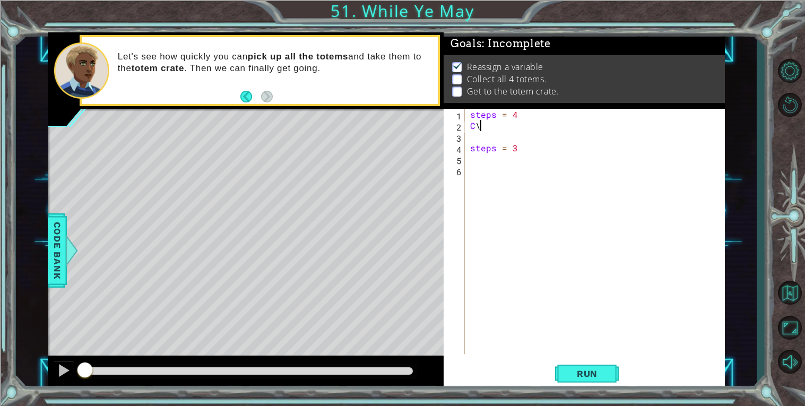
type textarea "C"
click at [793, 113] on button "Restart Level" at bounding box center [789, 105] width 31 height 31
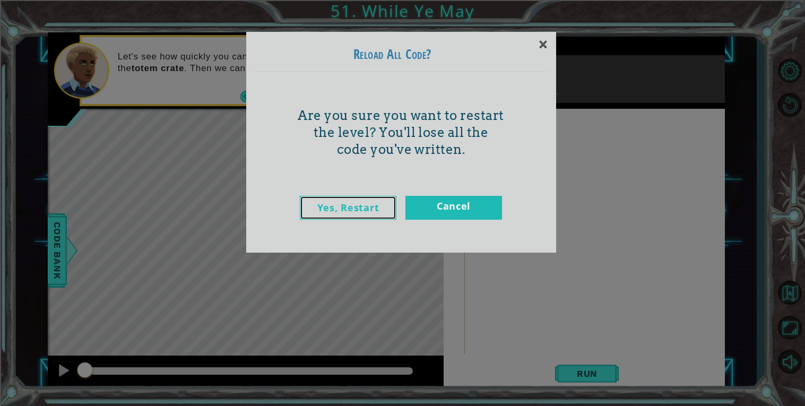
click at [379, 215] on link "Yes, Restart" at bounding box center [348, 208] width 97 height 24
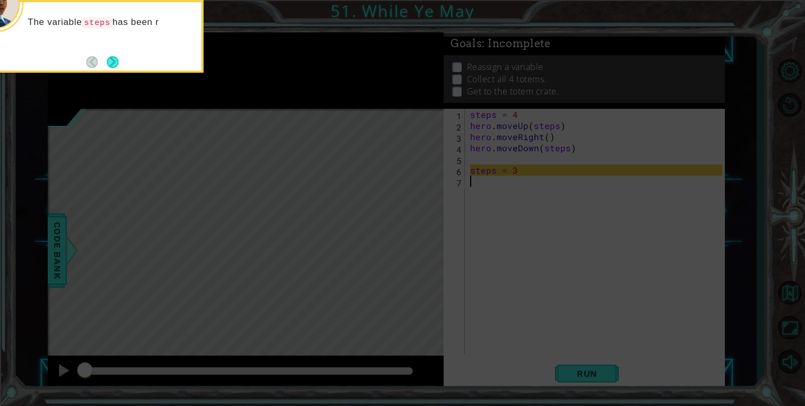
click at [595, 218] on icon at bounding box center [402, 203] width 805 height 406
click at [117, 61] on button "Next" at bounding box center [112, 62] width 13 height 13
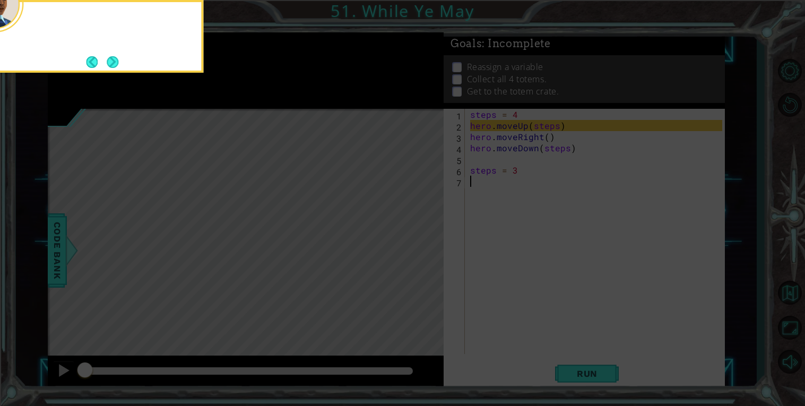
click at [117, 61] on button "Next" at bounding box center [112, 62] width 13 height 13
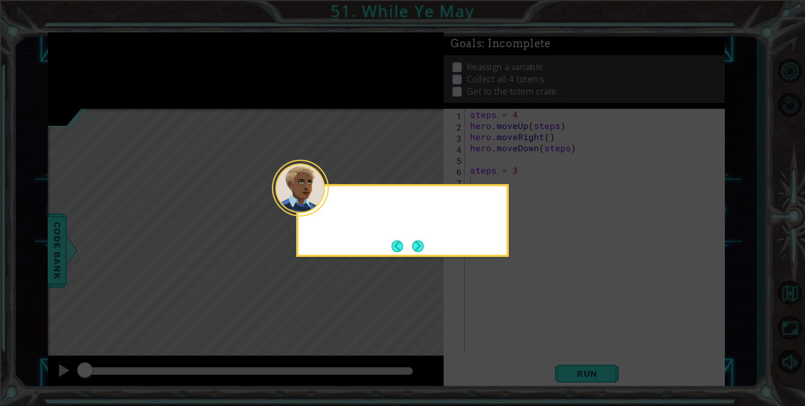
click at [117, 61] on icon at bounding box center [402, 203] width 805 height 406
click at [406, 248] on button "Back" at bounding box center [402, 246] width 21 height 12
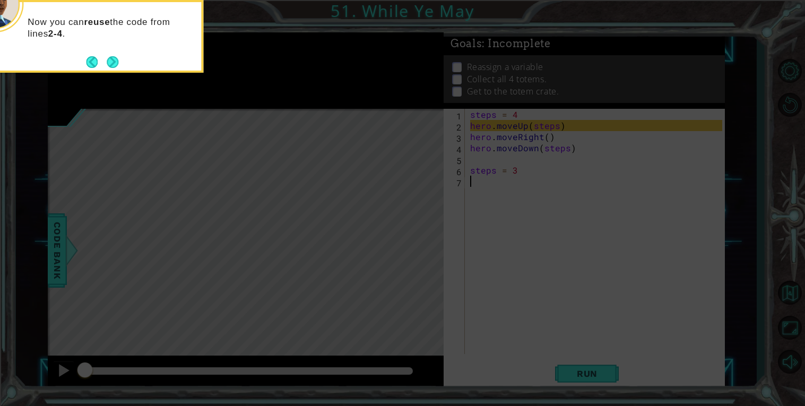
click at [406, 248] on icon at bounding box center [402, 203] width 805 height 406
click at [110, 58] on button "Next" at bounding box center [113, 62] width 12 height 12
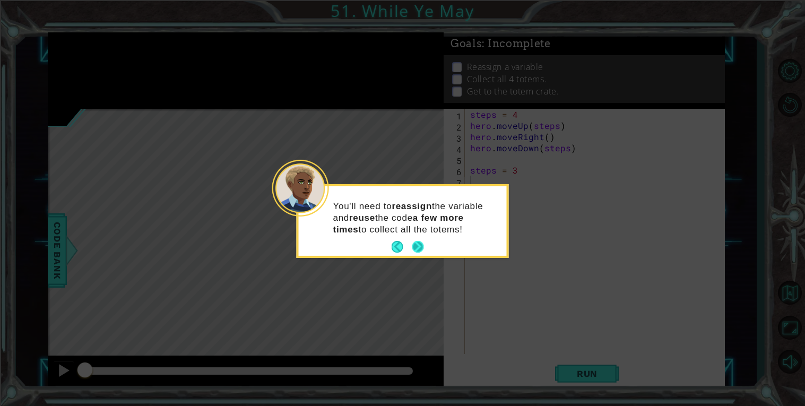
click at [415, 241] on button "Next" at bounding box center [418, 247] width 12 height 12
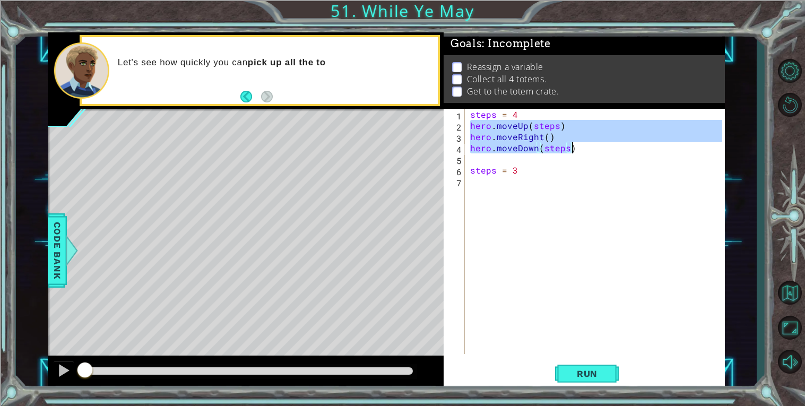
drag, startPoint x: 469, startPoint y: 122, endPoint x: 570, endPoint y: 150, distance: 105.7
click at [570, 150] on div "steps = 4 hero . moveUp ( steps ) hero . moveRight ( ) hero . moveDown ( steps …" at bounding box center [598, 242] width 260 height 267
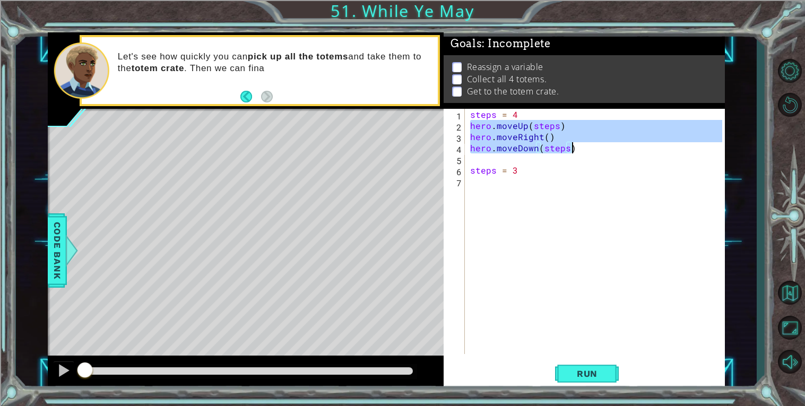
paste textarea "Code Area"
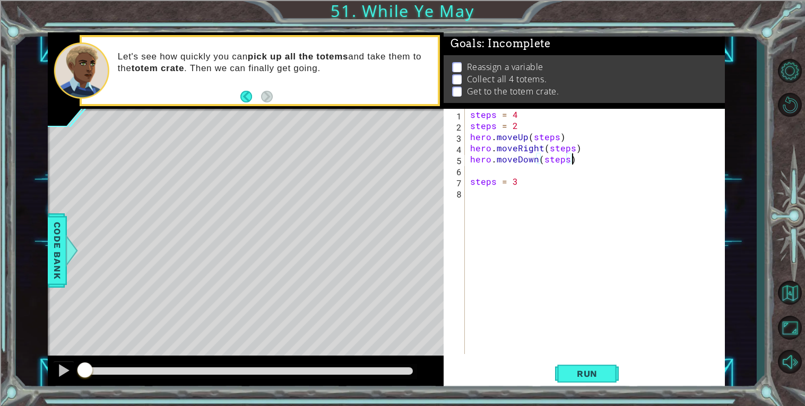
click at [518, 125] on div "steps = 4 steps = 2 hero . moveUp ( steps ) hero . moveRight ( steps ) hero . m…" at bounding box center [598, 242] width 260 height 267
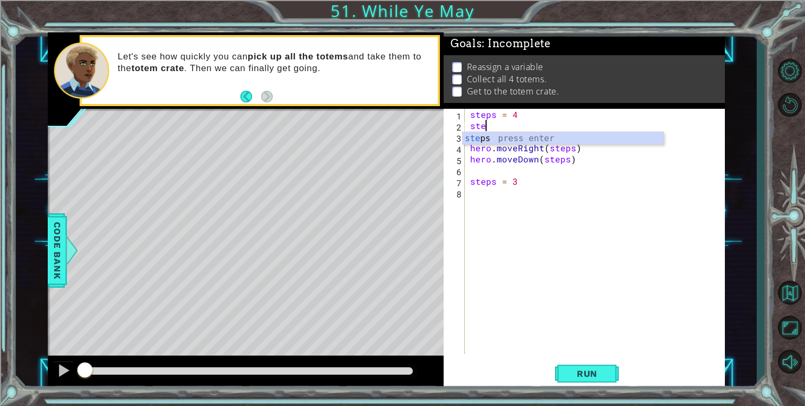
type textarea "s"
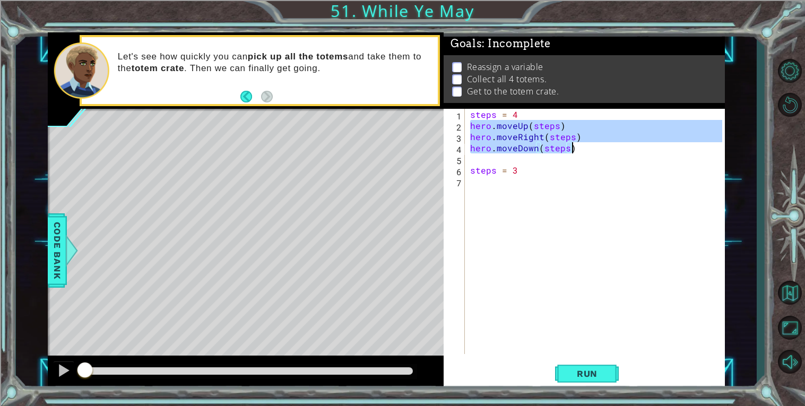
drag, startPoint x: 470, startPoint y: 125, endPoint x: 578, endPoint y: 149, distance: 110.8
click at [578, 149] on div "steps = 4 hero . moveUp ( steps ) hero . moveRight ( steps ) hero . moveDown ( …" at bounding box center [598, 242] width 260 height 267
type textarea "hero.moveRight(steps) hero.moveDown(steps)"
click at [515, 183] on div "steps = 4 hero . moveUp ( steps ) hero . moveRight ( steps ) hero . moveDown ( …" at bounding box center [598, 242] width 260 height 267
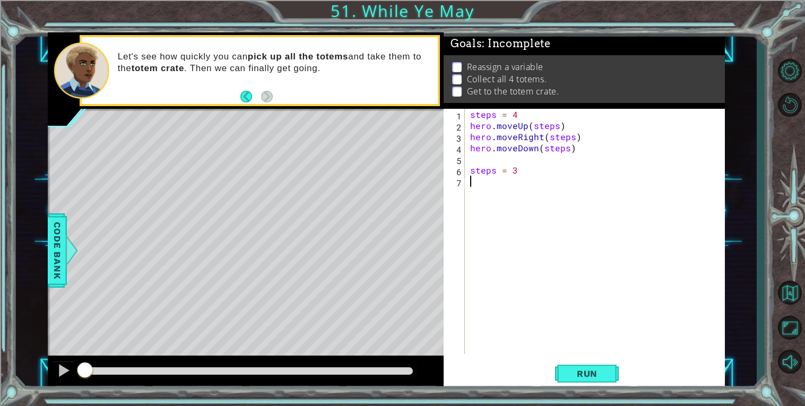
paste textarea "hero.moveDown(steps)"
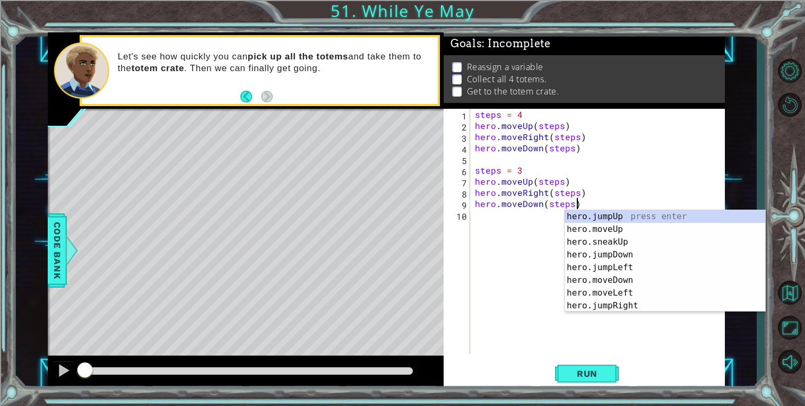
click at [626, 167] on div "steps = 4 hero . moveUp ( steps ) hero . moveRight ( steps ) hero . moveDown ( …" at bounding box center [600, 242] width 255 height 267
type textarea "steps = 3"
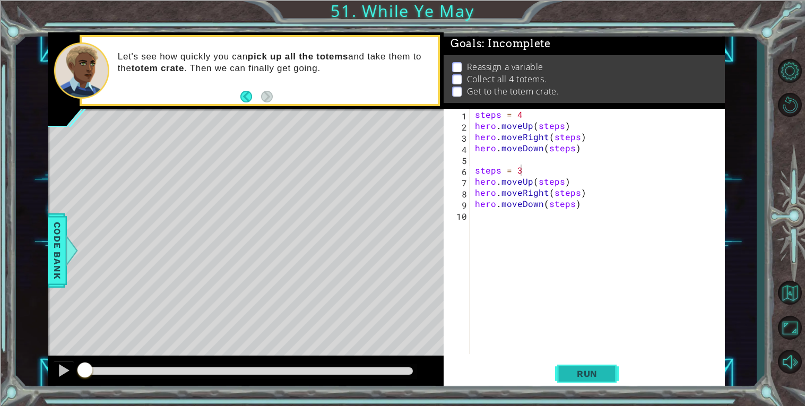
click at [574, 376] on span "Run" at bounding box center [587, 373] width 42 height 11
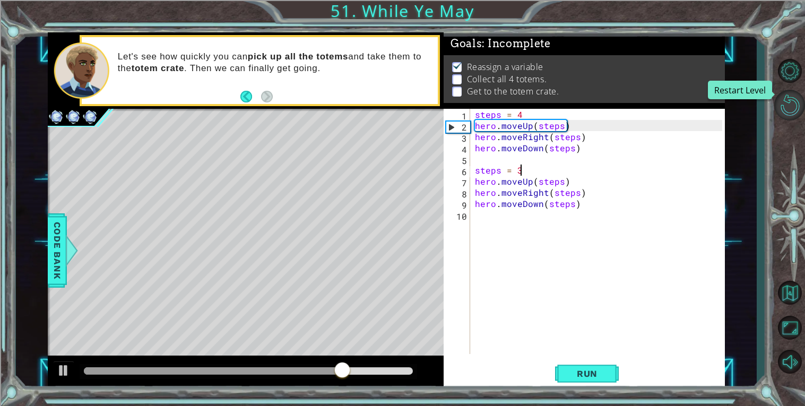
click at [791, 113] on button "Restart Level" at bounding box center [789, 105] width 31 height 31
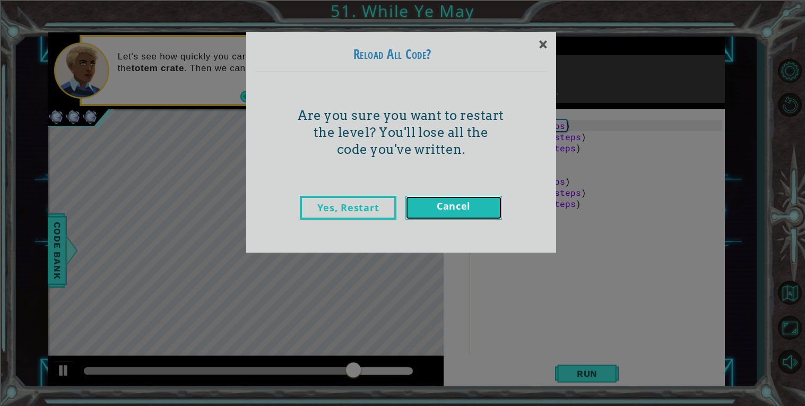
click at [469, 213] on link "Cancel" at bounding box center [453, 208] width 97 height 24
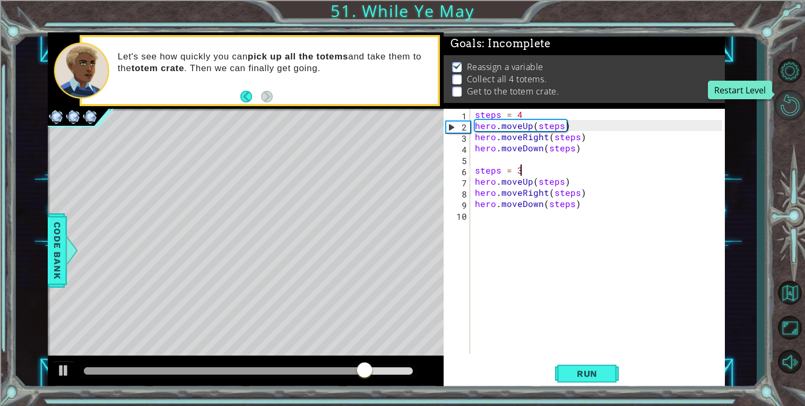
click at [791, 111] on button "Restart Level" at bounding box center [789, 105] width 31 height 31
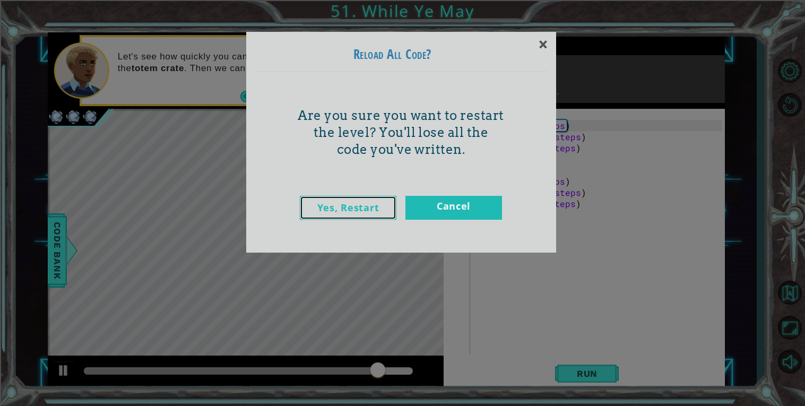
click at [359, 210] on link "Yes, Restart" at bounding box center [348, 208] width 97 height 24
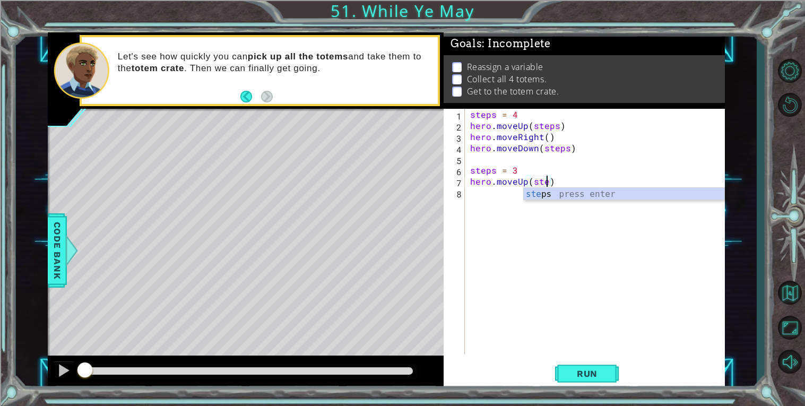
scroll to position [0, 4]
type textarea "hero.moveUp(steps)"
drag, startPoint x: 88, startPoint y: 370, endPoint x: 59, endPoint y: 396, distance: 38.7
click at [59, 396] on div "1 ההההההההההההההההההההההההההההההההההההההההההההההההההההההההההההההההההההההההההההה…" at bounding box center [402, 203] width 805 height 406
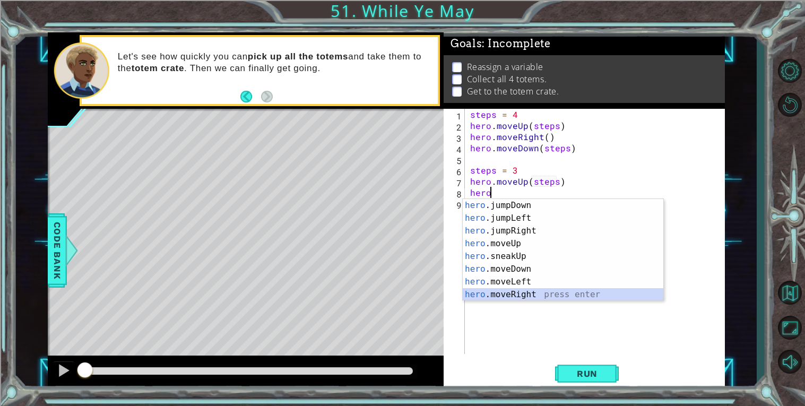
scroll to position [25, 0]
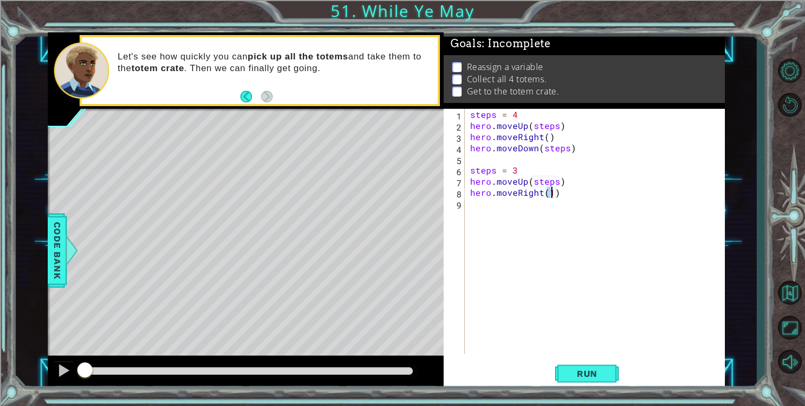
type textarea "hero.moveRight()"
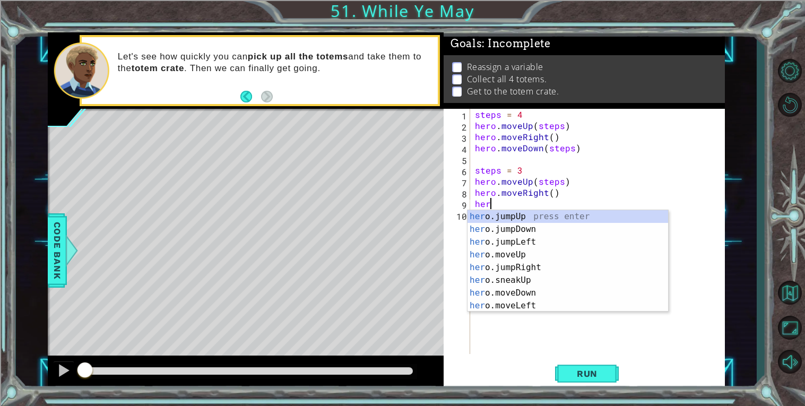
scroll to position [0, 1]
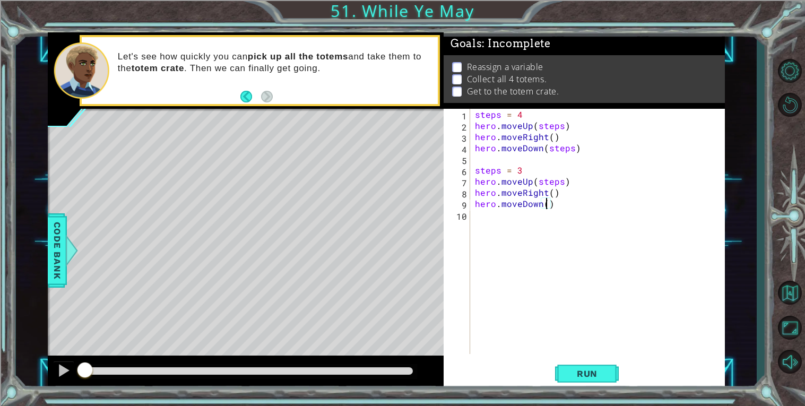
type textarea "hero.moveDown(2)"
click at [518, 226] on div "steps = 4 hero . moveUp ( steps ) hero . moveRight ( ) hero . moveDown ( steps …" at bounding box center [600, 242] width 255 height 267
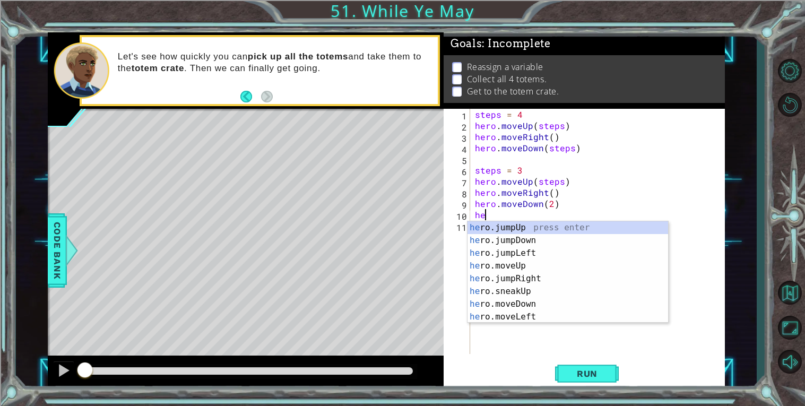
scroll to position [0, 1]
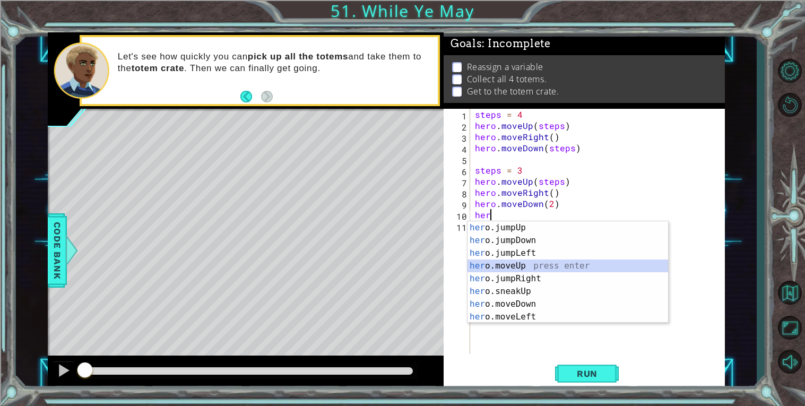
type textarea "hero.moveUp(1)"
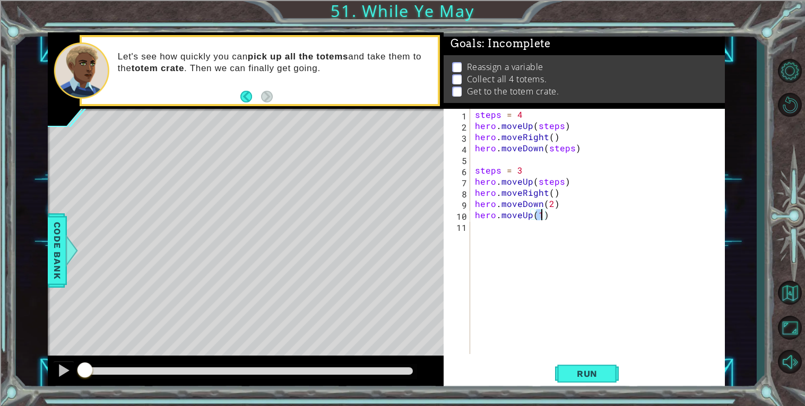
click at [502, 228] on div "steps = 4 hero . moveUp ( steps ) hero . moveRight ( ) hero . moveDown ( steps …" at bounding box center [600, 242] width 255 height 267
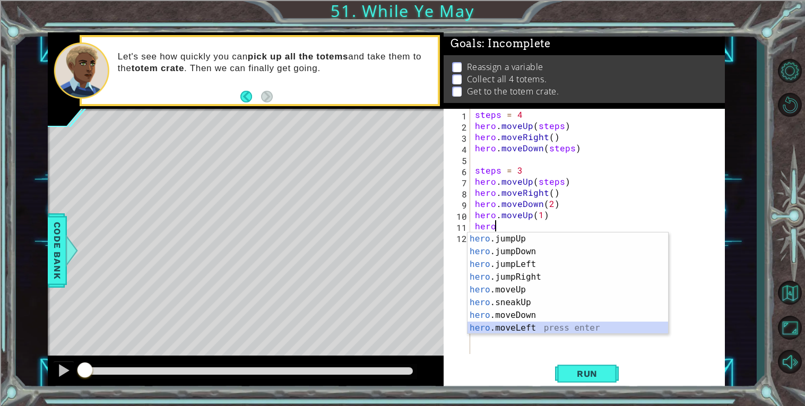
scroll to position [25, 0]
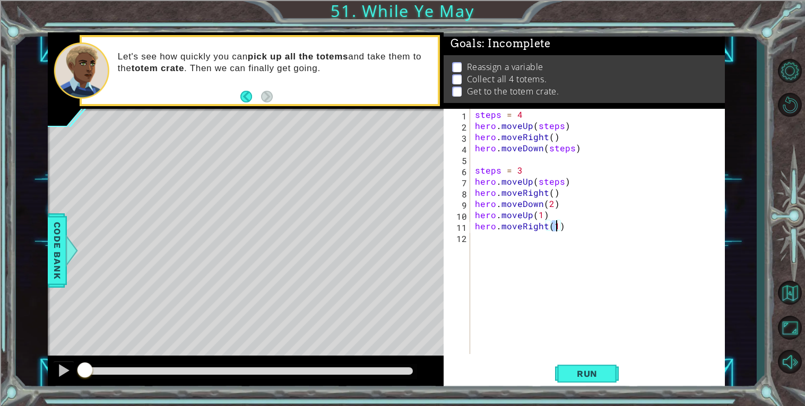
type textarea "hero.moveRight()"
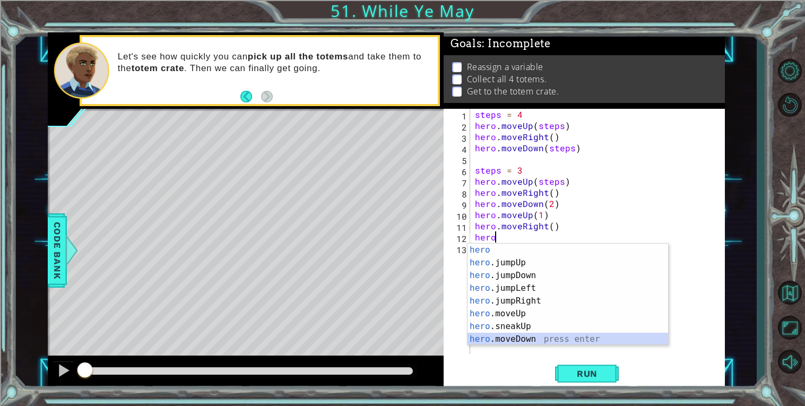
scroll to position [13, 0]
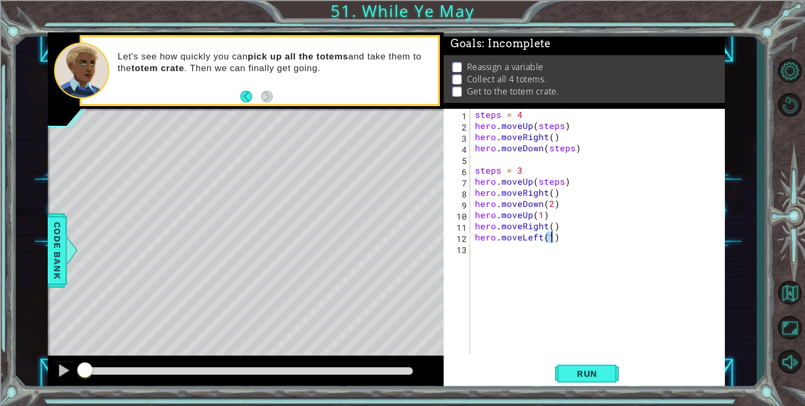
click at [540, 238] on div "steps = 4 hero . moveUp ( steps ) hero . moveRight ( ) hero . moveDown ( steps …" at bounding box center [600, 242] width 255 height 267
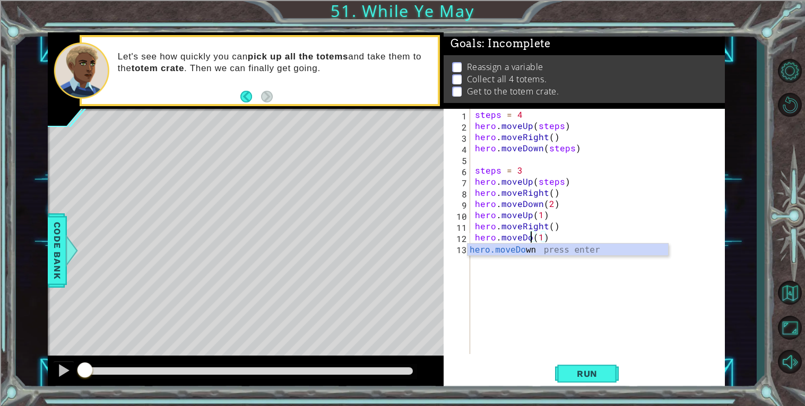
scroll to position [0, 4]
click at [570, 366] on button "Run" at bounding box center [587, 373] width 64 height 28
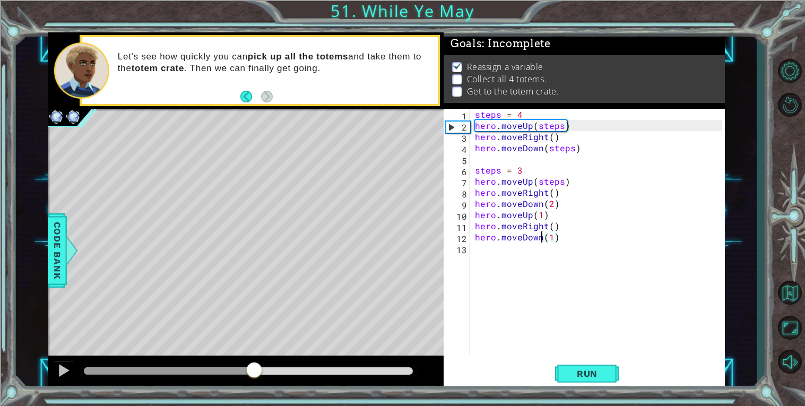
drag, startPoint x: 125, startPoint y: 375, endPoint x: 255, endPoint y: 403, distance: 133.7
click at [255, 403] on div "1 ההההההההההההההההההההההההההההההההההההההההההההההההההההההההההההההההההההההההההההה…" at bounding box center [402, 203] width 805 height 406
drag, startPoint x: 276, startPoint y: 372, endPoint x: 0, endPoint y: 381, distance: 276.1
click at [0, 381] on div "1 ההההההההההההההההההההההההההההההההההההההההההההההההההההההההההההההההההההההההההההה…" at bounding box center [402, 203] width 805 height 406
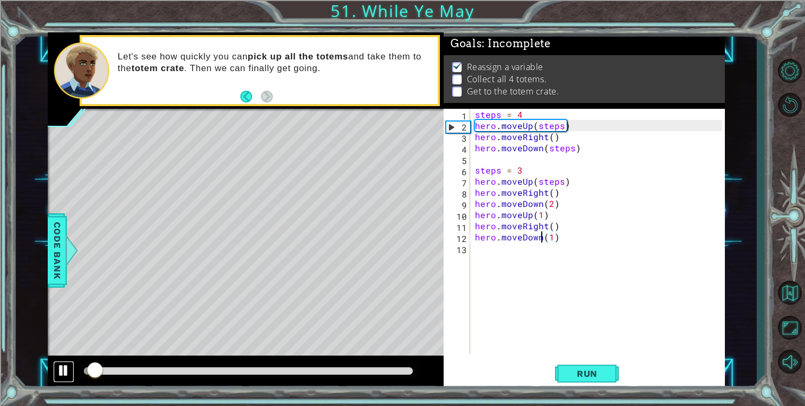
click at [64, 378] on button at bounding box center [63, 372] width 21 height 22
click at [459, 115] on div "1" at bounding box center [458, 115] width 24 height 11
click at [449, 122] on div "2" at bounding box center [458, 127] width 24 height 11
click at [451, 128] on div "2" at bounding box center [458, 127] width 24 height 11
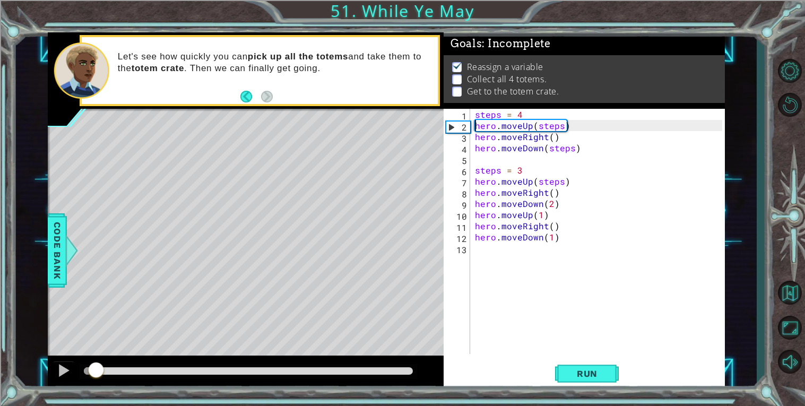
drag, startPoint x: 96, startPoint y: 376, endPoint x: 76, endPoint y: 378, distance: 20.2
click at [87, 378] on div at bounding box center [96, 370] width 19 height 19
click at [54, 369] on button at bounding box center [63, 372] width 21 height 22
click at [600, 375] on span "Run" at bounding box center [587, 373] width 42 height 11
click at [57, 370] on div at bounding box center [64, 371] width 14 height 14
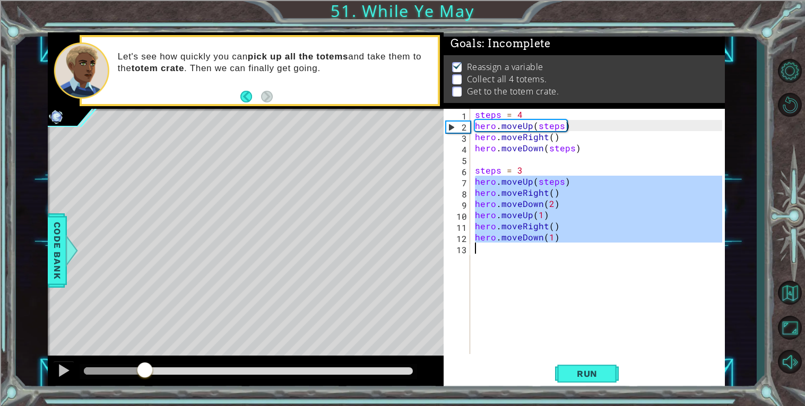
drag, startPoint x: 473, startPoint y: 179, endPoint x: 565, endPoint y: 241, distance: 111.1
click at [565, 241] on div "steps = 4 hero . moveUp ( steps ) hero . moveRight ( ) hero . moveDown ( steps …" at bounding box center [600, 242] width 255 height 267
type textarea "hero.moveRight() hero.moveDown(1)"
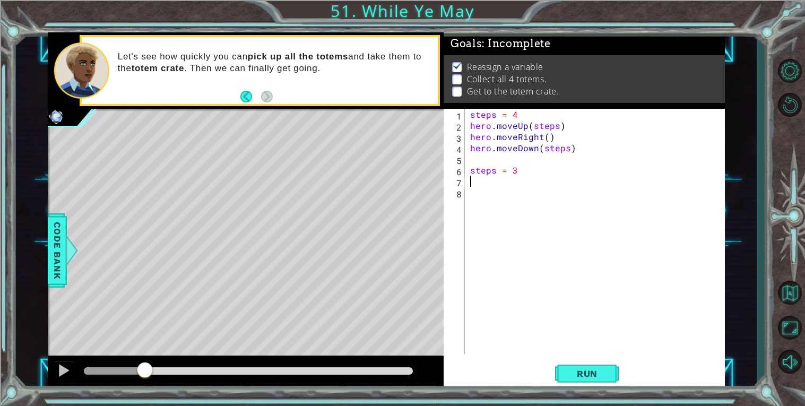
scroll to position [0, 0]
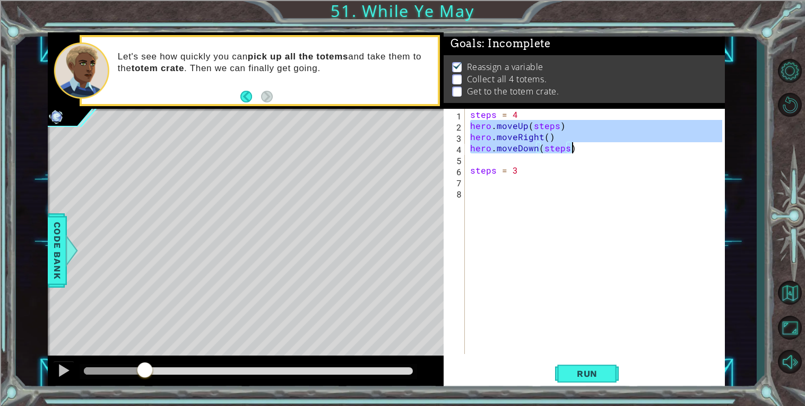
drag, startPoint x: 468, startPoint y: 125, endPoint x: 575, endPoint y: 146, distance: 108.8
click at [575, 146] on div "steps = 4 hero . moveUp ( steps ) hero . moveRight ( ) hero . moveDown ( steps …" at bounding box center [598, 242] width 260 height 267
type textarea "hero.moveRight() hero.moveDown(steps)"
click at [498, 180] on div "steps = 4 hero . moveUp ( steps ) hero . moveRight ( ) hero . moveDown ( steps …" at bounding box center [598, 242] width 260 height 267
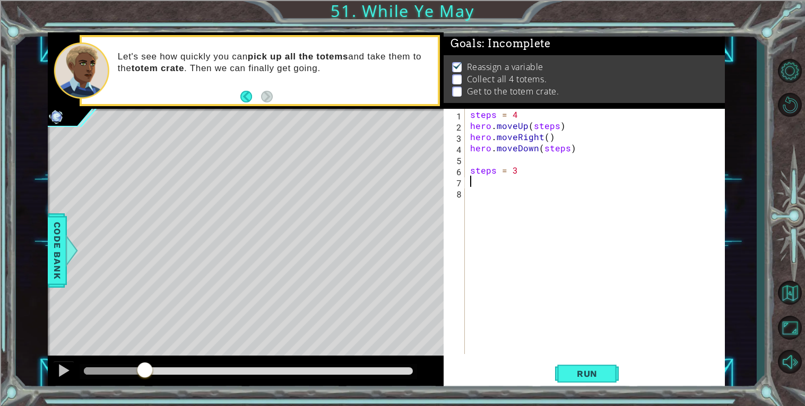
paste textarea "hero.moveDown(steps)"
type textarea "hero.moveDown(steps)"
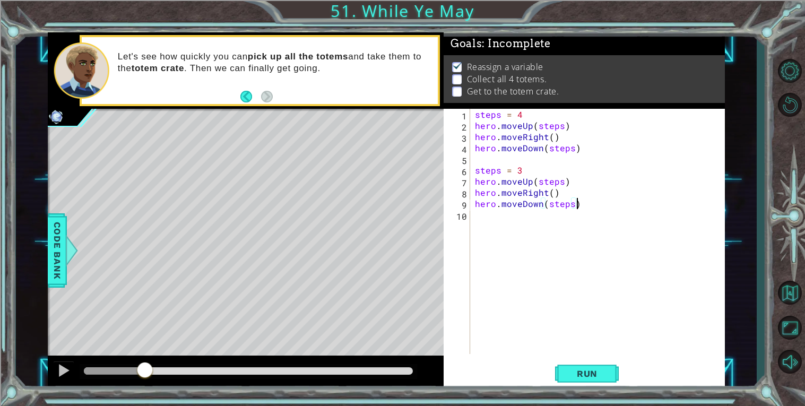
click at [525, 223] on div "steps = 4 hero . moveUp ( steps ) hero . moveRight ( ) hero . moveDown ( steps …" at bounding box center [600, 242] width 255 height 267
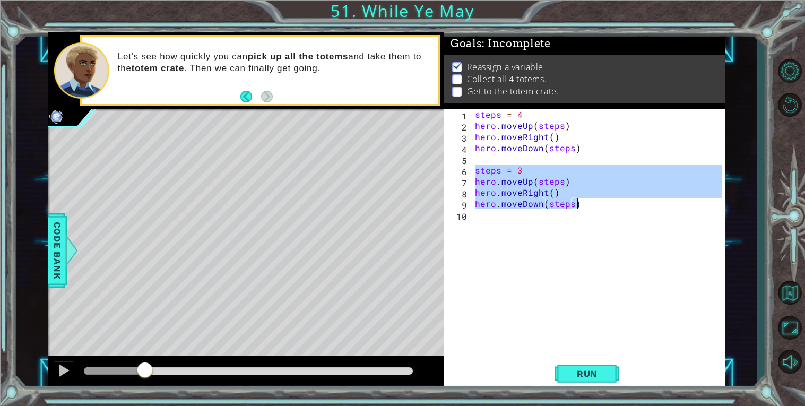
drag, startPoint x: 473, startPoint y: 170, endPoint x: 575, endPoint y: 208, distance: 108.8
click at [575, 208] on div "steps = 4 hero . moveUp ( steps ) hero . moveRight ( ) hero . moveDown ( steps …" at bounding box center [600, 242] width 255 height 267
type textarea "hero.moveRight() hero.moveDown(steps)"
click at [573, 213] on div "steps = 4 hero . moveUp ( steps ) hero . moveRight ( ) hero . moveDown ( steps …" at bounding box center [600, 242] width 255 height 267
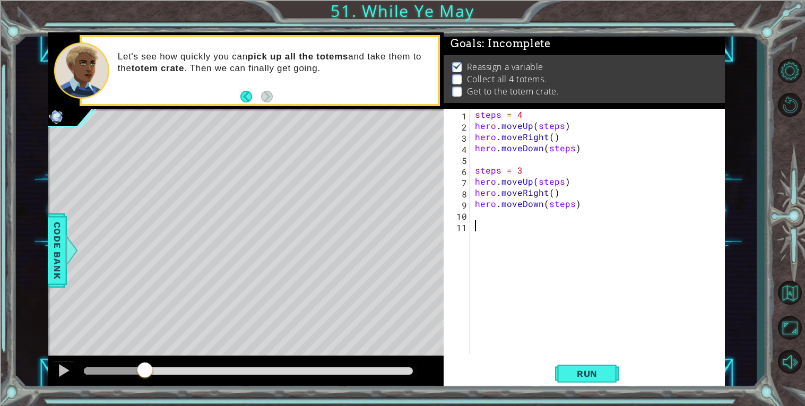
paste textarea "hero.moveDown(steps)"
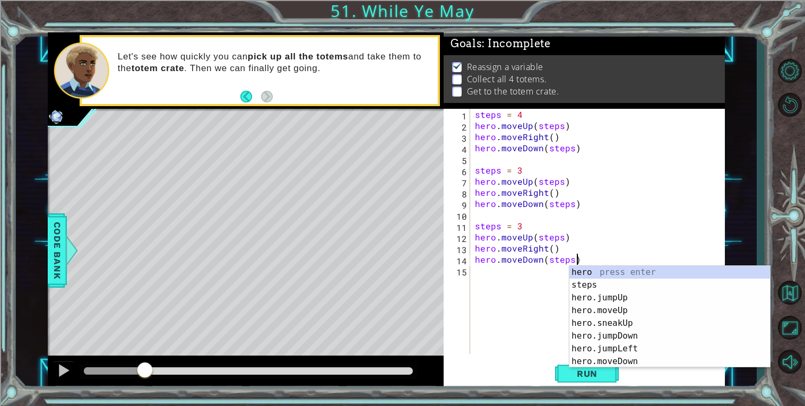
scroll to position [1, 0]
click at [532, 229] on div "steps = 4 hero . moveUp ( steps ) hero . moveRight ( ) hero . moveDown ( steps …" at bounding box center [600, 242] width 255 height 267
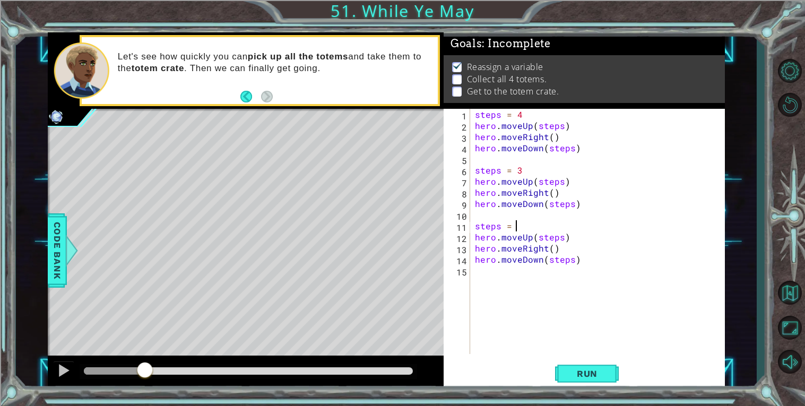
type textarea "steps = 2"
click at [526, 278] on div "steps = 4 hero . moveUp ( steps ) hero . moveRight ( ) hero . moveDown ( steps …" at bounding box center [600, 242] width 255 height 267
paste textarea "hero.moveDown(steps)"
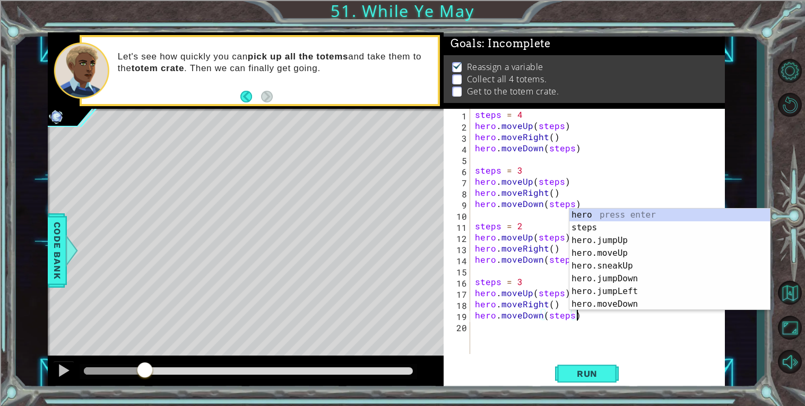
click at [516, 277] on div "steps = 4 hero . moveUp ( steps ) hero . moveRight ( ) hero . moveDown ( steps …" at bounding box center [600, 242] width 255 height 267
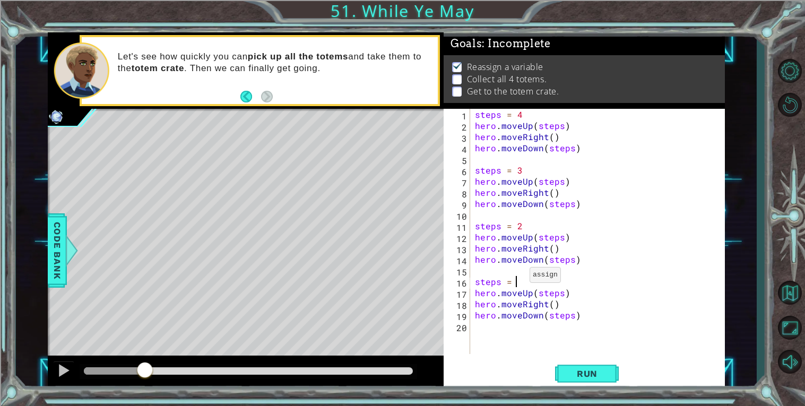
scroll to position [0, 2]
type textarea "steps = 1"
click at [587, 372] on span "Run" at bounding box center [587, 373] width 42 height 11
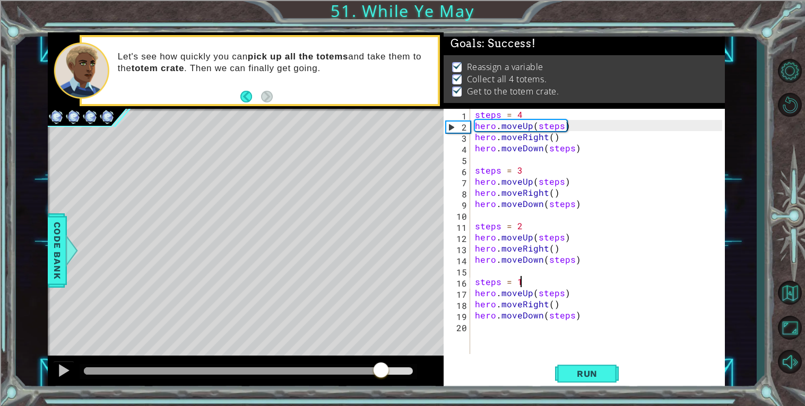
drag, startPoint x: 122, startPoint y: 368, endPoint x: 382, endPoint y: 392, distance: 261.7
click at [382, 392] on div "1 ההההההההההההההההההההההההההההההההההההההההההההההההההההההההההההההההההההההההההההה…" at bounding box center [402, 203] width 805 height 406
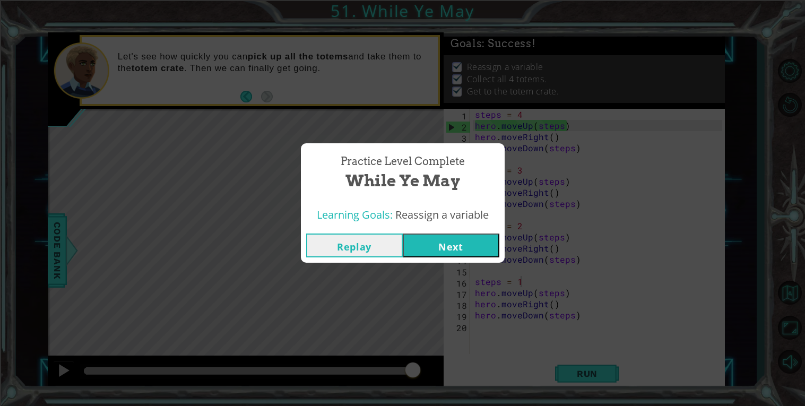
click at [460, 250] on button "Next" at bounding box center [451, 246] width 97 height 24
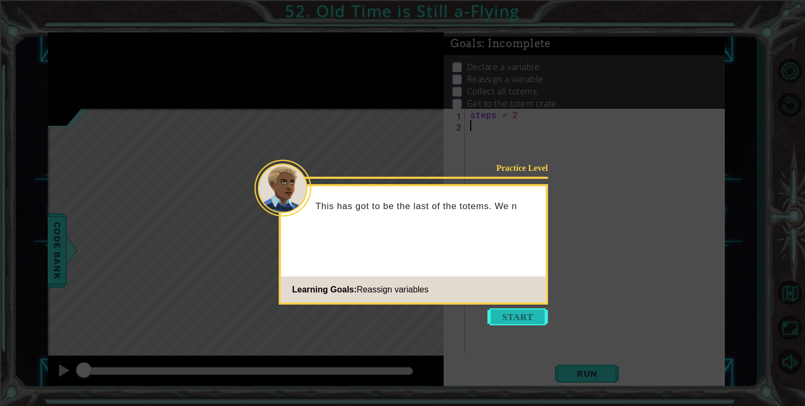
click at [509, 312] on button "Start" at bounding box center [518, 316] width 60 height 17
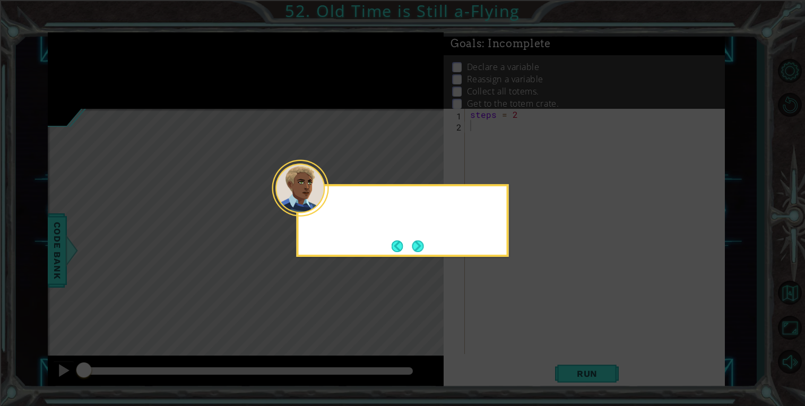
click at [509, 312] on icon at bounding box center [402, 203] width 805 height 406
click at [421, 249] on button "Next" at bounding box center [418, 246] width 12 height 12
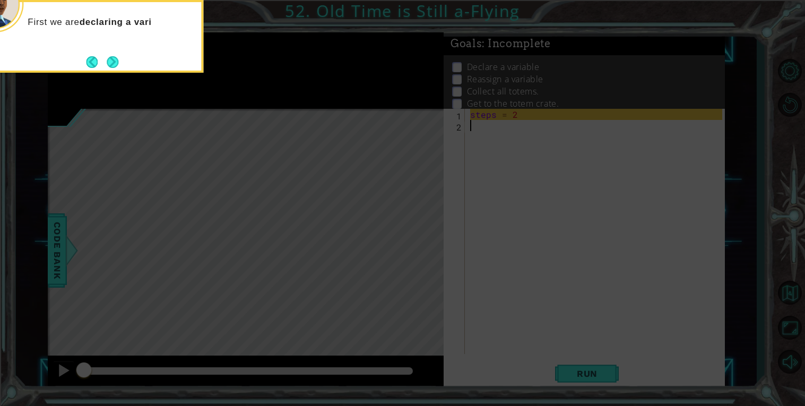
click at [117, 73] on icon at bounding box center [402, 203] width 805 height 406
click at [109, 61] on button "Next" at bounding box center [113, 62] width 12 height 12
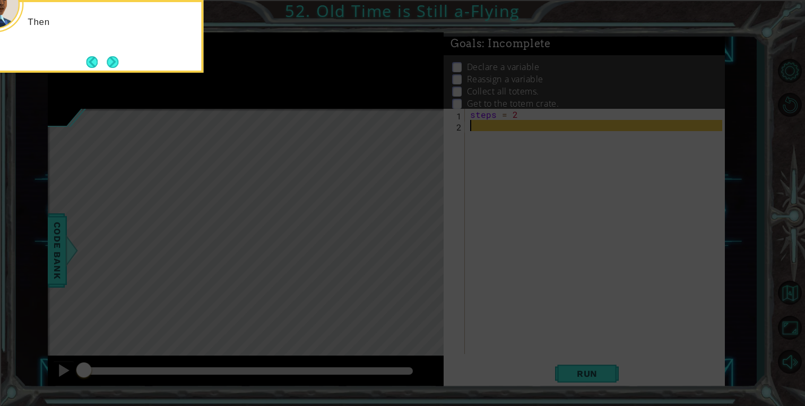
click at [109, 61] on button "Next" at bounding box center [113, 62] width 12 height 12
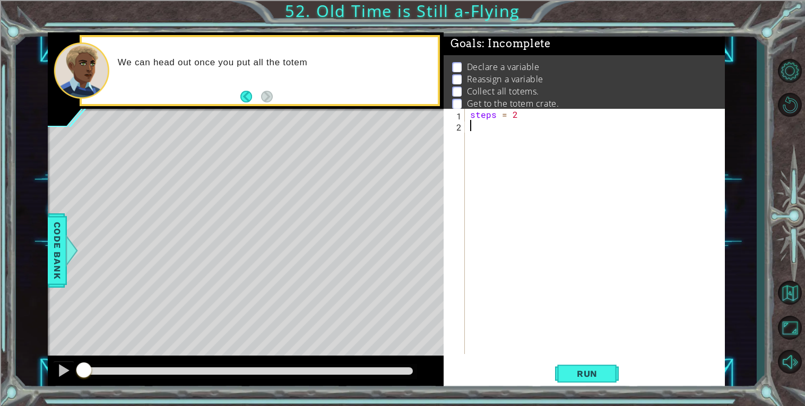
paste textarea "hero.moveDown(steps)"
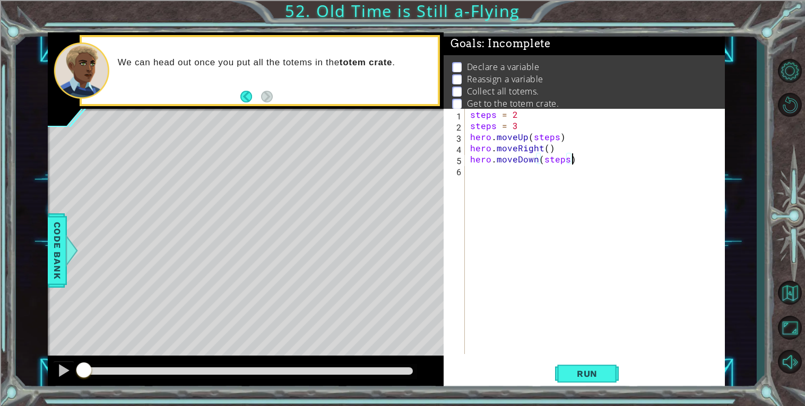
click at [521, 127] on div "steps = 2 steps = 3 hero . moveUp ( steps ) hero . moveRight ( ) hero . moveDow…" at bounding box center [598, 242] width 260 height 267
drag, startPoint x: 521, startPoint y: 127, endPoint x: 468, endPoint y: 127, distance: 53.6
click at [468, 127] on div "steps = 2 steps = 3 hero . moveUp ( steps ) hero . moveRight ( ) hero . moveDow…" at bounding box center [598, 242] width 260 height 267
type textarea "hero.moveUp(steps)"
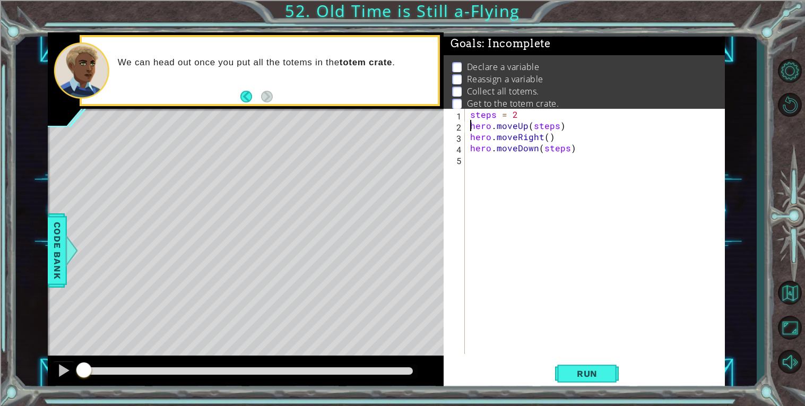
click at [490, 162] on div "steps = 2 hero . moveUp ( steps ) hero . moveRight ( ) hero . moveDown ( steps )" at bounding box center [598, 242] width 260 height 267
click at [578, 376] on span "Run" at bounding box center [587, 373] width 42 height 11
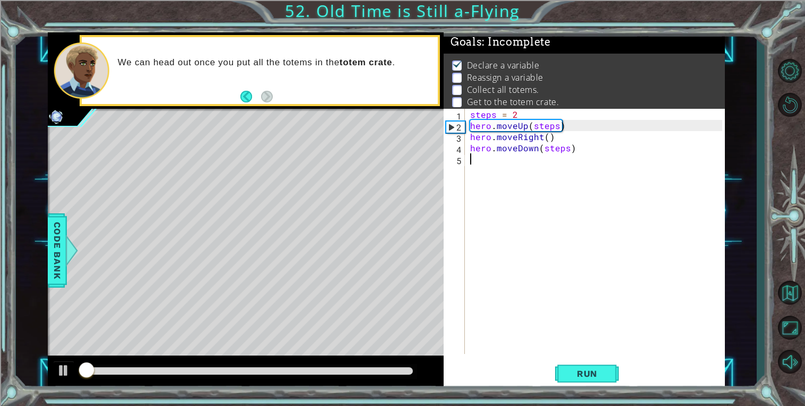
scroll to position [3, 0]
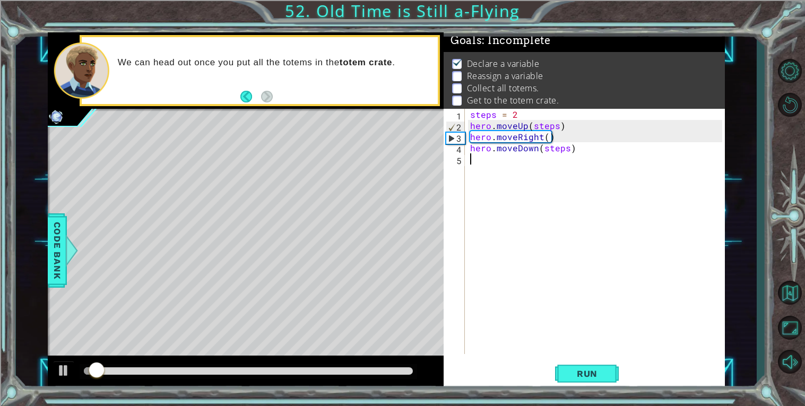
click at [518, 162] on div "steps = 2 hero . moveUp ( steps ) hero . moveRight ( ) hero . moveDown ( steps )" at bounding box center [598, 242] width 260 height 267
paste textarea "hero.moveDown(steps)"
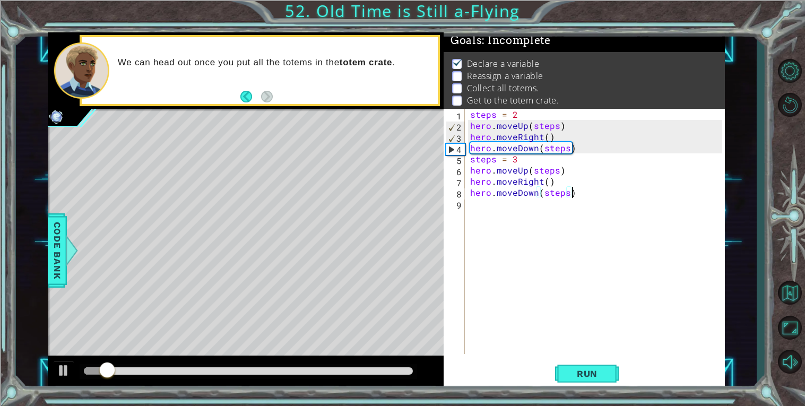
click at [517, 161] on div "steps = 2 hero . moveUp ( steps ) hero . moveRight ( ) hero . moveDown ( steps …" at bounding box center [598, 242] width 260 height 267
type textarea "steps = 4"
click at [527, 204] on div "steps = 2 hero . moveUp ( steps ) hero . moveRight ( ) hero . moveDown ( steps …" at bounding box center [598, 242] width 260 height 267
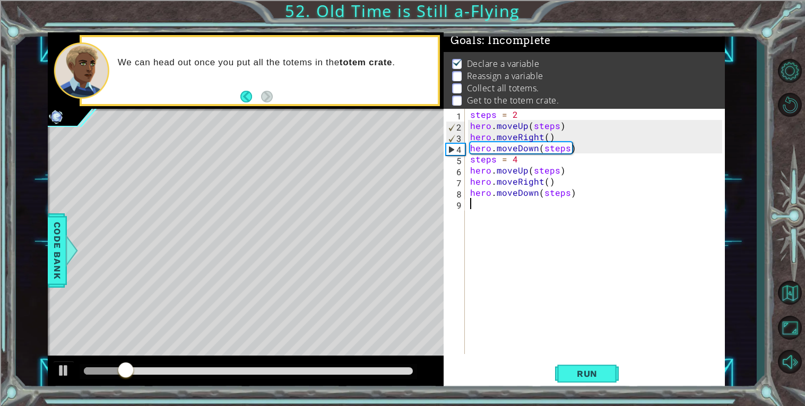
paste textarea "hero.moveDown(steps)"
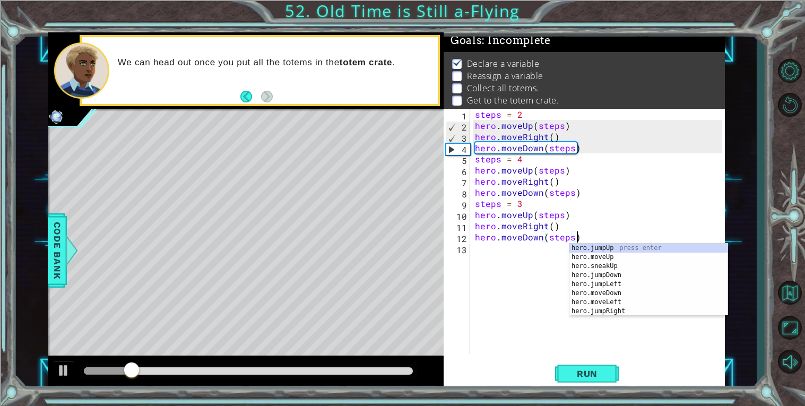
click at [525, 200] on div "steps = 2 hero . moveUp ( steps ) hero . moveRight ( ) hero . moveDown ( steps …" at bounding box center [600, 242] width 255 height 267
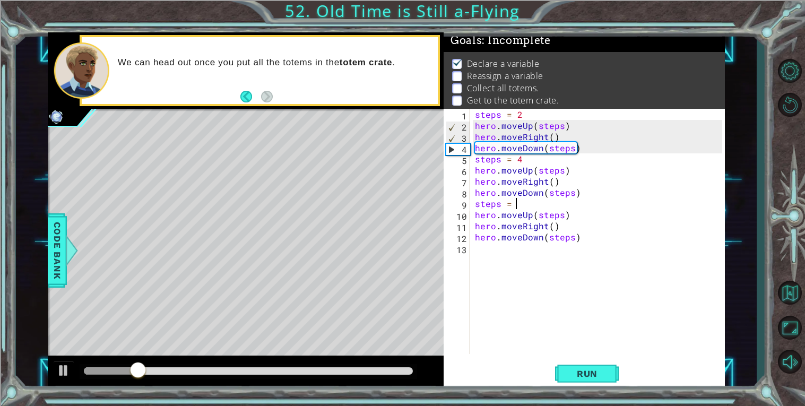
scroll to position [0, 2]
click at [582, 369] on span "Run" at bounding box center [587, 373] width 42 height 11
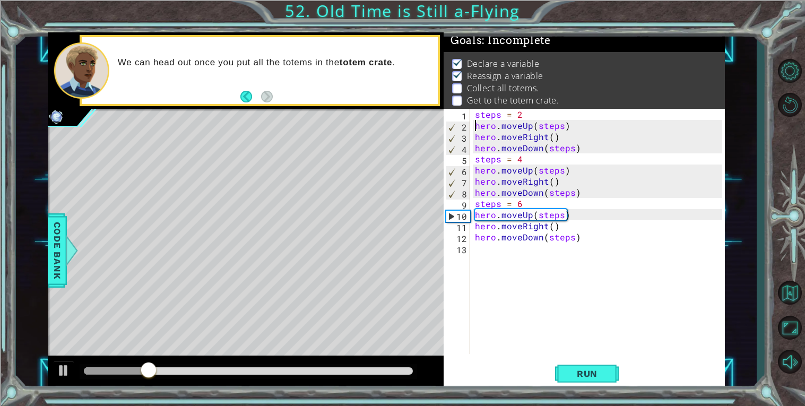
click at [473, 122] on div "steps = 2 hero . moveUp ( steps ) hero . moveRight ( ) hero . moveDown ( steps …" at bounding box center [600, 242] width 255 height 267
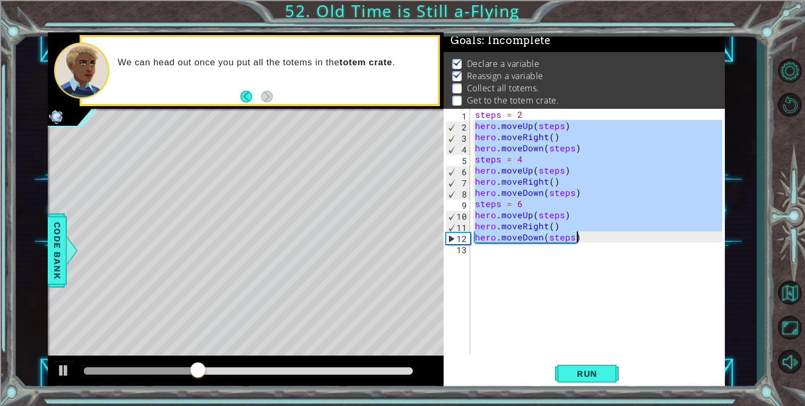
drag, startPoint x: 477, startPoint y: 126, endPoint x: 577, endPoint y: 236, distance: 148.8
click at [577, 236] on div "steps = 2 hero . moveUp ( steps ) hero . moveRight ( ) hero . moveDown ( steps …" at bounding box center [600, 242] width 255 height 267
type textarea "hero.moveRight() hero.moveDown(steps)"
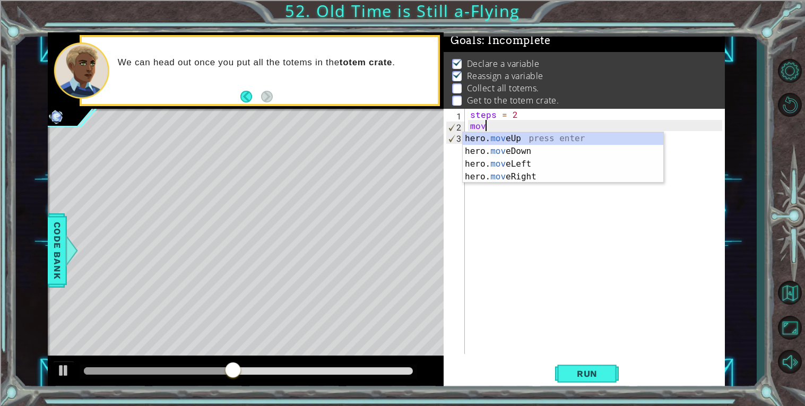
scroll to position [0, 1]
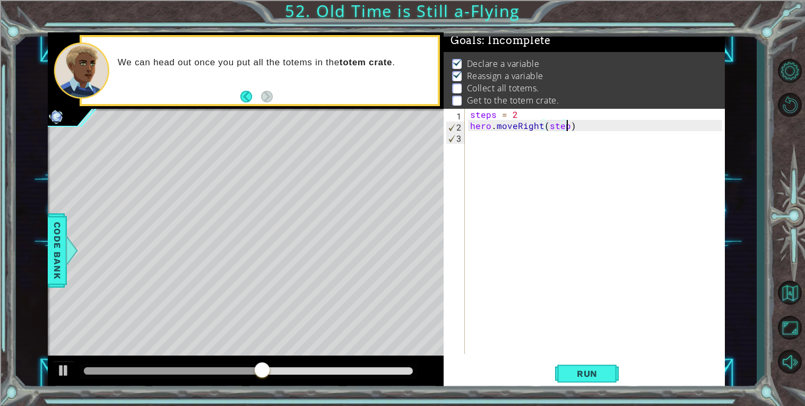
type textarea "hero.moveRight(steps)"
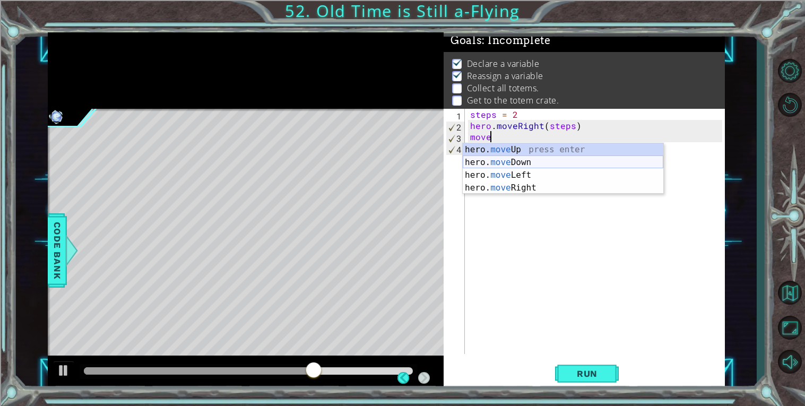
click at [524, 162] on div "hero. move Up press enter hero. move Down press enter hero. move Left press ent…" at bounding box center [563, 181] width 201 height 76
type textarea "hero.moveDown(1)"
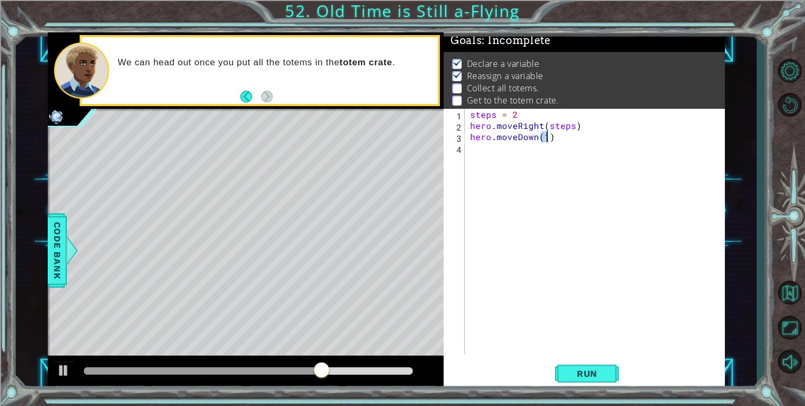
click at [512, 162] on div "steps = 2 hero . moveRight ( steps ) hero . moveDown ( 1 )" at bounding box center [598, 242] width 260 height 267
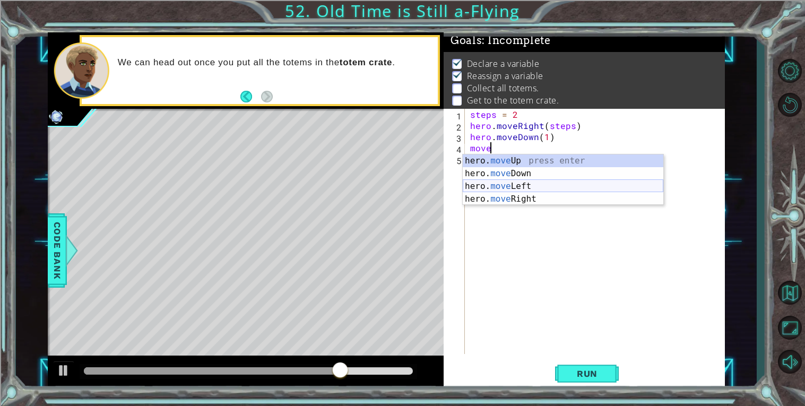
click at [537, 188] on div "hero. move Up press enter hero. move Down press enter hero. move Left press ent…" at bounding box center [563, 192] width 201 height 76
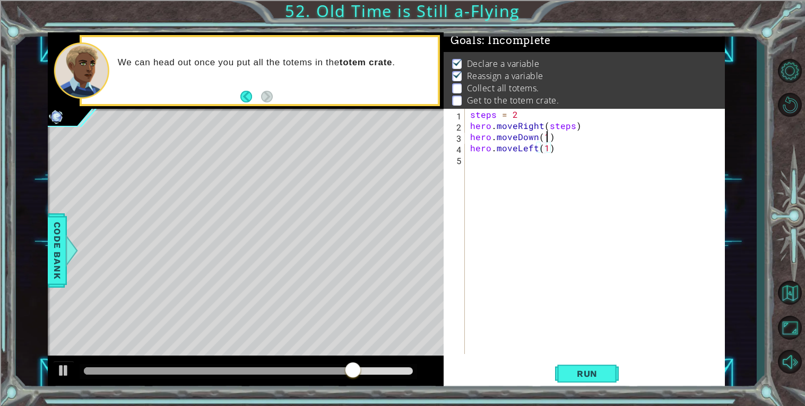
click at [544, 137] on div "steps = 2 hero . moveRight ( steps ) hero . moveDown ( 1 ) hero . moveLeft ( 1 )" at bounding box center [598, 242] width 260 height 267
click at [546, 148] on div "steps = 2 hero . moveRight ( steps ) hero . moveDown ( steps ) hero . moveLeft …" at bounding box center [598, 242] width 260 height 267
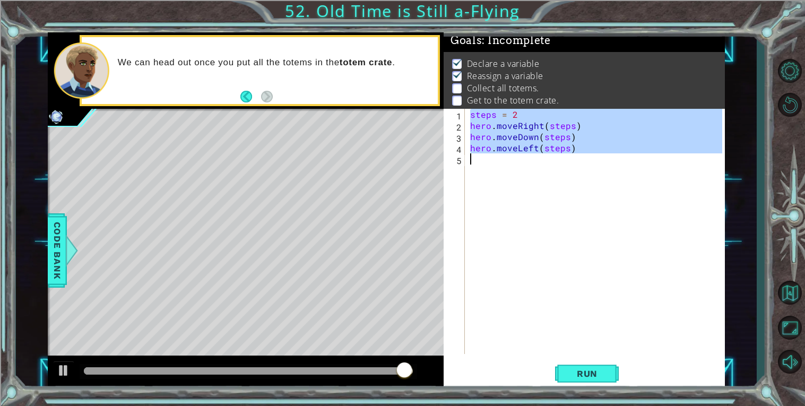
drag, startPoint x: 469, startPoint y: 115, endPoint x: 577, endPoint y: 156, distance: 115.9
click at [577, 156] on div "steps = 2 hero . moveRight ( steps ) hero . moveDown ( steps ) hero . moveLeft …" at bounding box center [598, 242] width 260 height 267
type textarea "hero.moveLeft(steps)"
click at [534, 174] on div "steps = 2 hero . moveRight ( steps ) hero . moveDown ( steps ) hero . moveLeft …" at bounding box center [595, 231] width 254 height 245
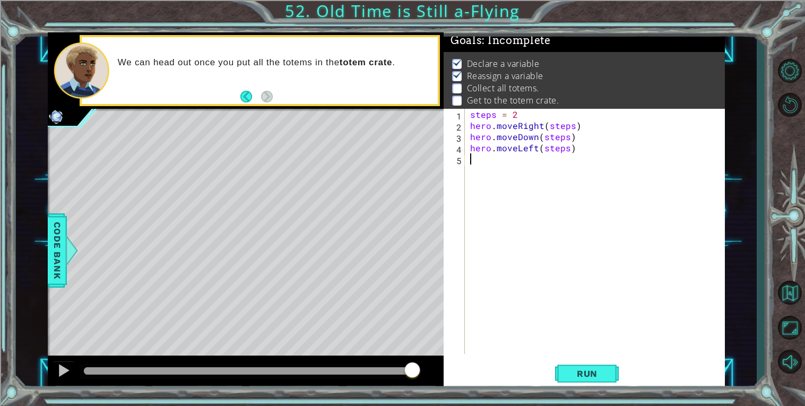
scroll to position [0, 0]
paste textarea "steps = 2"
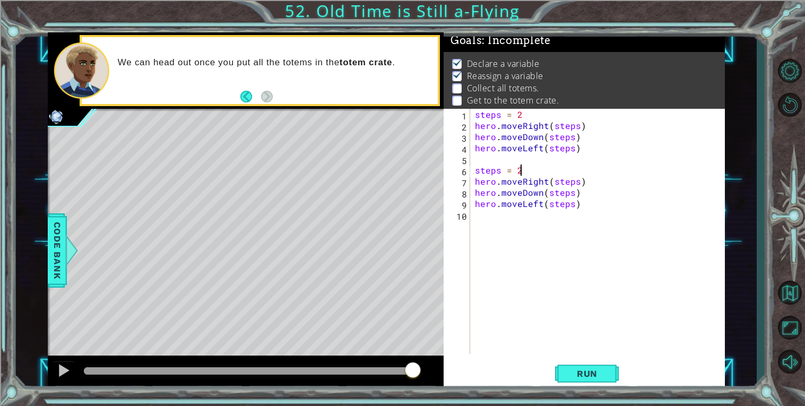
click at [526, 169] on div "steps = 2 hero . moveRight ( steps ) hero . moveDown ( steps ) hero . moveLeft …" at bounding box center [600, 242] width 255 height 267
type textarea "steps = 4"
click at [514, 228] on div "steps = 2 hero . moveRight ( steps ) hero . moveDown ( steps ) hero . moveLeft …" at bounding box center [600, 242] width 255 height 267
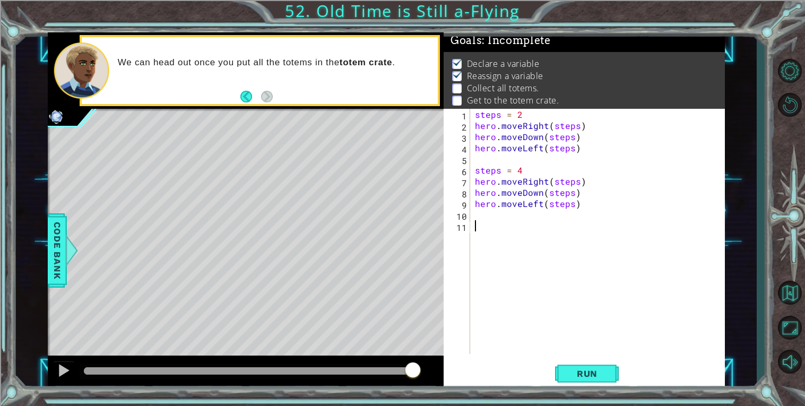
paste textarea "steps = 2"
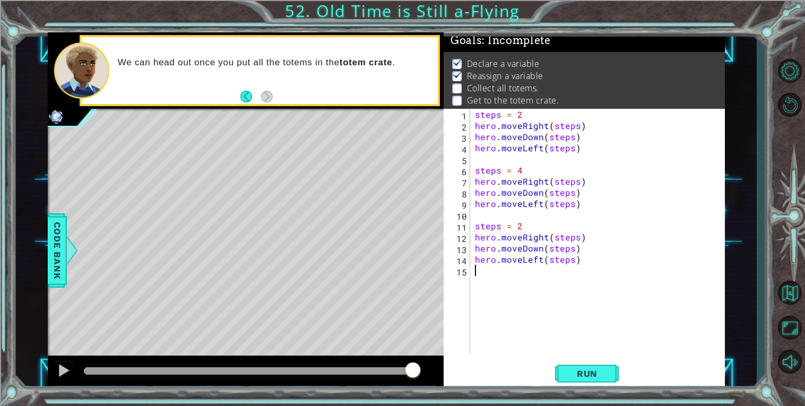
click at [525, 226] on div "steps = 2 hero . moveRight ( steps ) hero . moveDown ( steps ) hero . moveLeft …" at bounding box center [600, 242] width 255 height 267
type textarea "steps = 6"
click at [585, 375] on span "Run" at bounding box center [587, 373] width 42 height 11
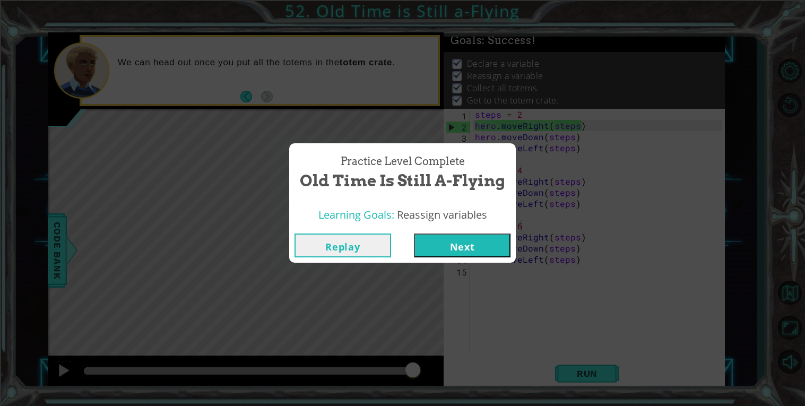
drag, startPoint x: 99, startPoint y: 374, endPoint x: 432, endPoint y: 381, distance: 332.8
click at [432, 381] on body "1 ההההההההההההההההההההההההההההההההההההההההההההההההההההההההההההההההההההההההההההה…" at bounding box center [402, 203] width 805 height 406
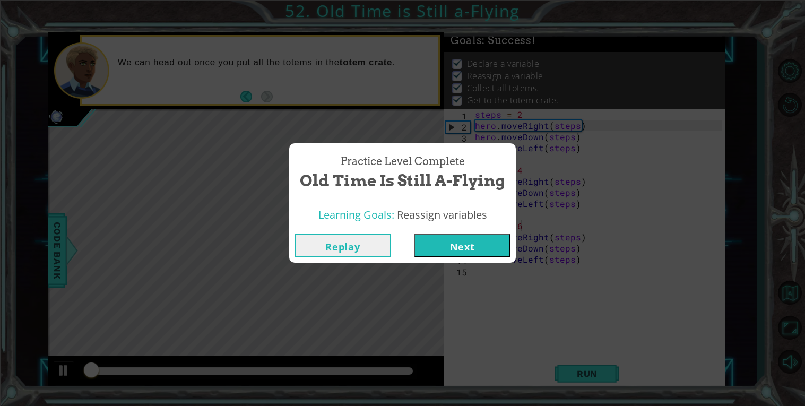
click at [464, 236] on button "Next" at bounding box center [462, 246] width 97 height 24
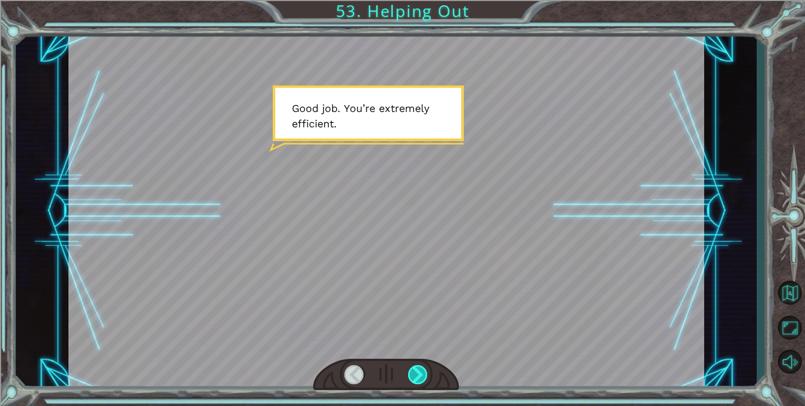
click at [420, 379] on div at bounding box center [418, 374] width 20 height 19
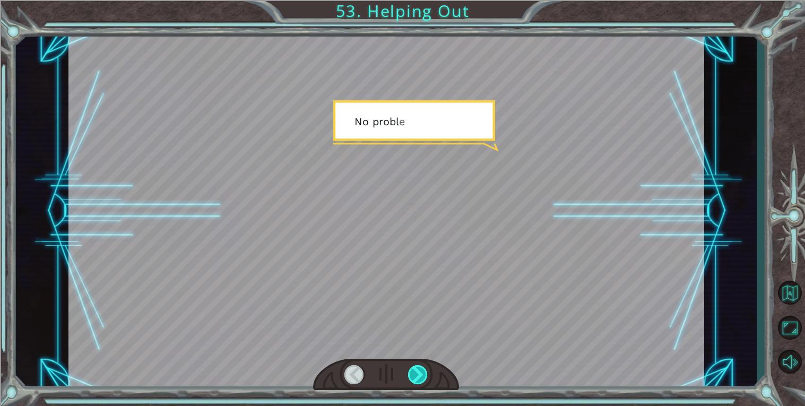
click at [420, 379] on div at bounding box center [418, 374] width 20 height 19
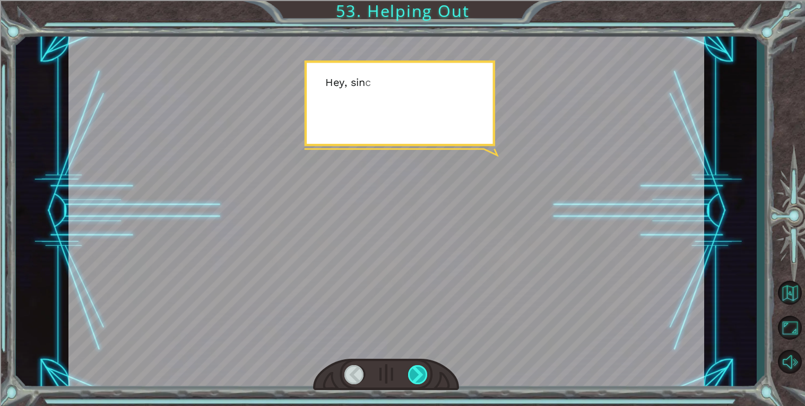
click at [420, 379] on div at bounding box center [418, 374] width 20 height 19
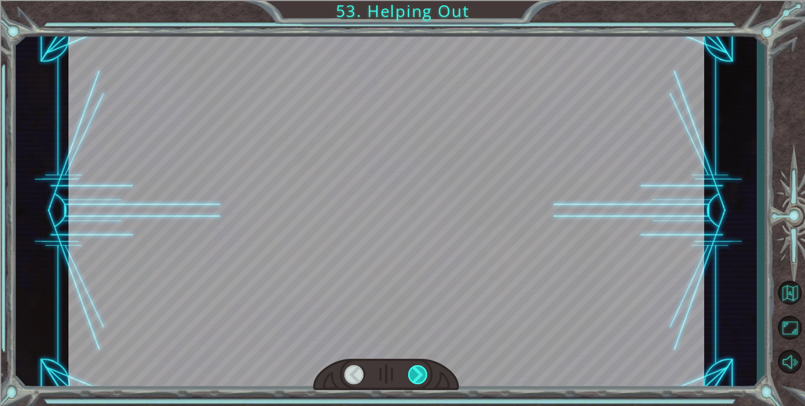
click at [420, 379] on div at bounding box center [418, 374] width 20 height 19
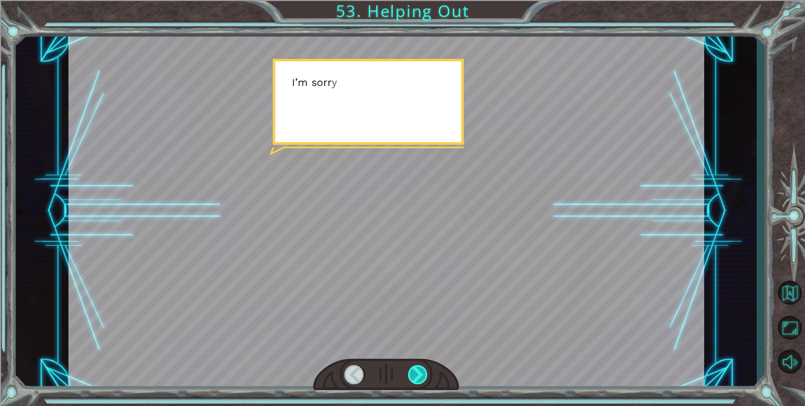
click at [420, 379] on div at bounding box center [418, 374] width 20 height 19
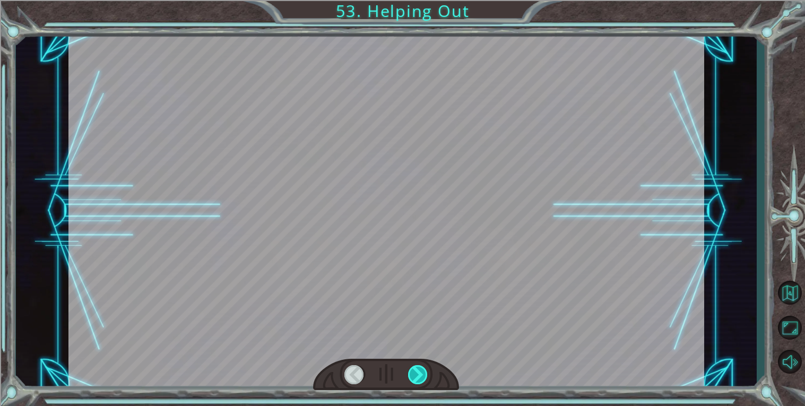
click at [420, 379] on div at bounding box center [418, 374] width 20 height 19
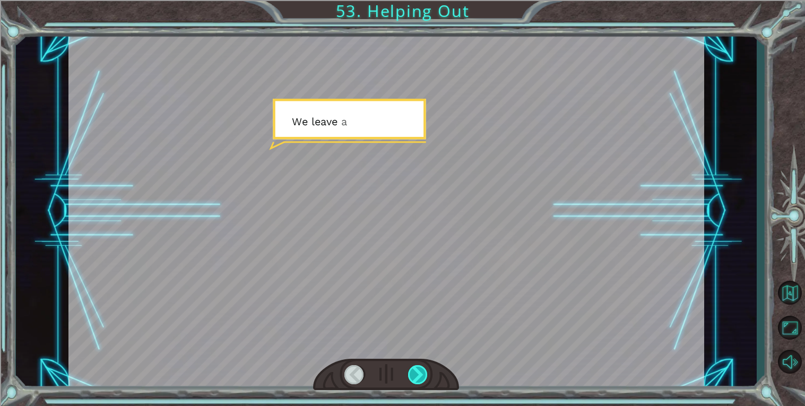
click at [420, 379] on div at bounding box center [418, 374] width 20 height 19
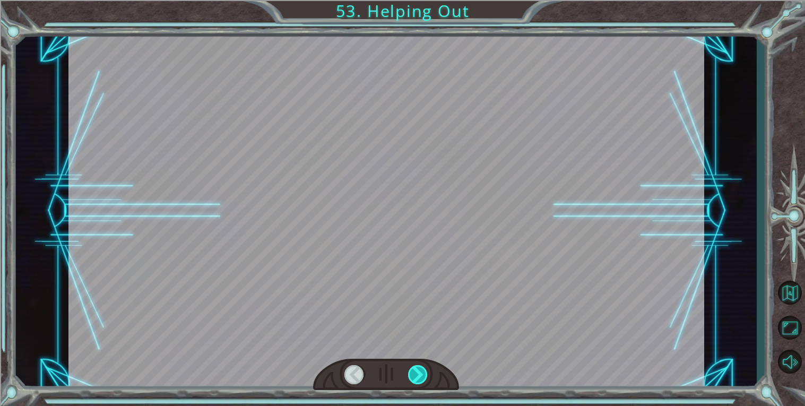
click at [420, 379] on div at bounding box center [418, 374] width 20 height 19
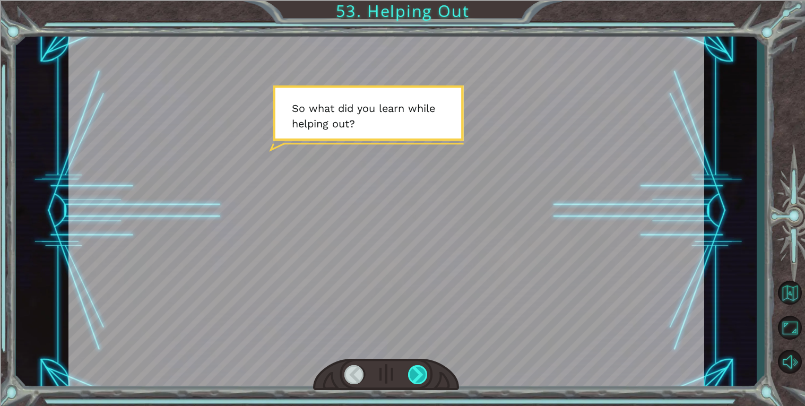
click at [420, 379] on div at bounding box center [418, 374] width 20 height 19
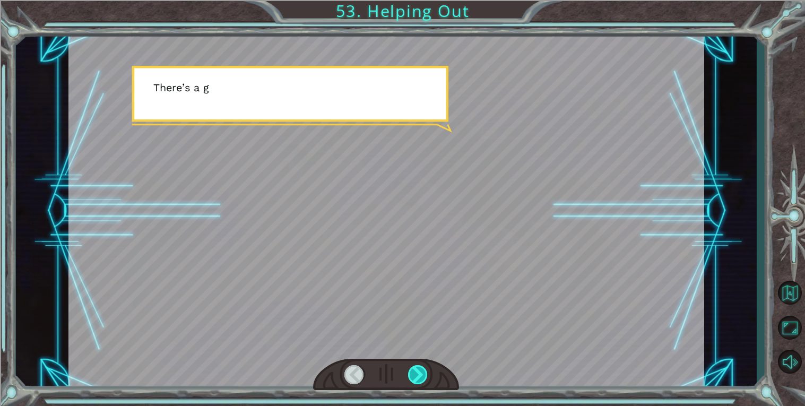
click at [420, 379] on div at bounding box center [418, 374] width 20 height 19
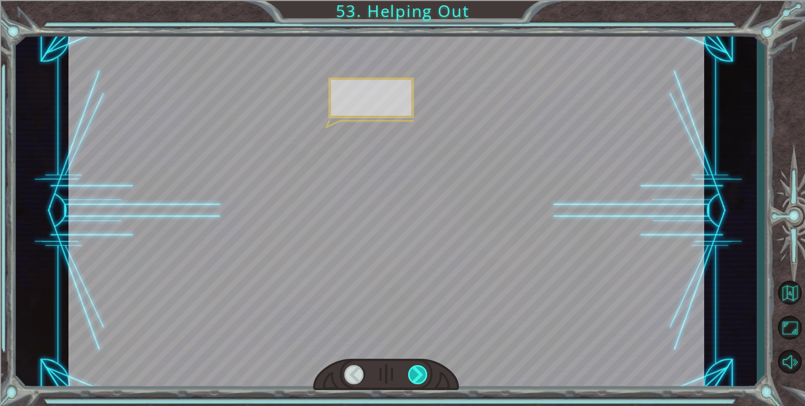
click at [420, 379] on div at bounding box center [418, 374] width 20 height 19
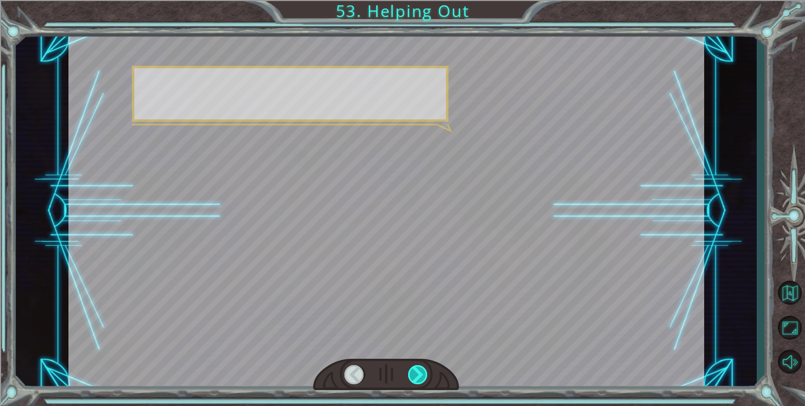
click at [420, 379] on div at bounding box center [418, 374] width 20 height 19
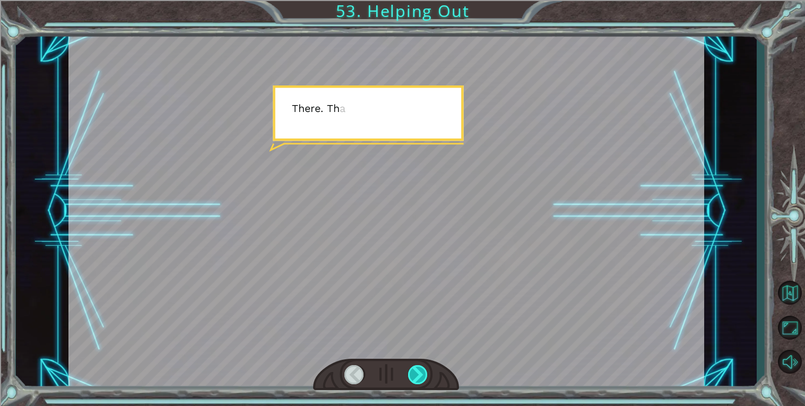
click at [420, 379] on div at bounding box center [418, 374] width 20 height 19
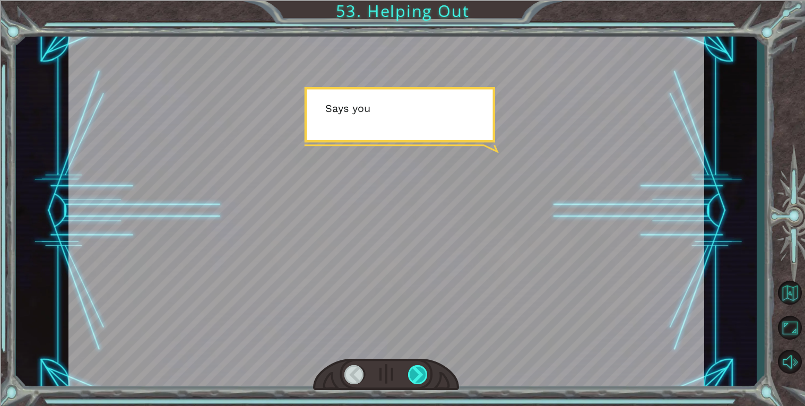
click at [420, 379] on div at bounding box center [418, 374] width 20 height 19
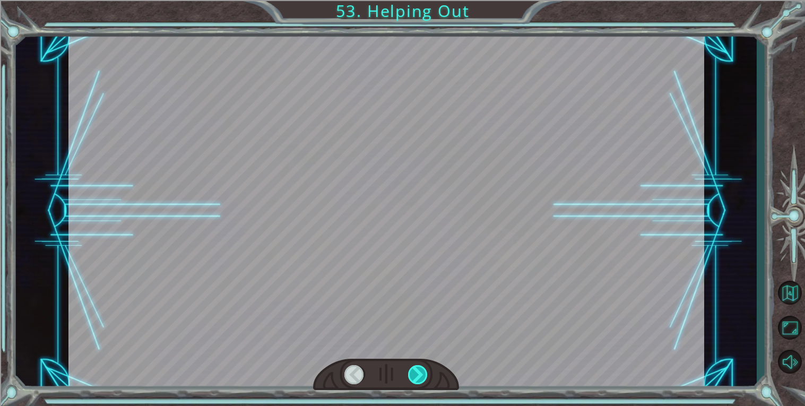
click at [420, 379] on div at bounding box center [418, 374] width 20 height 19
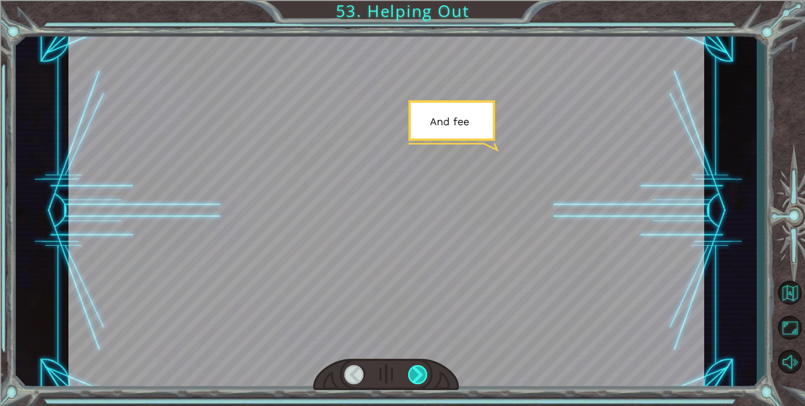
click at [420, 379] on div at bounding box center [418, 374] width 20 height 19
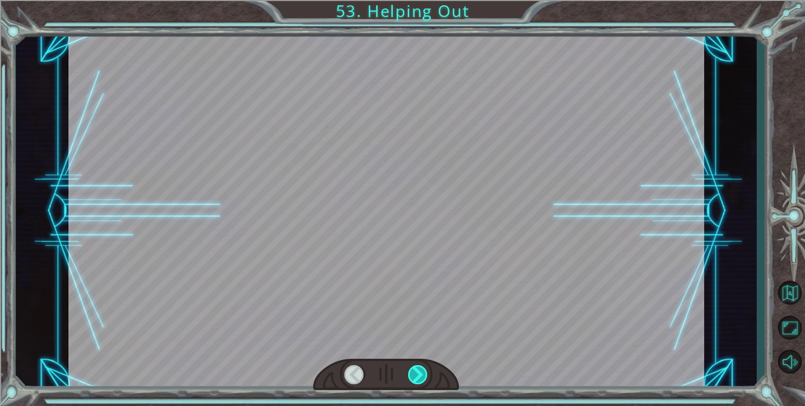
click at [420, 379] on div at bounding box center [418, 374] width 20 height 19
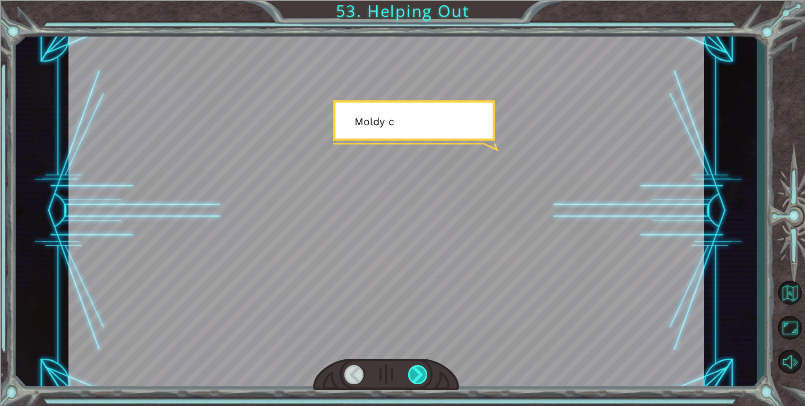
click at [420, 379] on div at bounding box center [418, 374] width 20 height 19
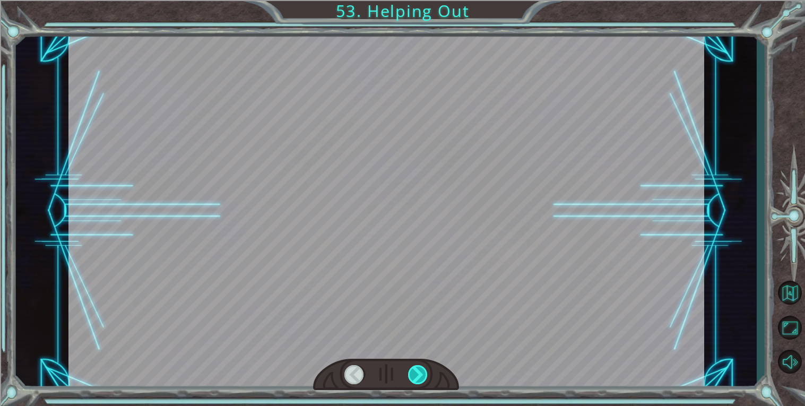
click at [420, 379] on div at bounding box center [418, 374] width 20 height 19
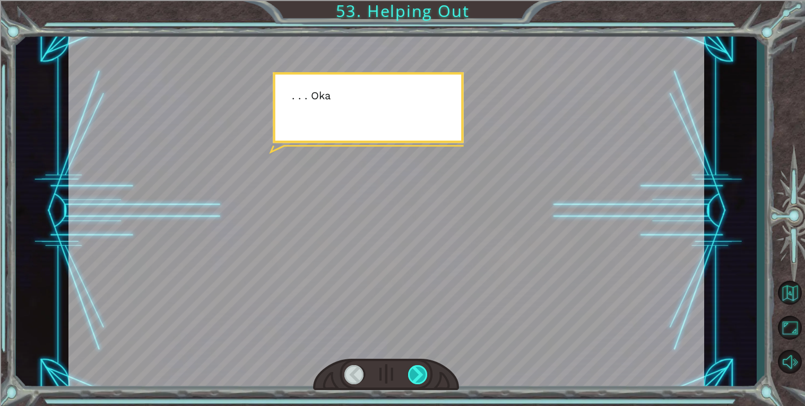
click at [420, 379] on div at bounding box center [418, 374] width 20 height 19
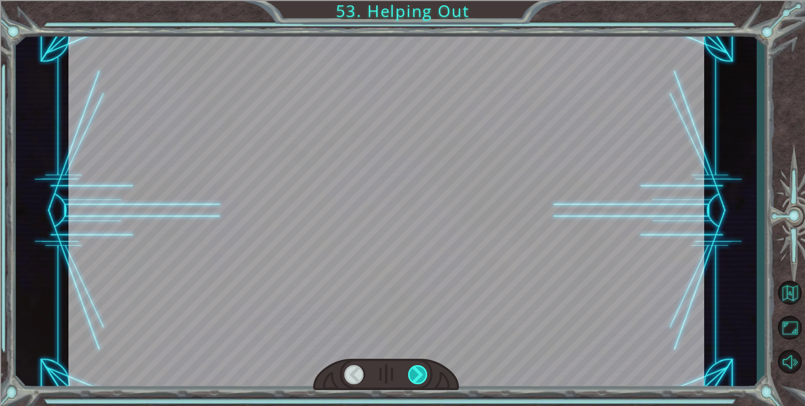
click at [420, 379] on div at bounding box center [418, 374] width 20 height 19
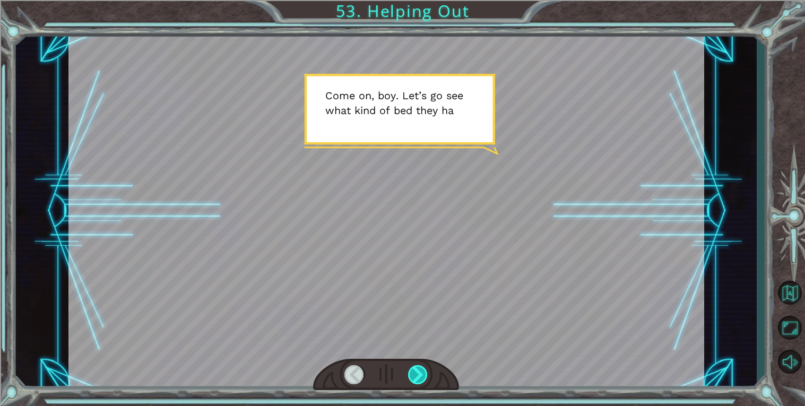
click at [420, 379] on div at bounding box center [418, 374] width 20 height 19
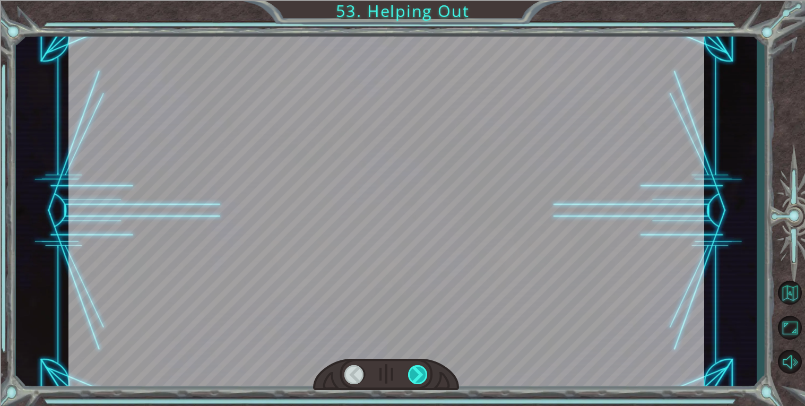
click at [420, 379] on div at bounding box center [418, 374] width 20 height 19
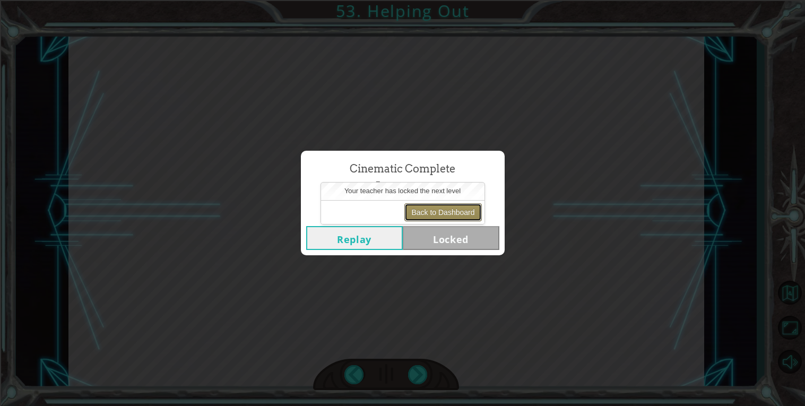
click at [411, 214] on button "Back to Dashboard" at bounding box center [442, 212] width 77 height 18
